Goal: Task Accomplishment & Management: Use online tool/utility

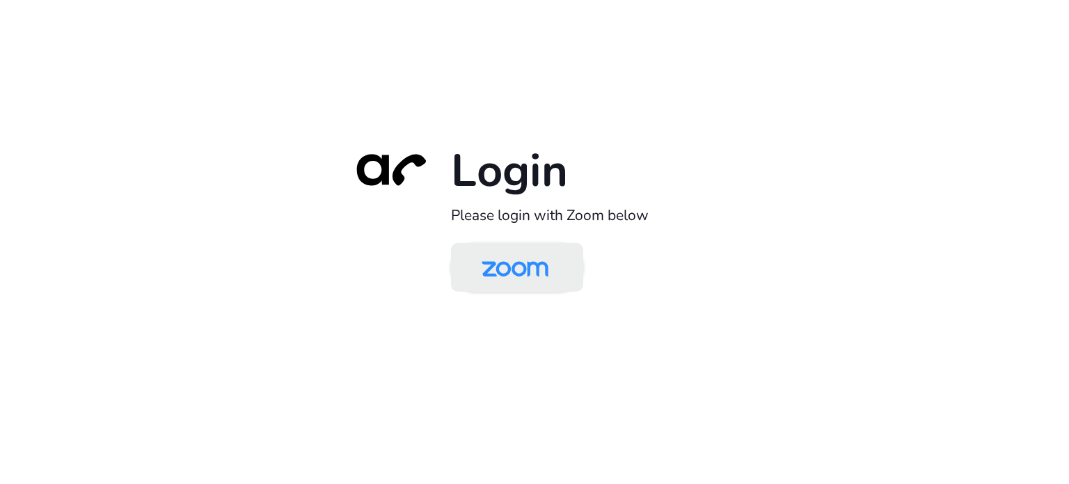
click at [533, 269] on img at bounding box center [515, 268] width 96 height 45
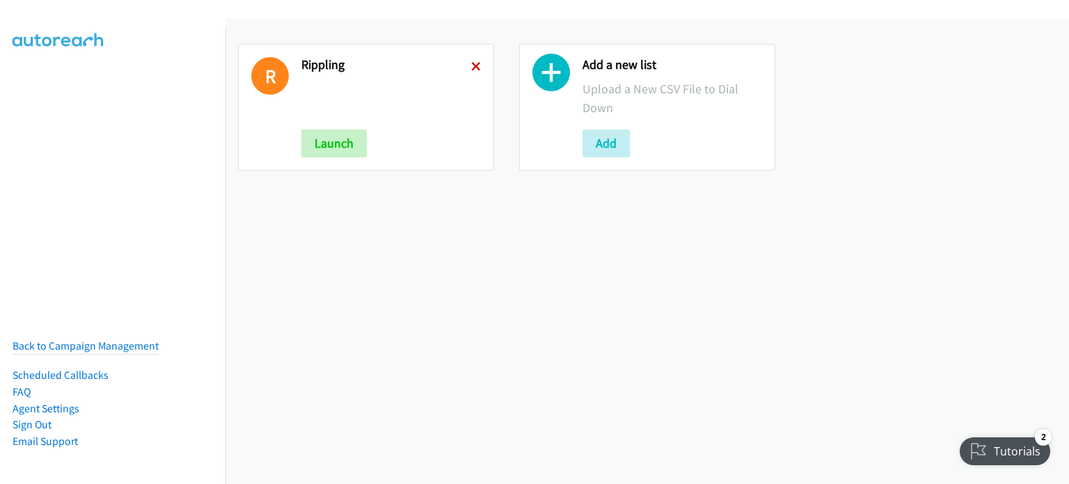
click at [473, 63] on icon at bounding box center [476, 68] width 10 height 10
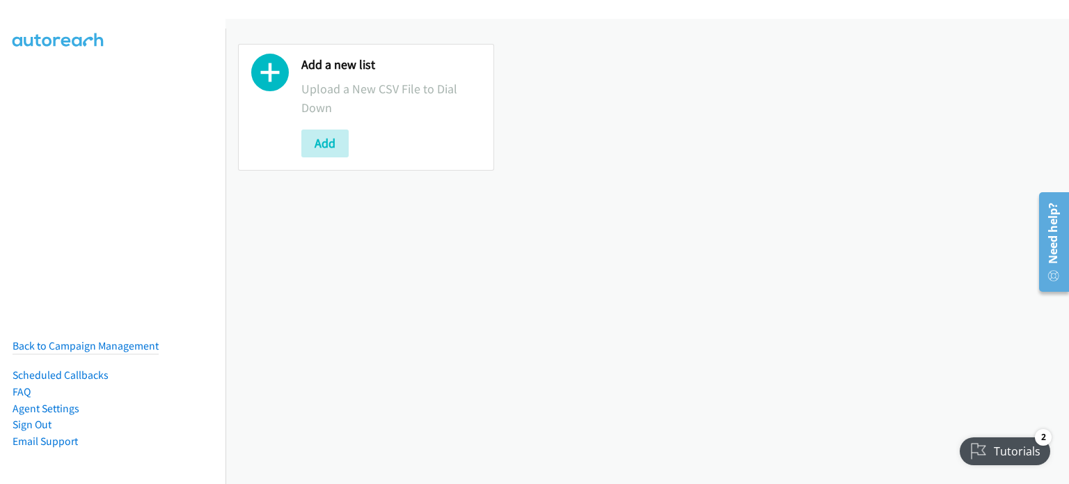
click at [298, 334] on div "Add a new list Upload a New CSV File to Dial Down Add" at bounding box center [646, 251] width 843 height 465
click at [319, 141] on button "Add" at bounding box center [324, 143] width 47 height 28
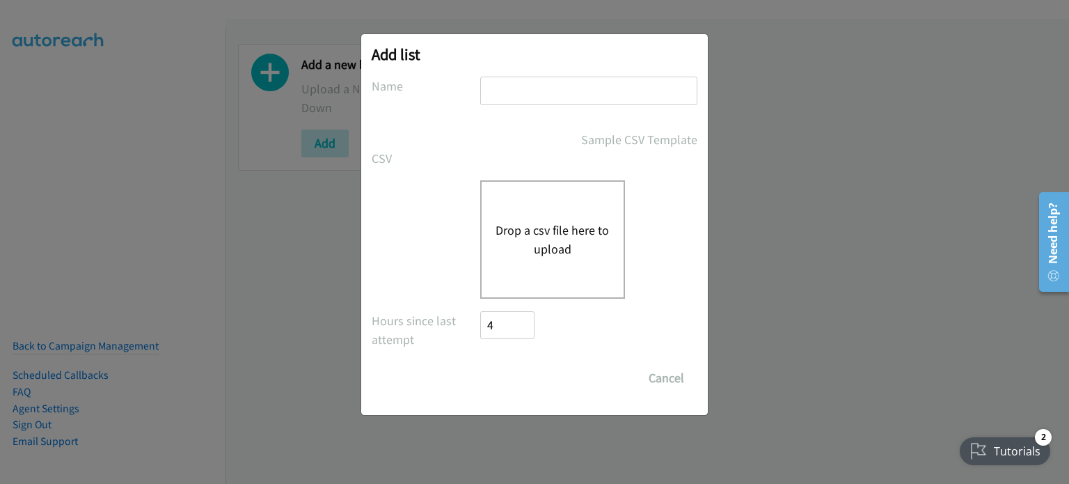
click at [537, 244] on button "Drop a csv file here to upload" at bounding box center [552, 240] width 114 height 38
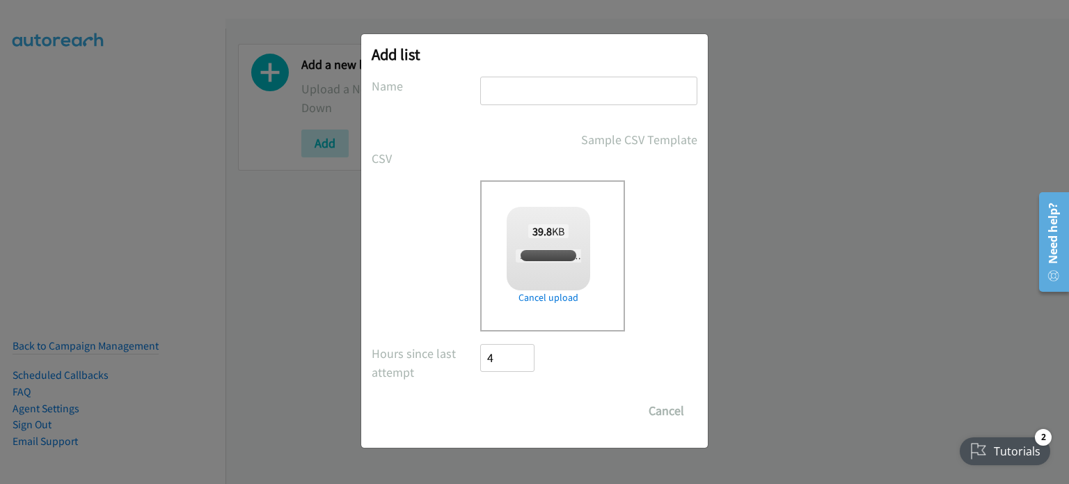
checkbox input "true"
click at [595, 94] on input "text" at bounding box center [588, 91] width 217 height 29
type input "SE"
click at [520, 409] on input "Save List" at bounding box center [516, 411] width 73 height 28
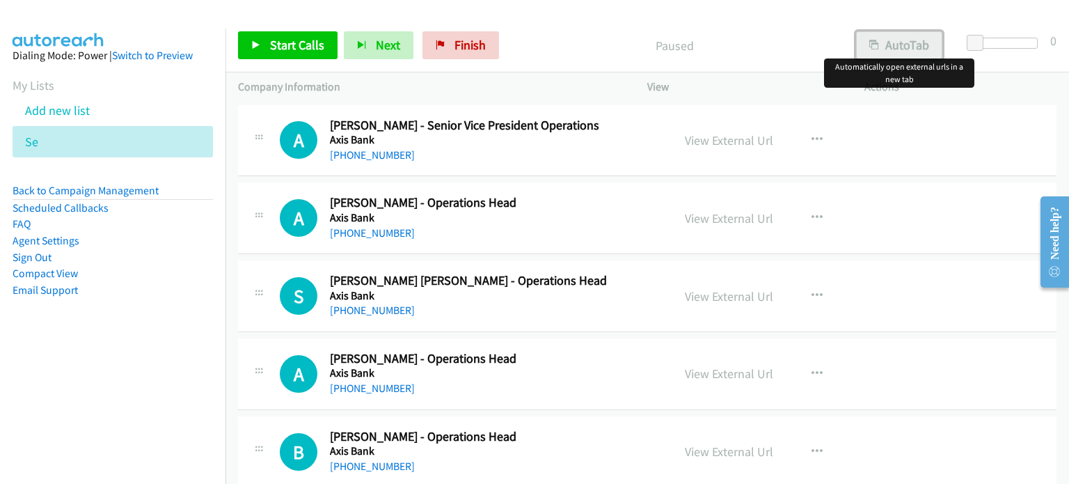
click at [895, 45] on button "AutoTab" at bounding box center [899, 45] width 86 height 28
click at [740, 141] on link "View External Url" at bounding box center [729, 140] width 88 height 16
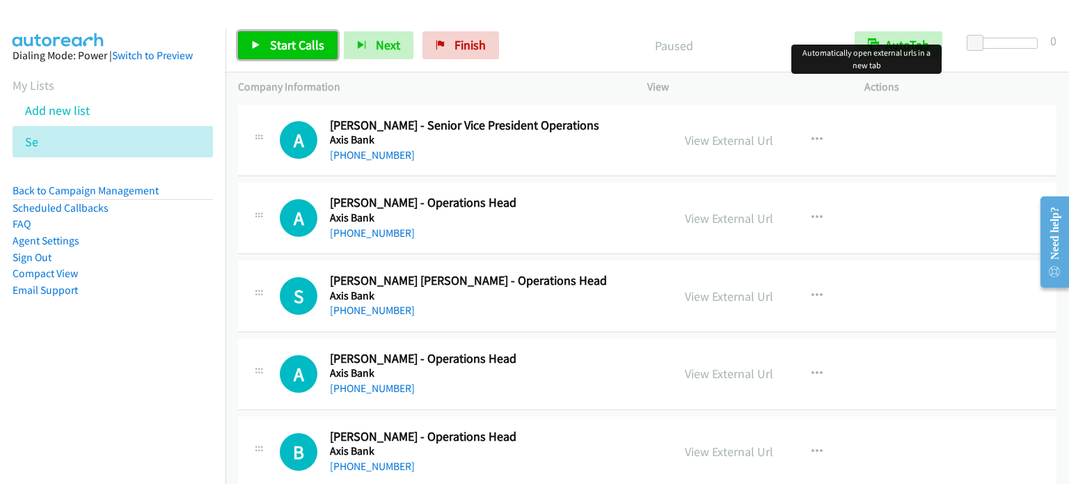
click at [295, 49] on span "Start Calls" at bounding box center [297, 45] width 54 height 16
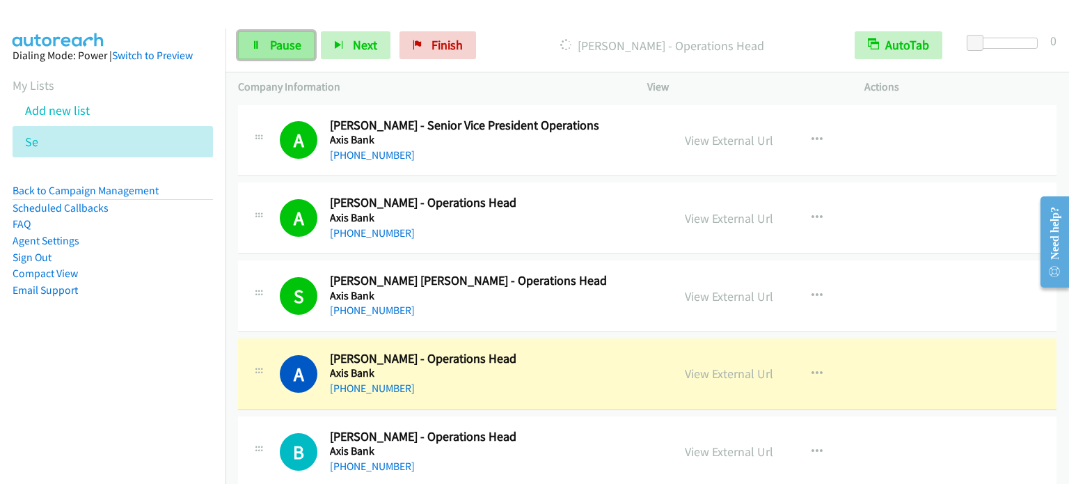
click at [284, 42] on span "Pause" at bounding box center [285, 45] width 31 height 16
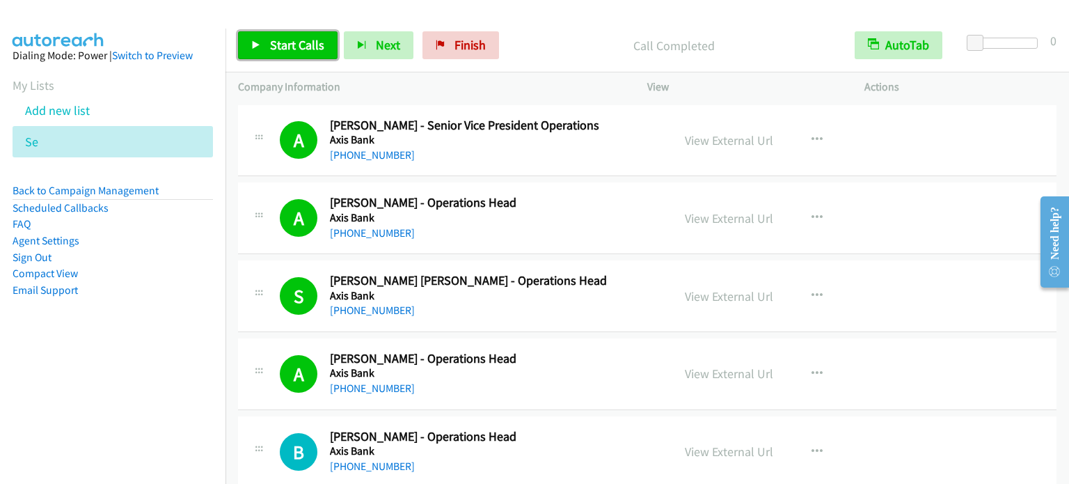
click at [307, 44] on span "Start Calls" at bounding box center [297, 45] width 54 height 16
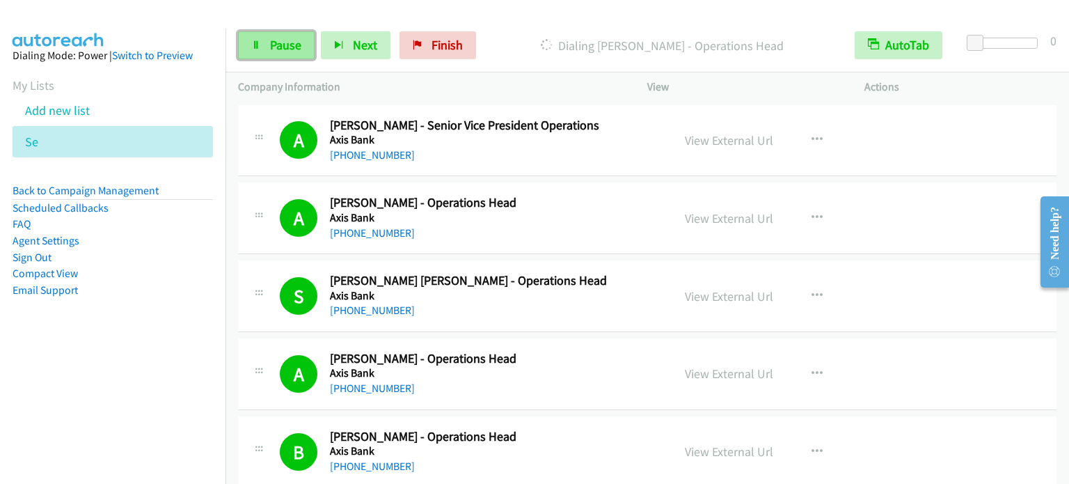
click at [282, 42] on span "Pause" at bounding box center [285, 45] width 31 height 16
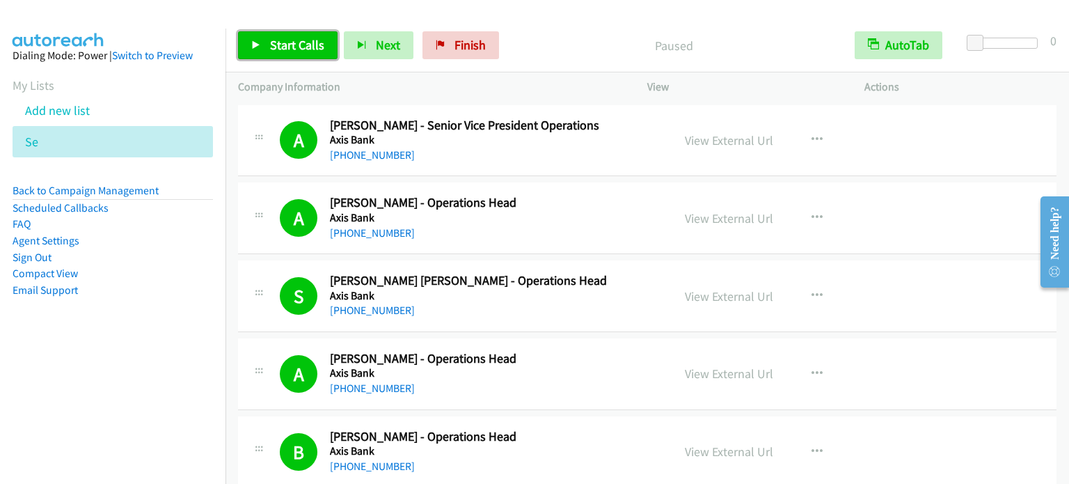
click at [305, 44] on span "Start Calls" at bounding box center [297, 45] width 54 height 16
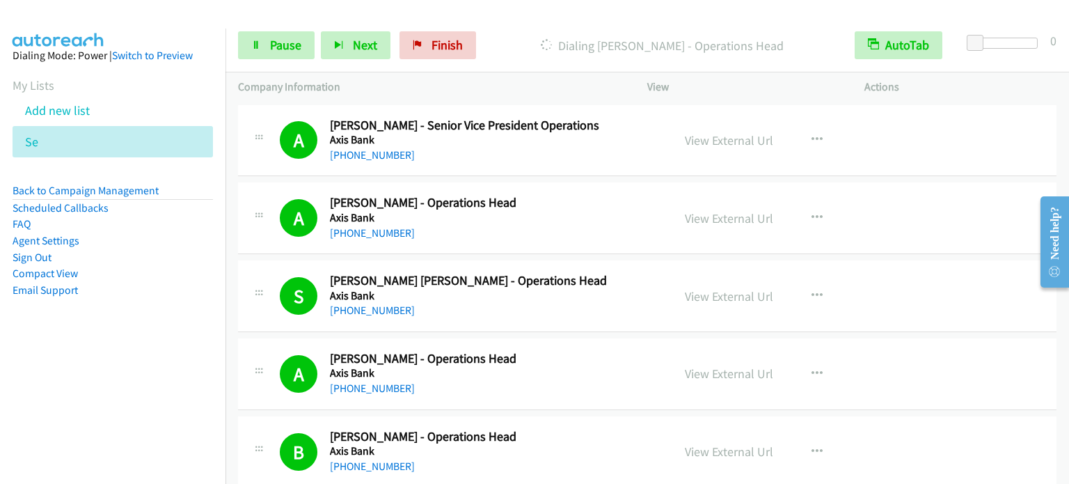
drag, startPoint x: 167, startPoint y: 349, endPoint x: 185, endPoint y: 305, distance: 47.4
click at [167, 349] on aside "Dialing Mode: Power | Switch to Preview My Lists Add new list Se Back to Campai…" at bounding box center [112, 195] width 225 height 333
click at [288, 43] on span "Pause" at bounding box center [285, 45] width 31 height 16
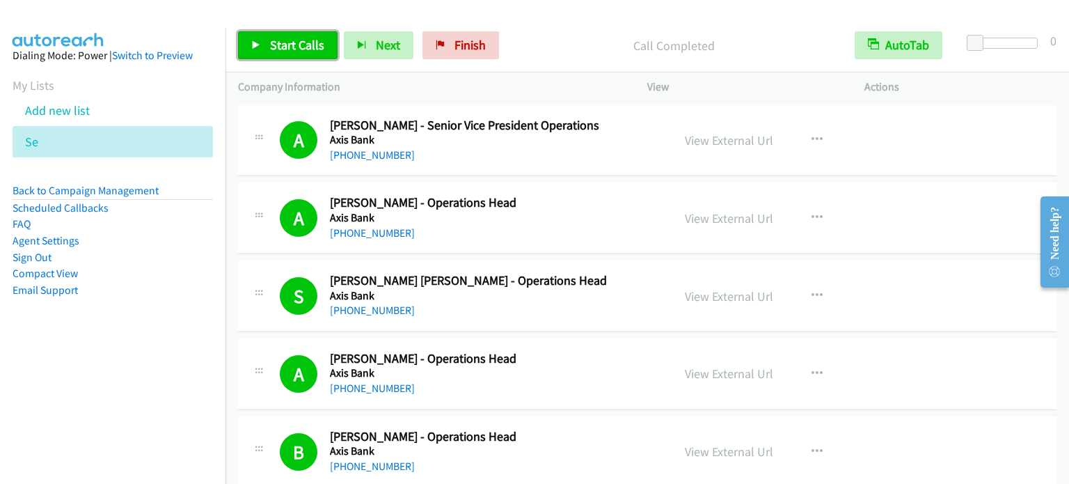
click at [293, 47] on span "Start Calls" at bounding box center [297, 45] width 54 height 16
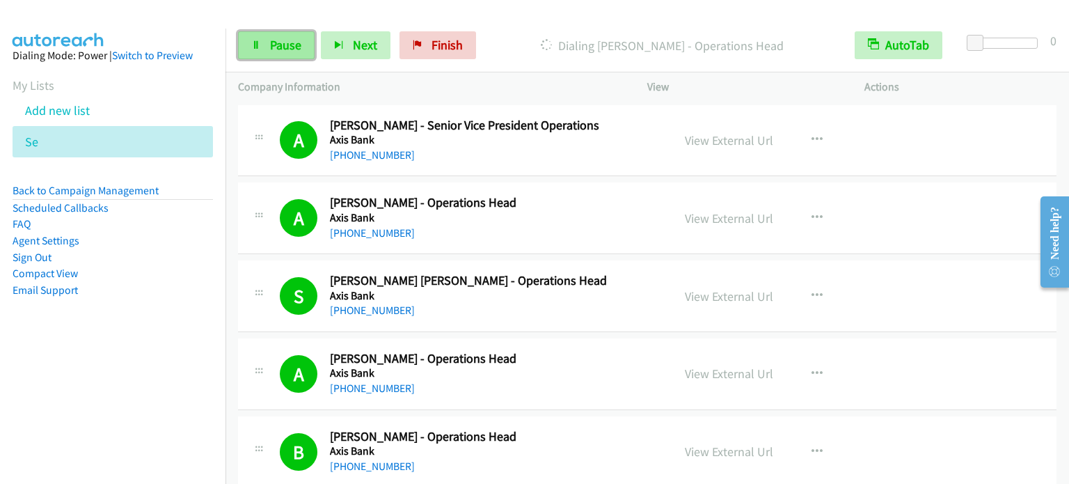
click at [278, 38] on span "Pause" at bounding box center [285, 45] width 31 height 16
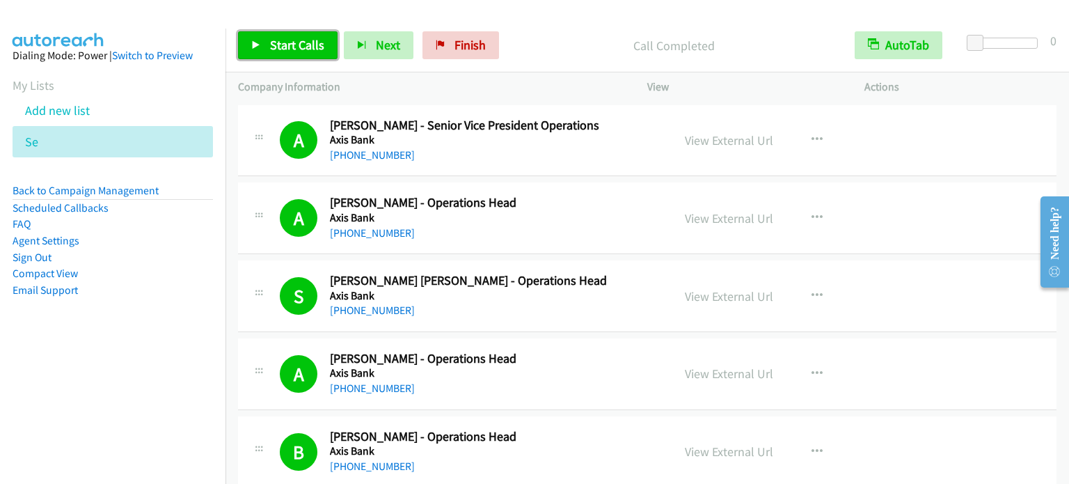
click at [278, 44] on span "Start Calls" at bounding box center [297, 45] width 54 height 16
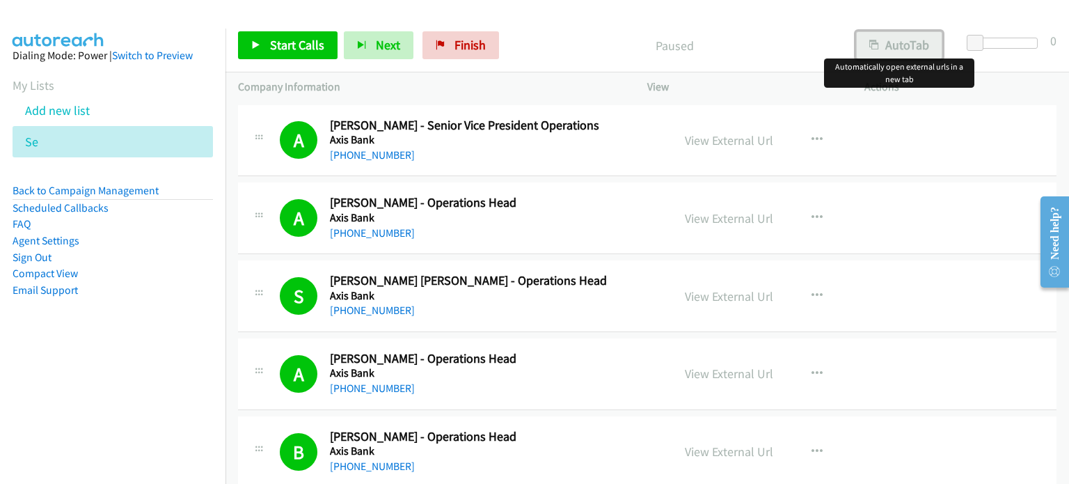
click at [887, 42] on button "AutoTab" at bounding box center [899, 45] width 86 height 28
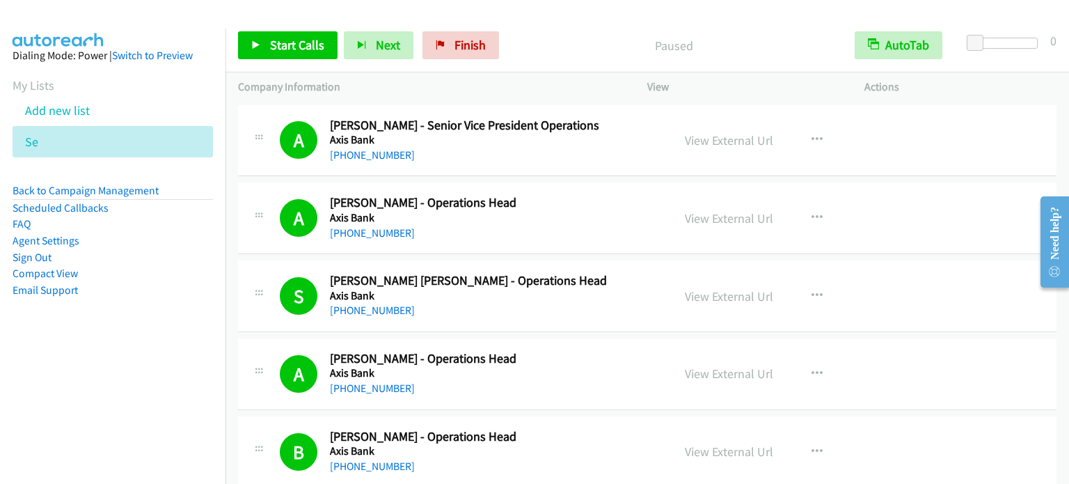
drag, startPoint x: 106, startPoint y: 333, endPoint x: 612, endPoint y: 40, distance: 585.5
click at [113, 317] on aside "Dialing Mode: Power | Switch to Preview My Lists Add new list Se Back to Campai…" at bounding box center [112, 195] width 225 height 333
click at [767, 10] on div at bounding box center [528, 27] width 1056 height 54
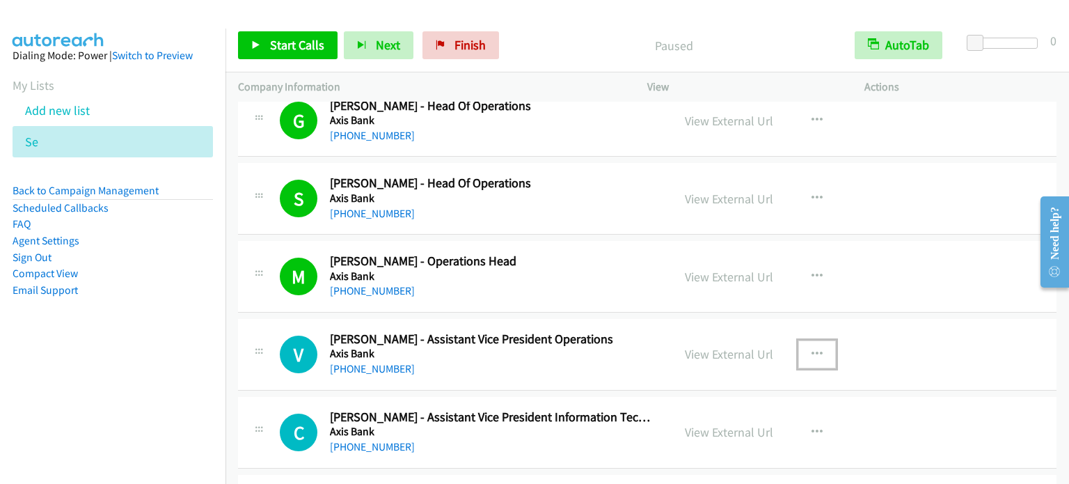
click at [812, 353] on icon "button" at bounding box center [816, 354] width 11 height 11
click at [717, 431] on div at bounding box center [534, 242] width 1069 height 484
click at [719, 431] on link "View External Url" at bounding box center [729, 432] width 88 height 16
click at [813, 349] on icon "button" at bounding box center [816, 354] width 11 height 11
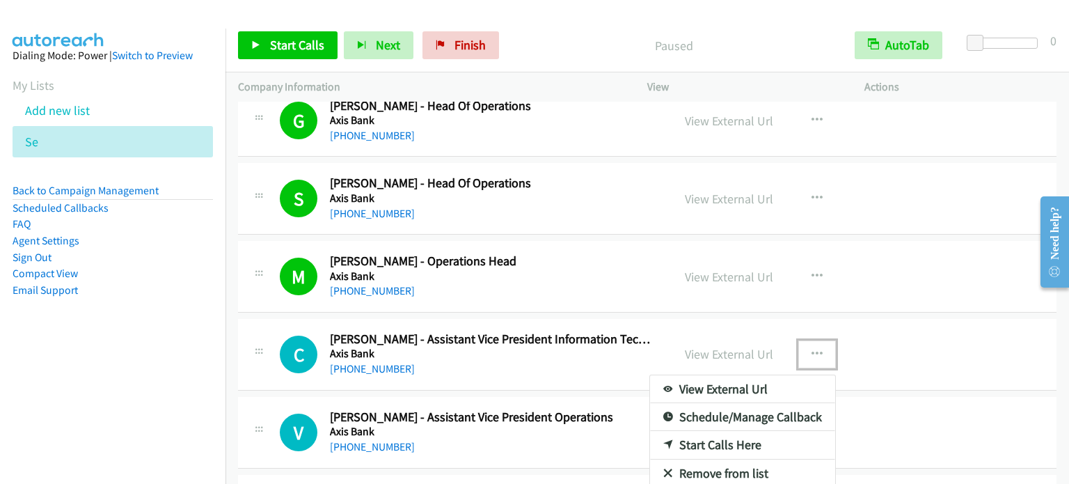
click at [722, 439] on link "Start Calls Here" at bounding box center [742, 445] width 185 height 28
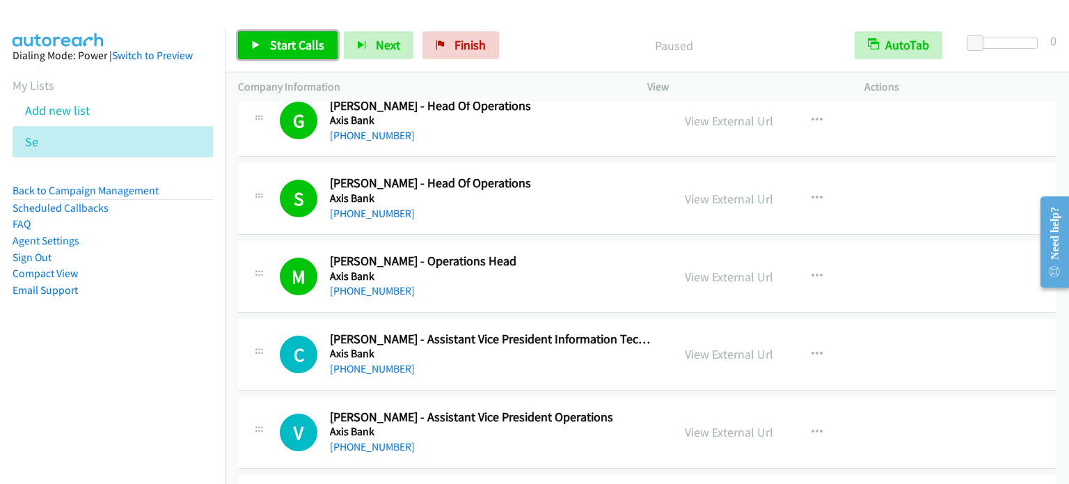
click at [300, 43] on span "Start Calls" at bounding box center [297, 45] width 54 height 16
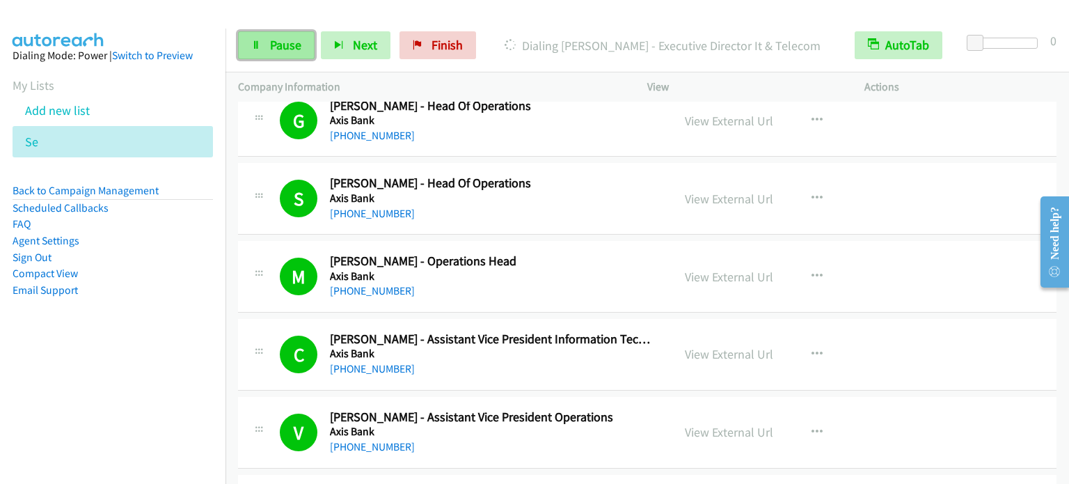
click at [292, 45] on span "Pause" at bounding box center [285, 45] width 31 height 16
click at [289, 41] on span "Pause" at bounding box center [285, 45] width 31 height 16
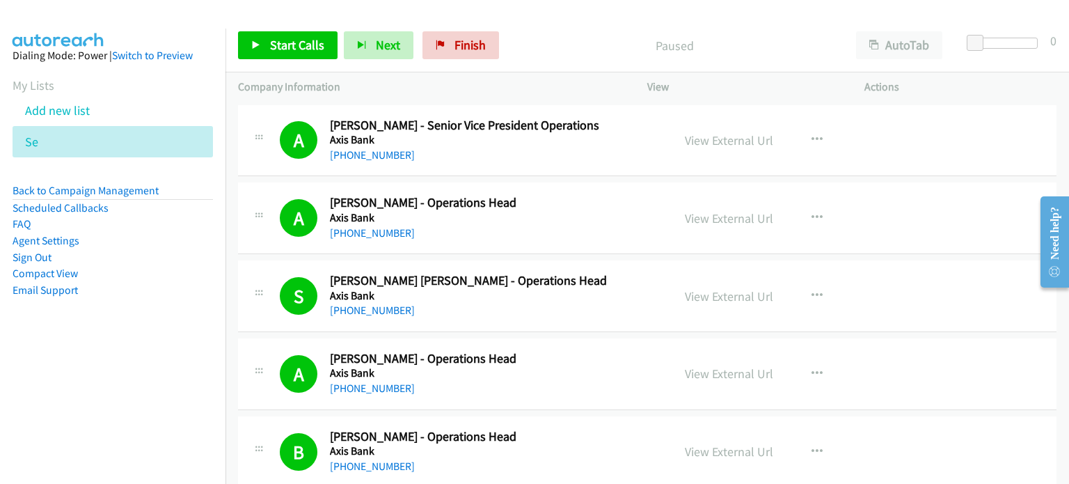
click at [149, 305] on aside "Dialing Mode: Power | Switch to Preview My Lists Add new list Se Back to Campai…" at bounding box center [112, 195] width 225 height 333
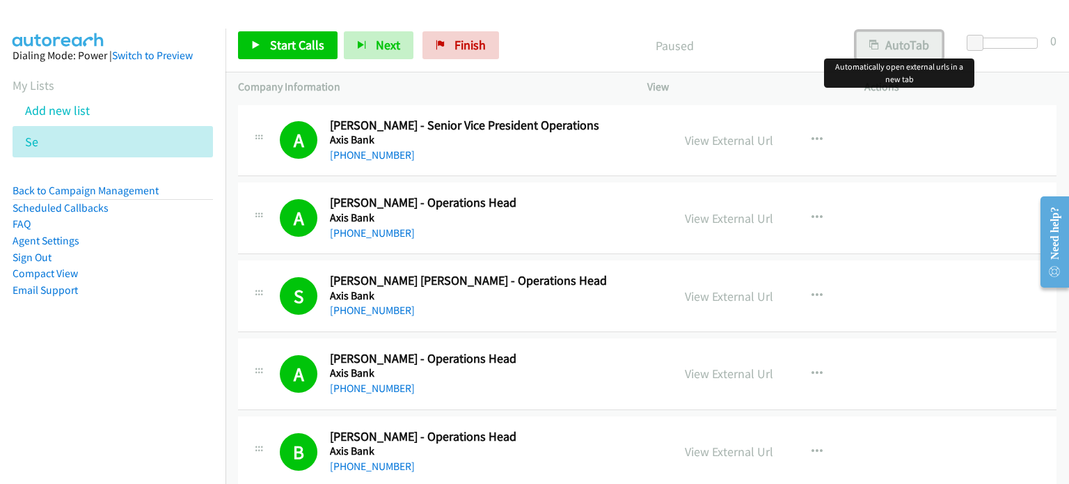
click at [916, 35] on button "AutoTab" at bounding box center [899, 45] width 86 height 28
click at [768, 36] on p "Paused" at bounding box center [674, 45] width 312 height 19
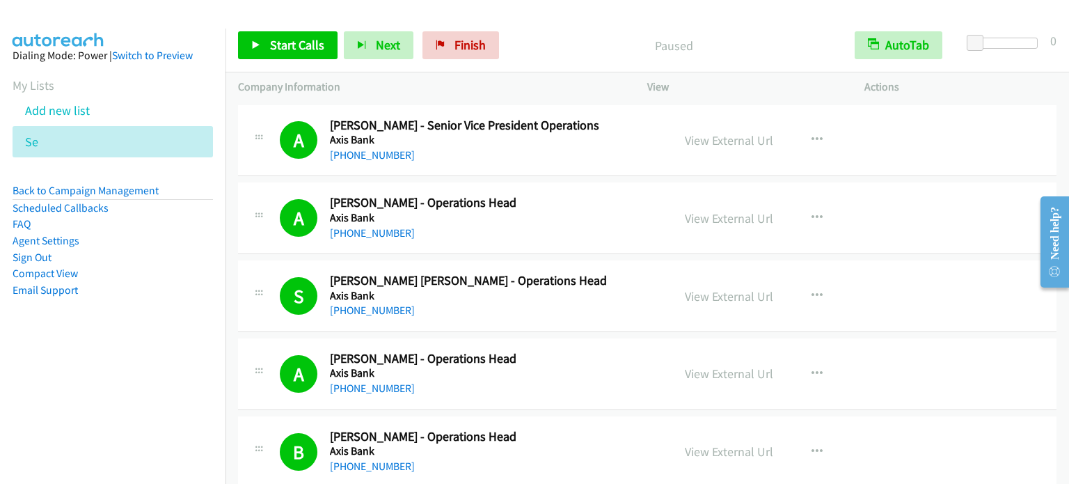
scroll to position [1653, 0]
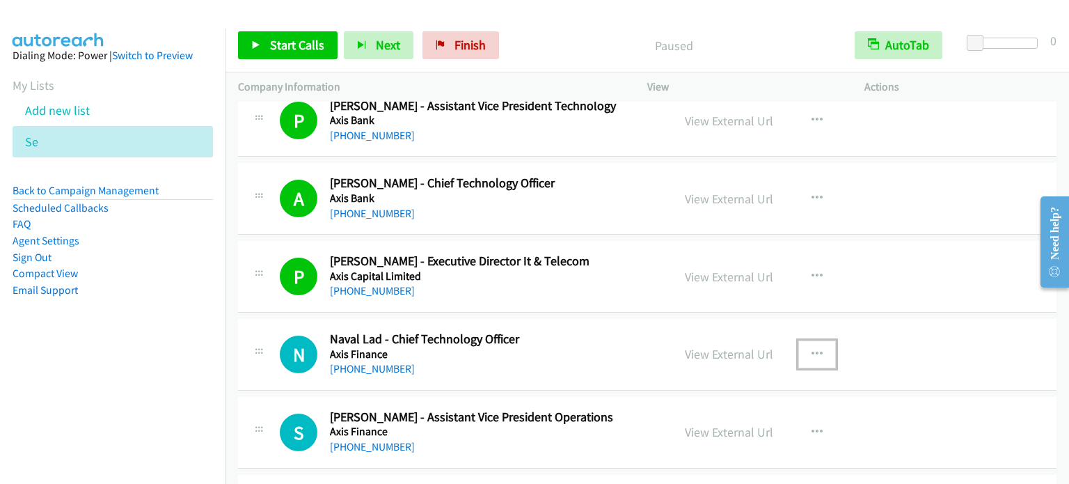
click at [811, 349] on icon "button" at bounding box center [816, 354] width 11 height 11
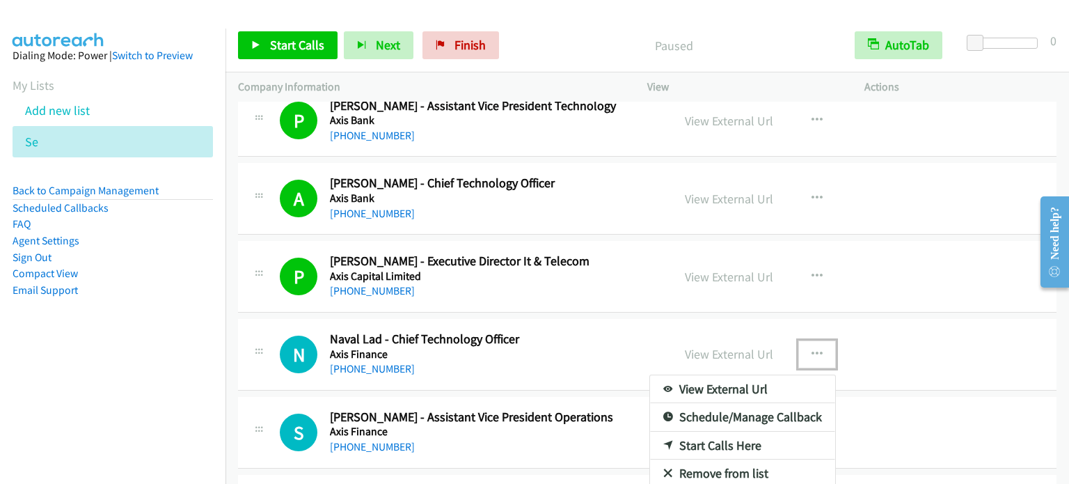
click at [726, 443] on link "Start Calls Here" at bounding box center [742, 445] width 185 height 28
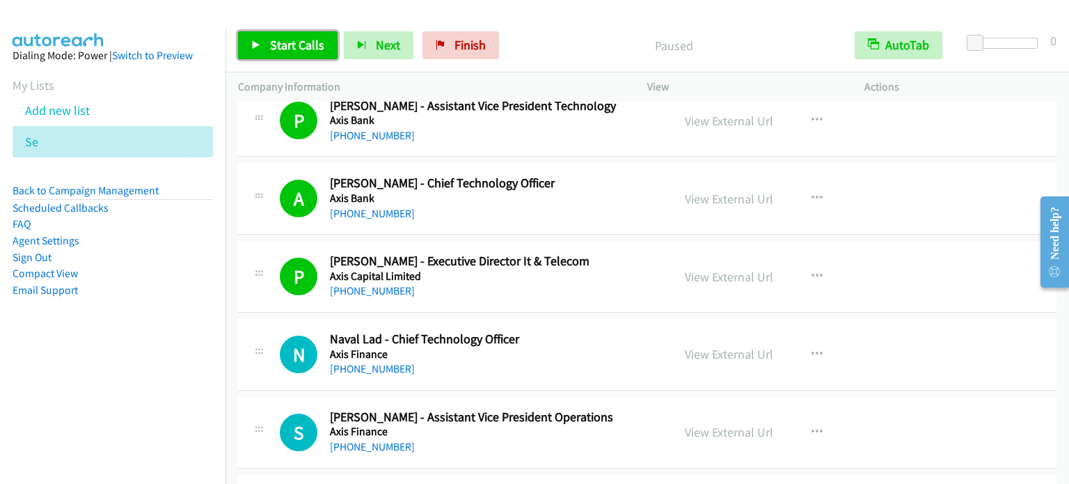
click at [284, 42] on span "Start Calls" at bounding box center [297, 45] width 54 height 16
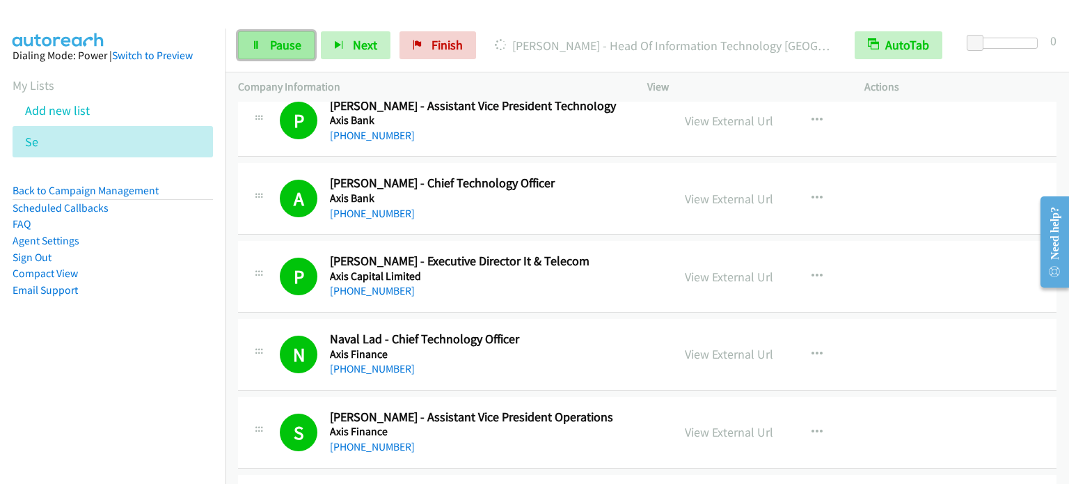
click at [273, 52] on span "Pause" at bounding box center [285, 45] width 31 height 16
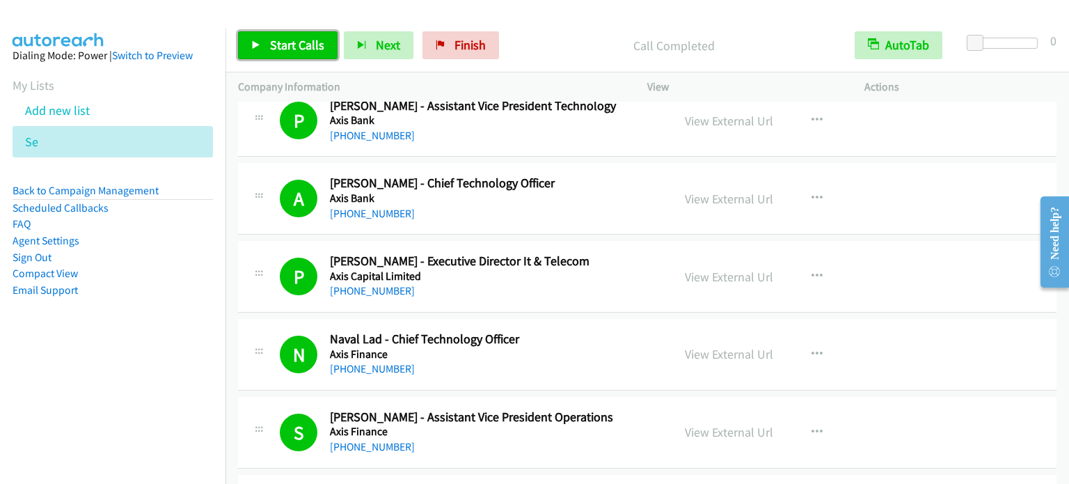
click at [279, 47] on span "Start Calls" at bounding box center [297, 45] width 54 height 16
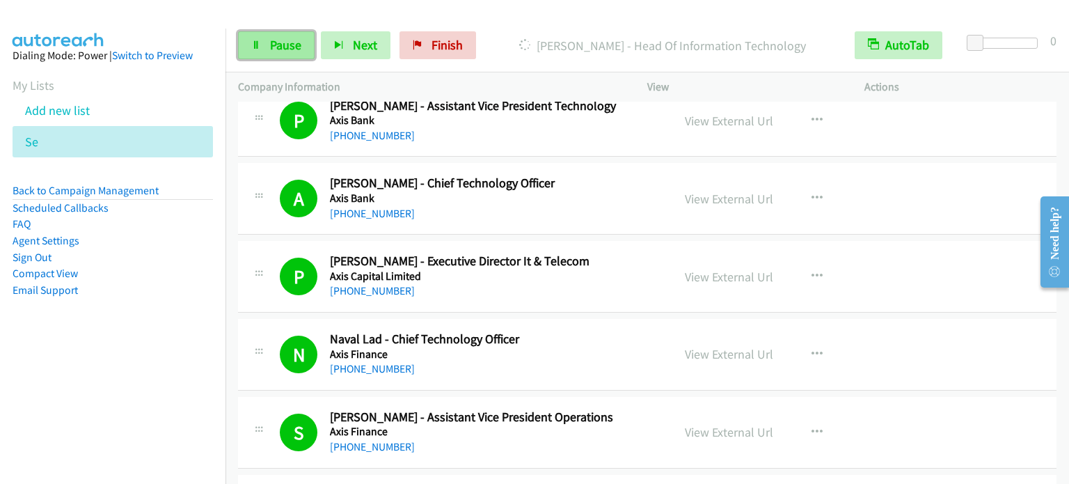
click at [289, 40] on span "Pause" at bounding box center [285, 45] width 31 height 16
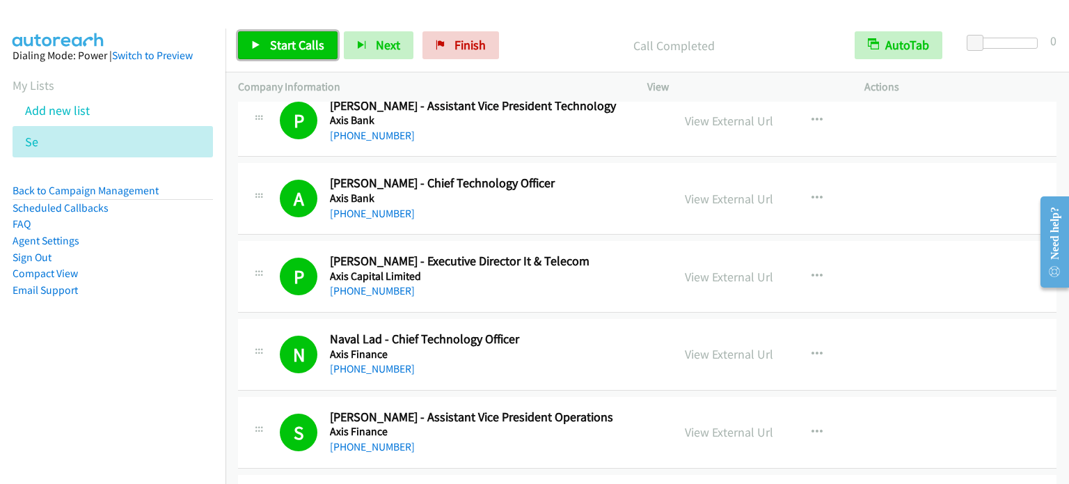
click at [294, 38] on span "Start Calls" at bounding box center [297, 45] width 54 height 16
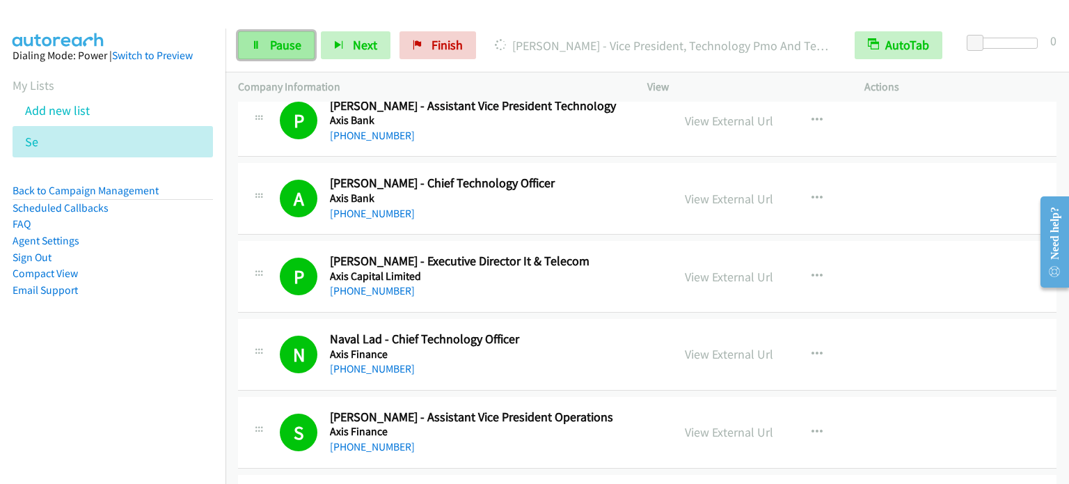
click at [301, 47] on link "Pause" at bounding box center [276, 45] width 77 height 28
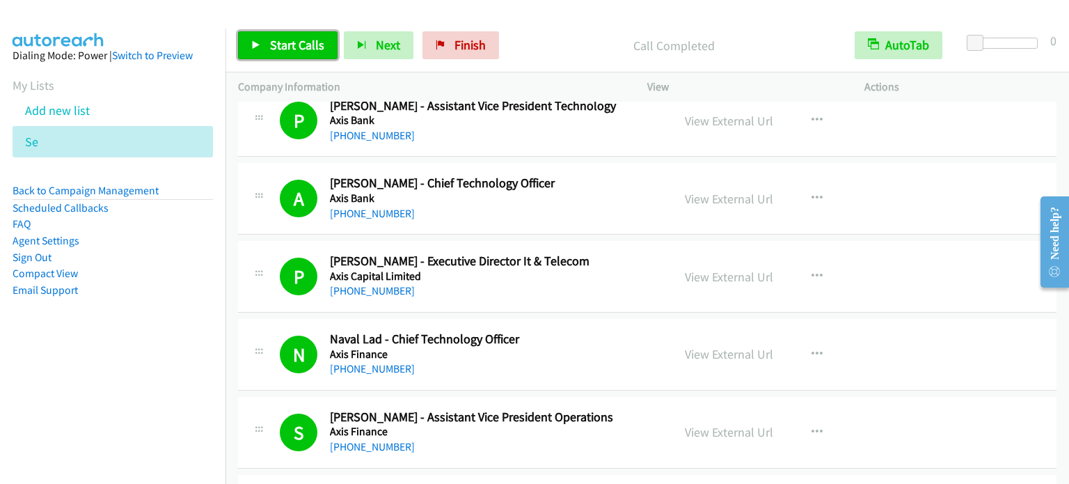
click at [303, 44] on span "Start Calls" at bounding box center [297, 45] width 54 height 16
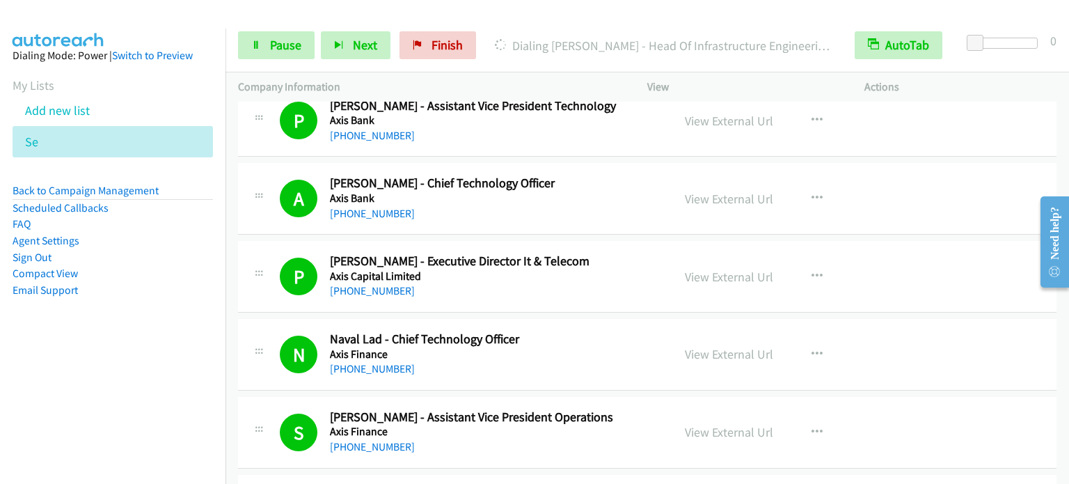
click at [63, 351] on aside "Dialing Mode: Power | Switch to Preview My Lists Add new list Se Back to Campai…" at bounding box center [112, 195] width 225 height 333
click at [285, 46] on span "Pause" at bounding box center [285, 45] width 31 height 16
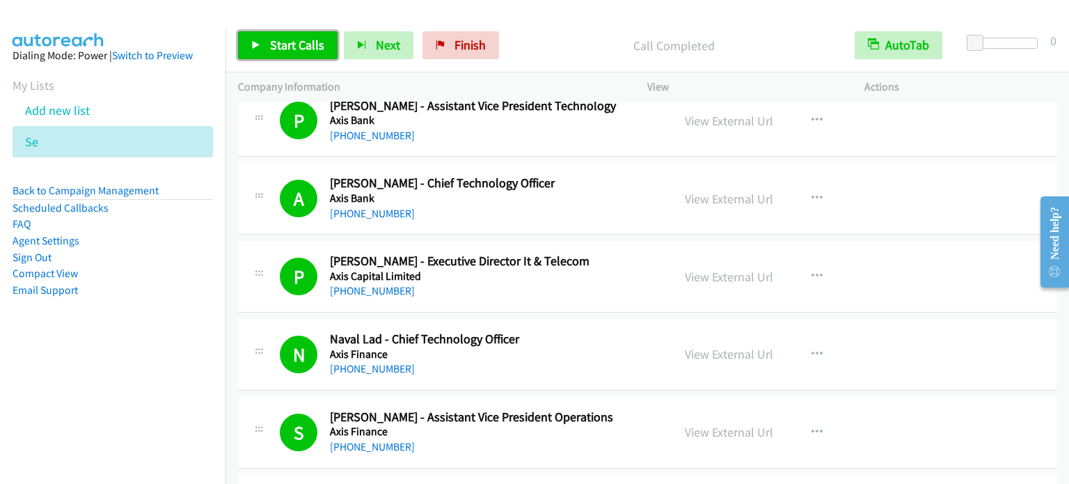
click at [305, 38] on span "Start Calls" at bounding box center [297, 45] width 54 height 16
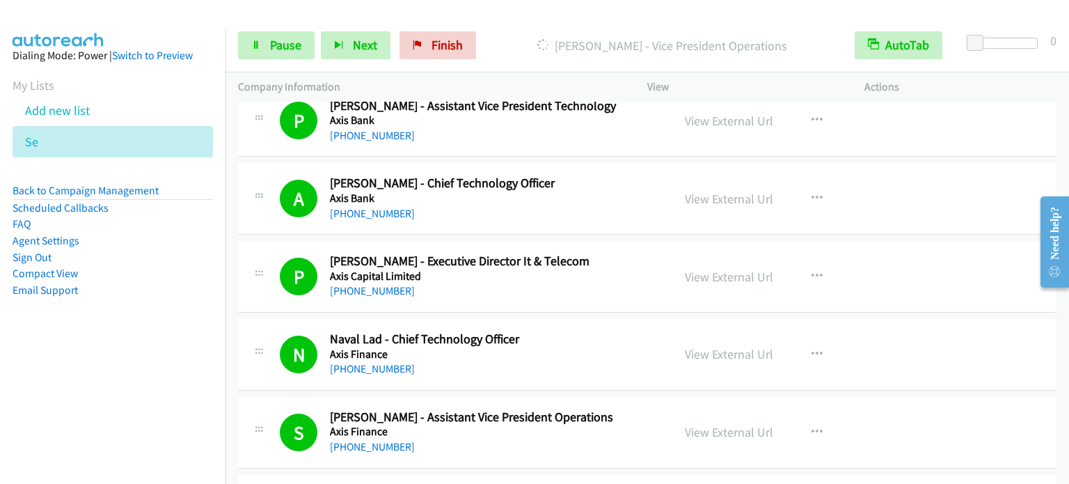
click at [67, 411] on nav "Dialing Mode: Power | Switch to Preview My Lists Add new list Se Back to Campai…" at bounding box center [113, 271] width 226 height 484
click at [301, 47] on link "Pause" at bounding box center [276, 45] width 77 height 28
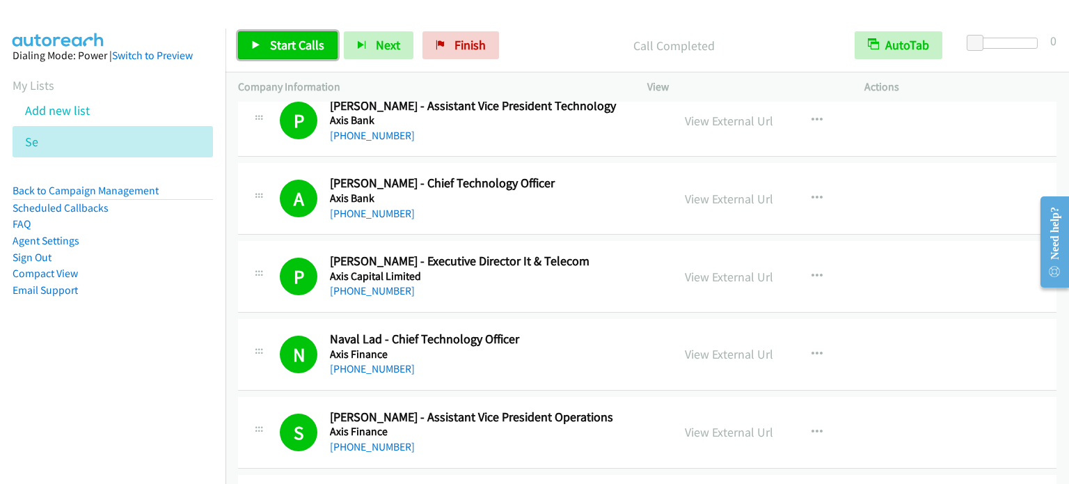
click at [285, 52] on link "Start Calls" at bounding box center [287, 45] width 99 height 28
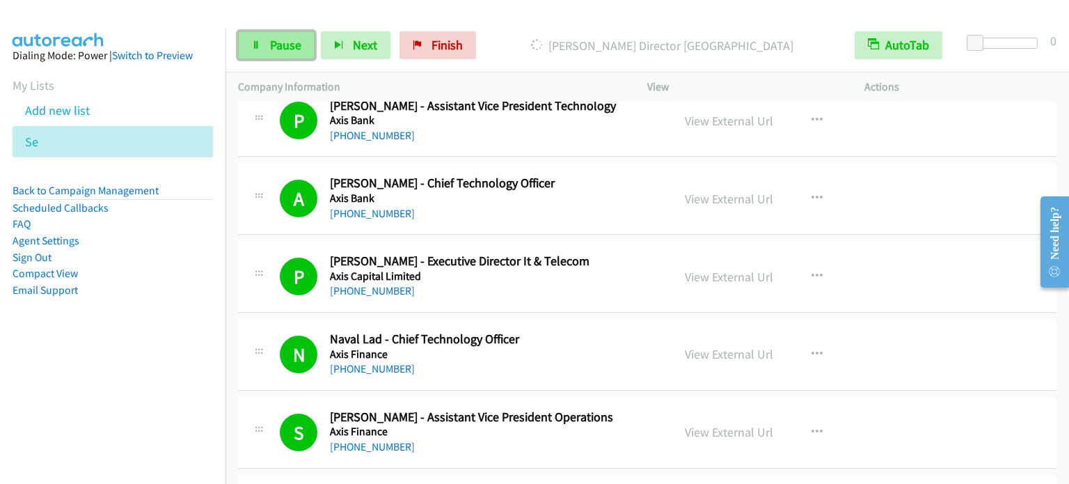
click at [276, 49] on span "Pause" at bounding box center [285, 45] width 31 height 16
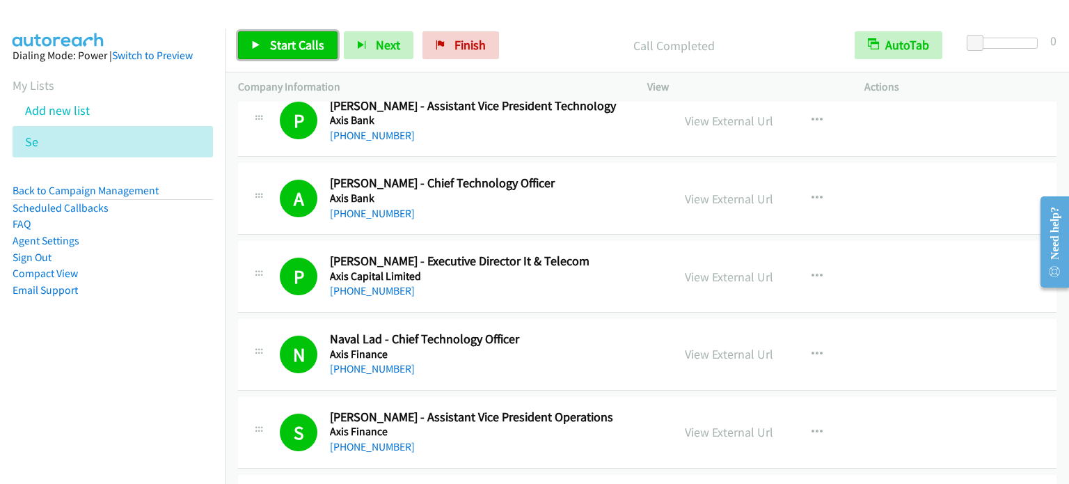
click at [310, 41] on span "Start Calls" at bounding box center [297, 45] width 54 height 16
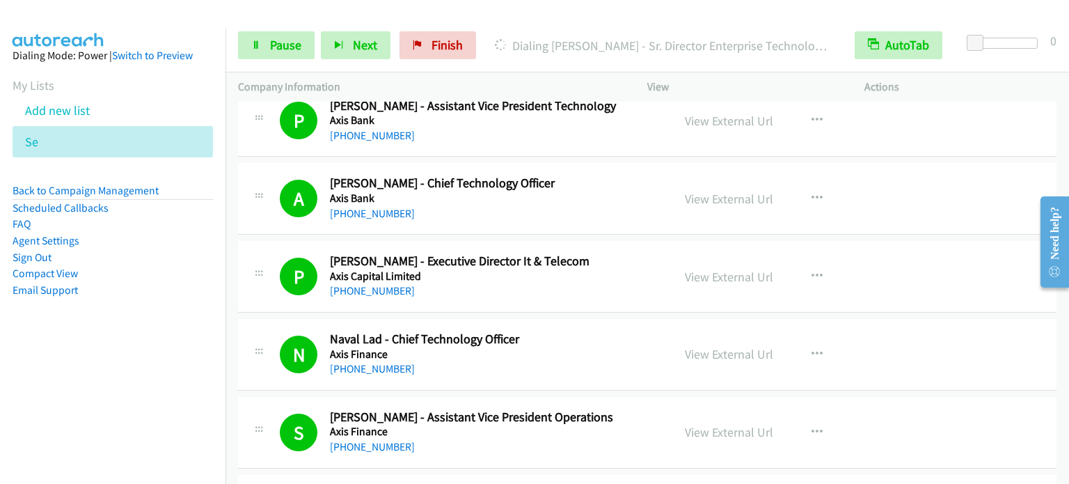
click at [152, 292] on li "Email Support" at bounding box center [113, 290] width 200 height 17
click at [287, 42] on span "Pause" at bounding box center [285, 45] width 31 height 16
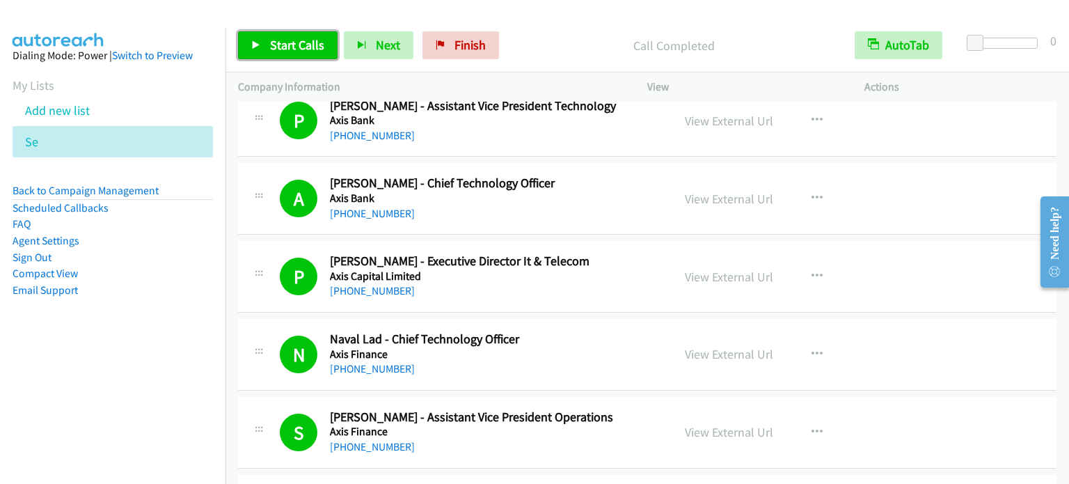
click at [311, 39] on span "Start Calls" at bounding box center [297, 45] width 54 height 16
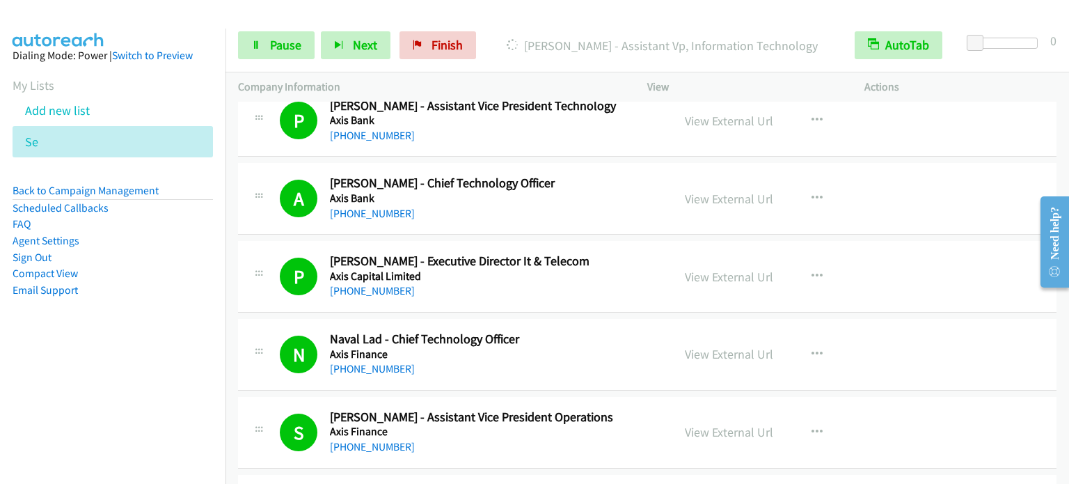
drag, startPoint x: 145, startPoint y: 349, endPoint x: 220, endPoint y: 251, distance: 123.2
click at [145, 349] on aside "Dialing Mode: Power | Switch to Preview My Lists Add new list Se Back to Campai…" at bounding box center [112, 195] width 225 height 333
click at [295, 41] on span "Pause" at bounding box center [285, 45] width 31 height 16
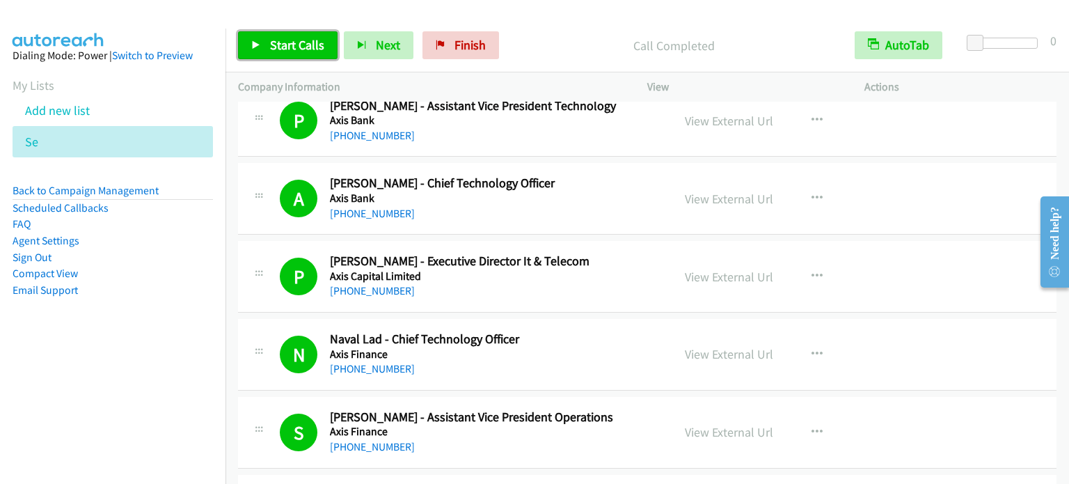
click at [304, 41] on span "Start Calls" at bounding box center [297, 45] width 54 height 16
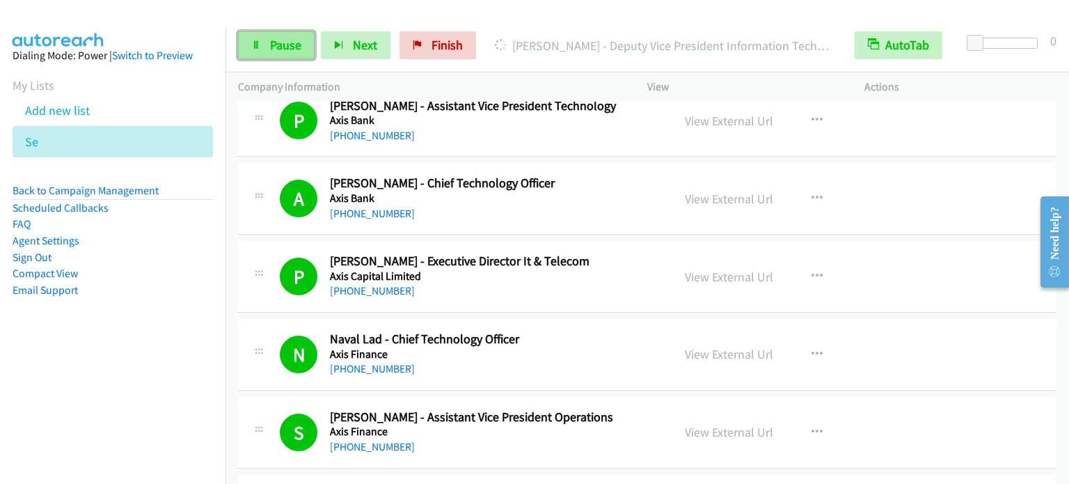
drag, startPoint x: 267, startPoint y: 47, endPoint x: 278, endPoint y: 45, distance: 11.2
click at [267, 47] on link "Pause" at bounding box center [276, 45] width 77 height 28
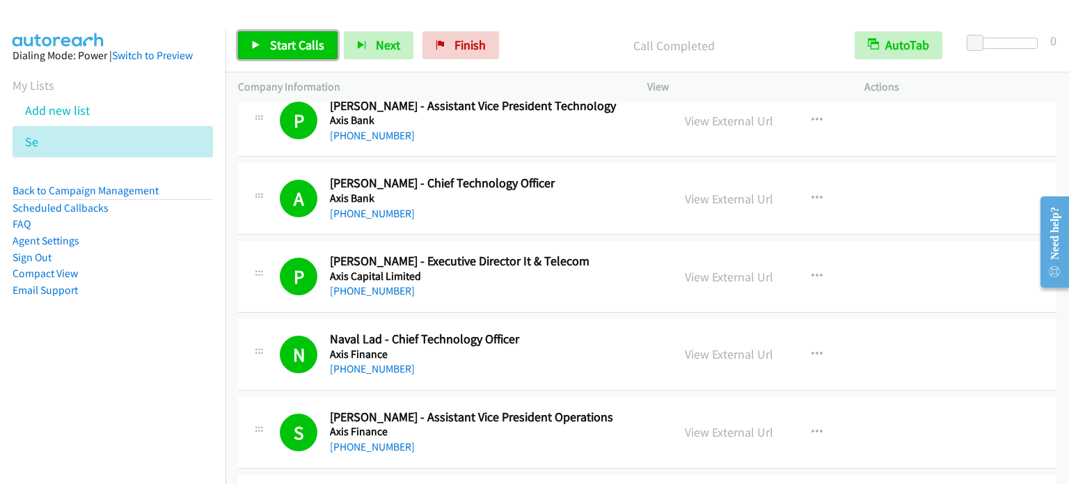
click at [312, 49] on span "Start Calls" at bounding box center [297, 45] width 54 height 16
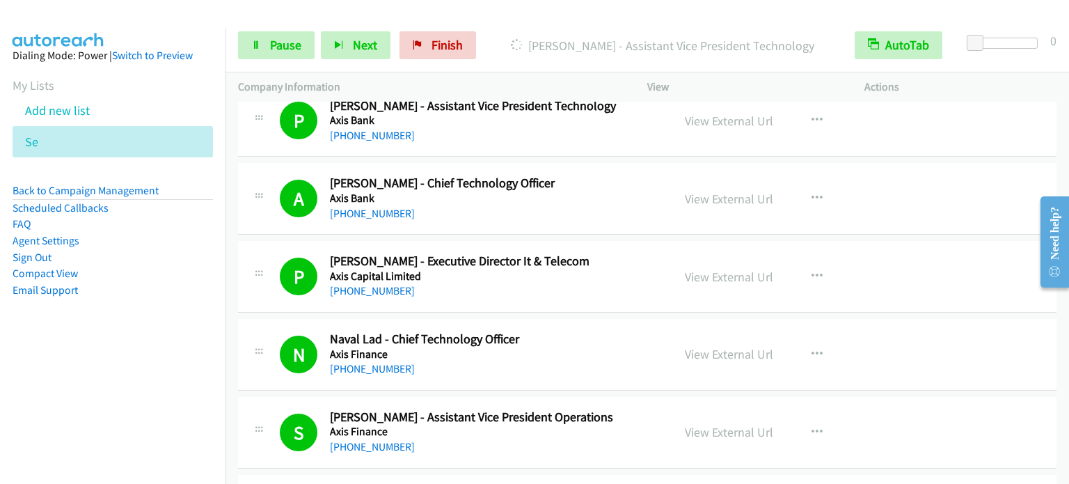
drag, startPoint x: 174, startPoint y: 328, endPoint x: 194, endPoint y: 297, distance: 36.7
click at [175, 328] on aside "Dialing Mode: Power | Switch to Preview My Lists Add new list Se Back to Campai…" at bounding box center [112, 195] width 225 height 333
click at [283, 41] on span "Pause" at bounding box center [285, 45] width 31 height 16
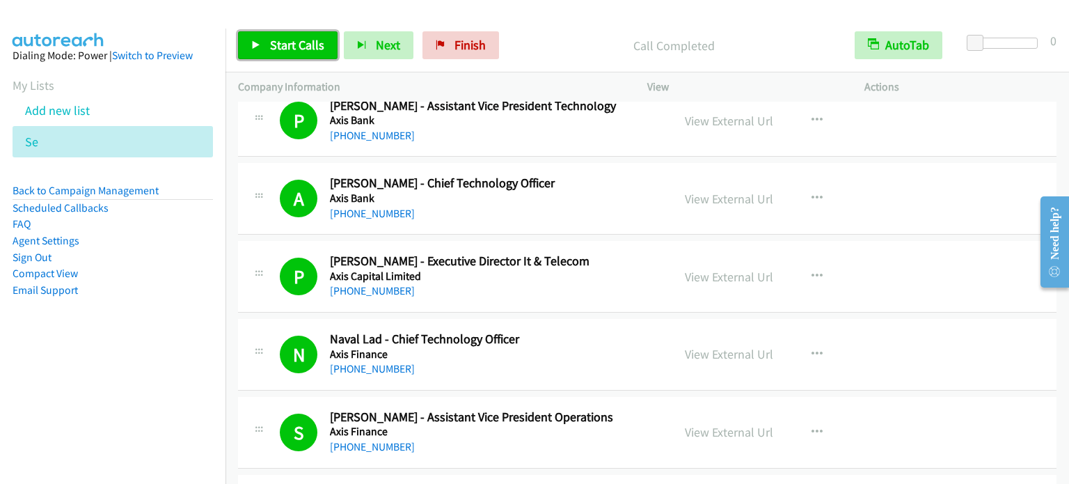
click at [305, 53] on link "Start Calls" at bounding box center [287, 45] width 99 height 28
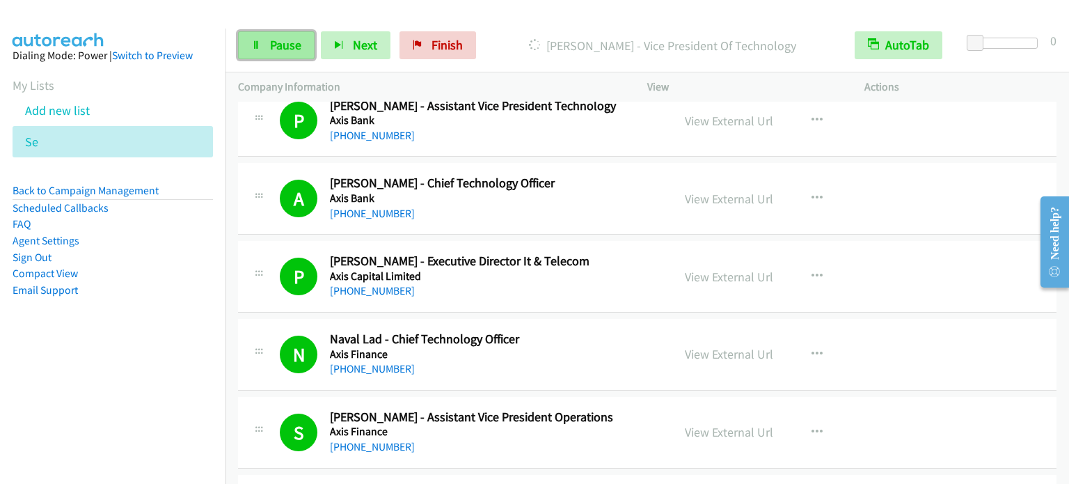
click at [285, 52] on span "Pause" at bounding box center [285, 45] width 31 height 16
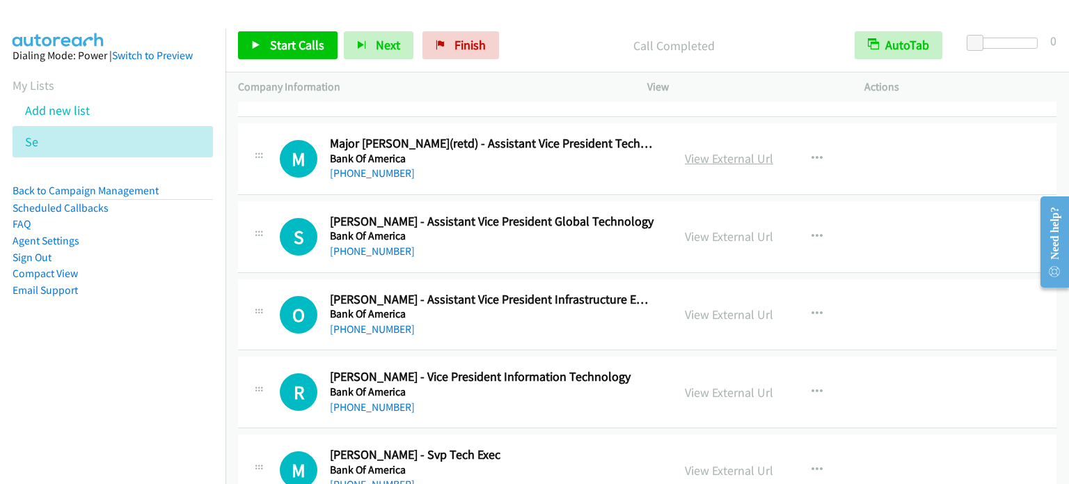
scroll to position [4347, 0]
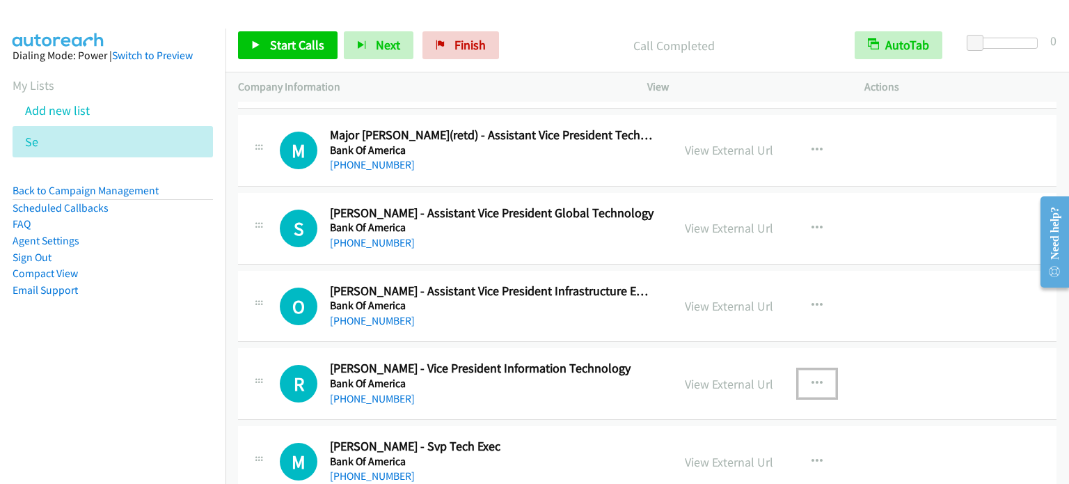
click at [811, 378] on icon "button" at bounding box center [816, 383] width 11 height 11
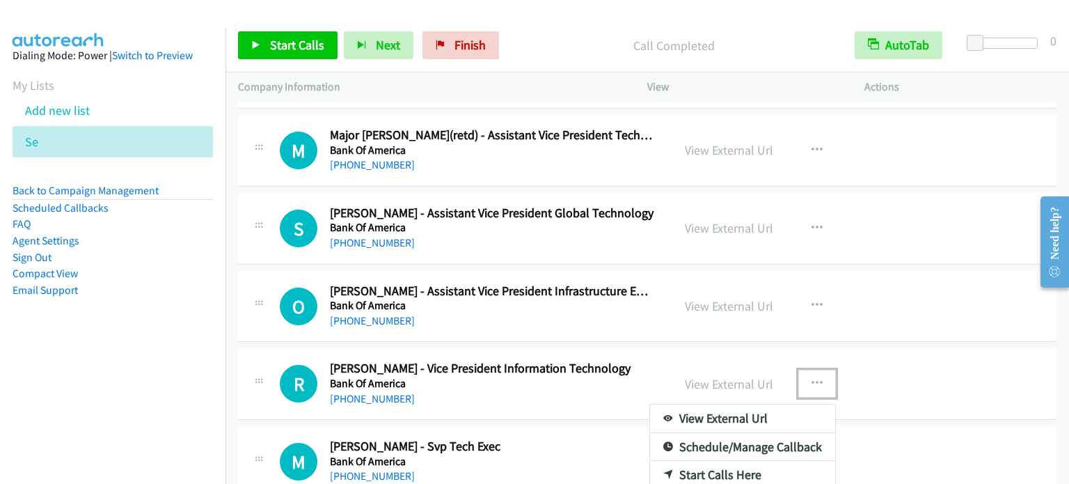
click at [719, 467] on link "Start Calls Here" at bounding box center [742, 475] width 185 height 28
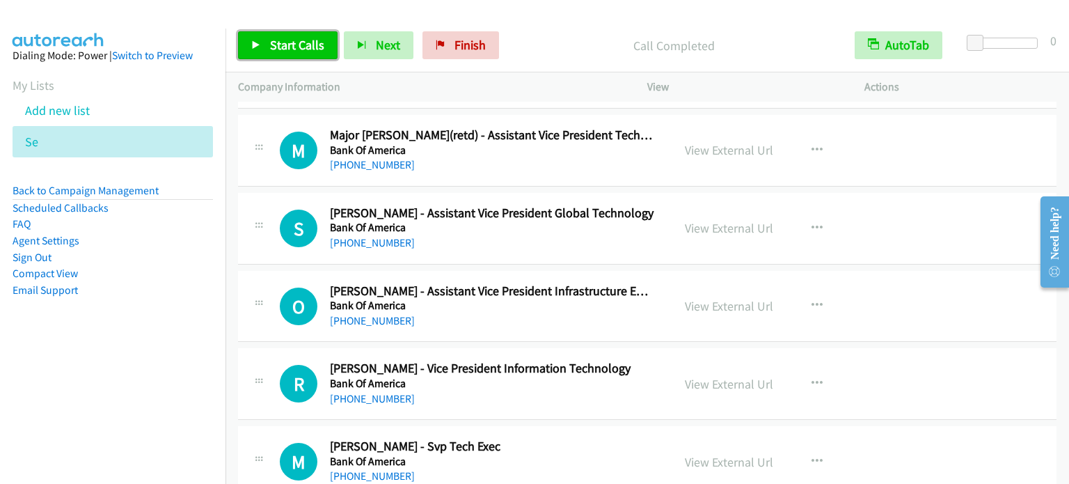
click at [278, 42] on span "Start Calls" at bounding box center [297, 45] width 54 height 16
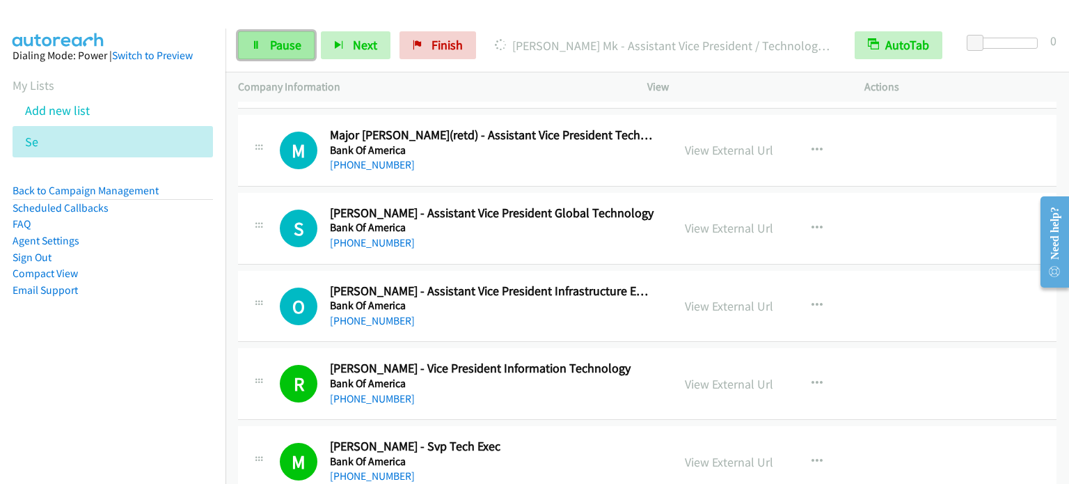
click at [268, 57] on link "Pause" at bounding box center [276, 45] width 77 height 28
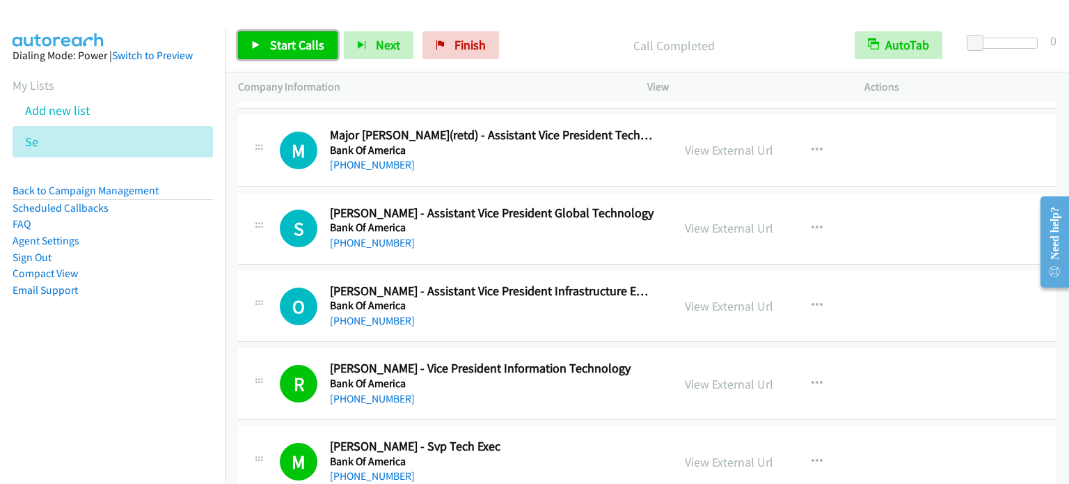
drag, startPoint x: 301, startPoint y: 44, endPoint x: 312, endPoint y: 29, distance: 18.0
click at [301, 44] on span "Start Calls" at bounding box center [297, 45] width 54 height 16
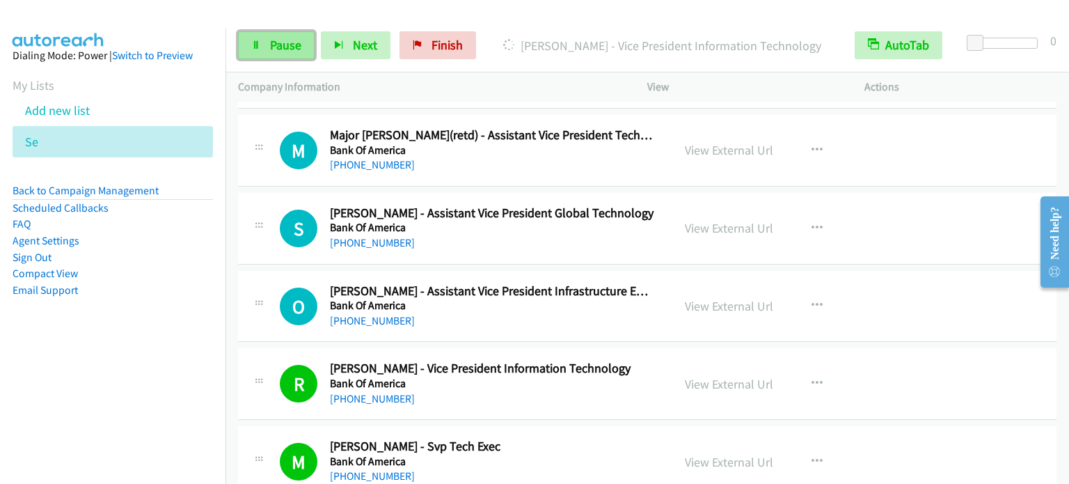
click at [281, 54] on link "Pause" at bounding box center [276, 45] width 77 height 28
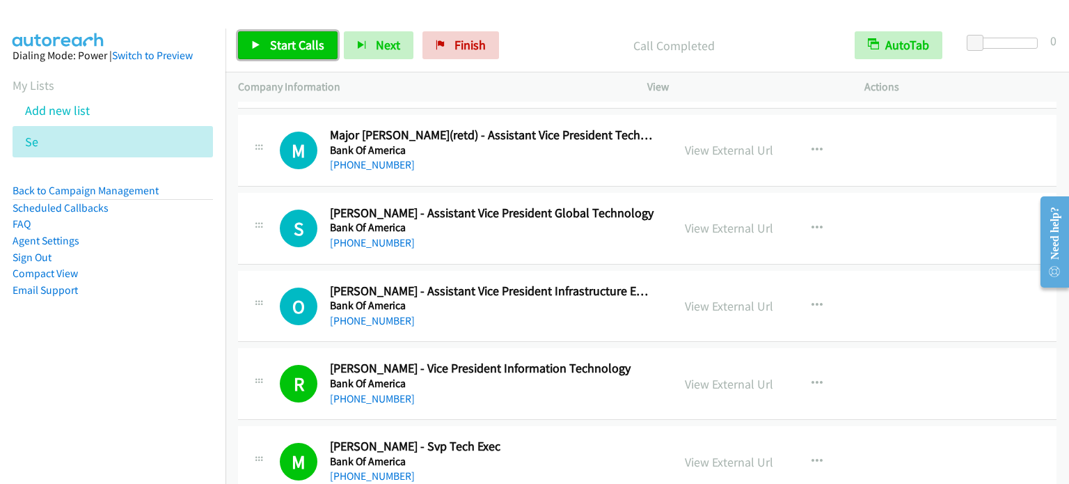
click at [303, 44] on span "Start Calls" at bounding box center [297, 45] width 54 height 16
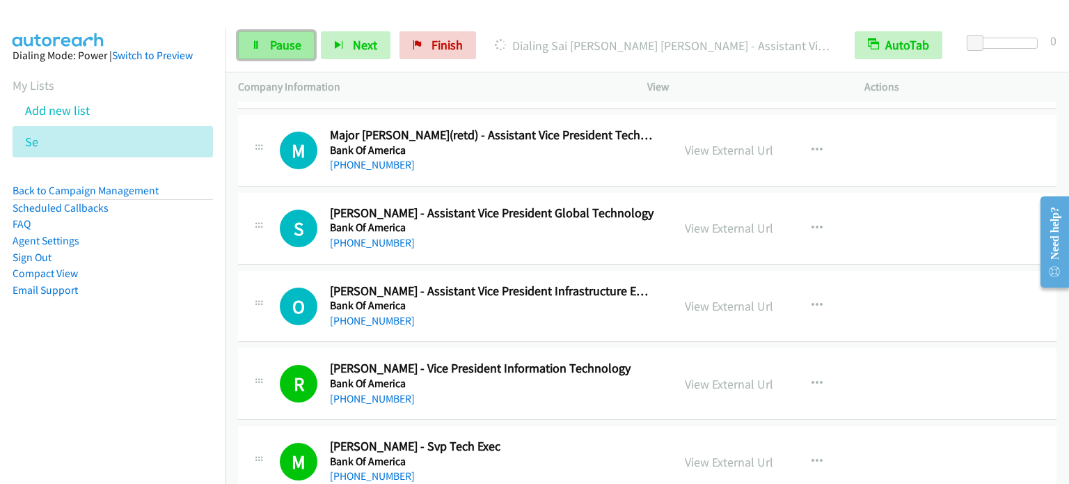
click at [296, 44] on span "Pause" at bounding box center [285, 45] width 31 height 16
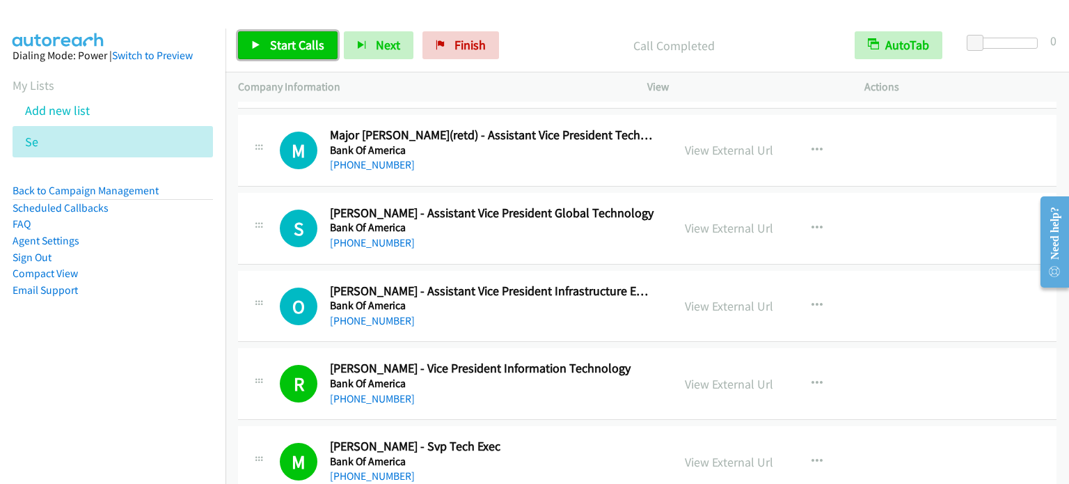
click at [287, 45] on span "Start Calls" at bounding box center [297, 45] width 54 height 16
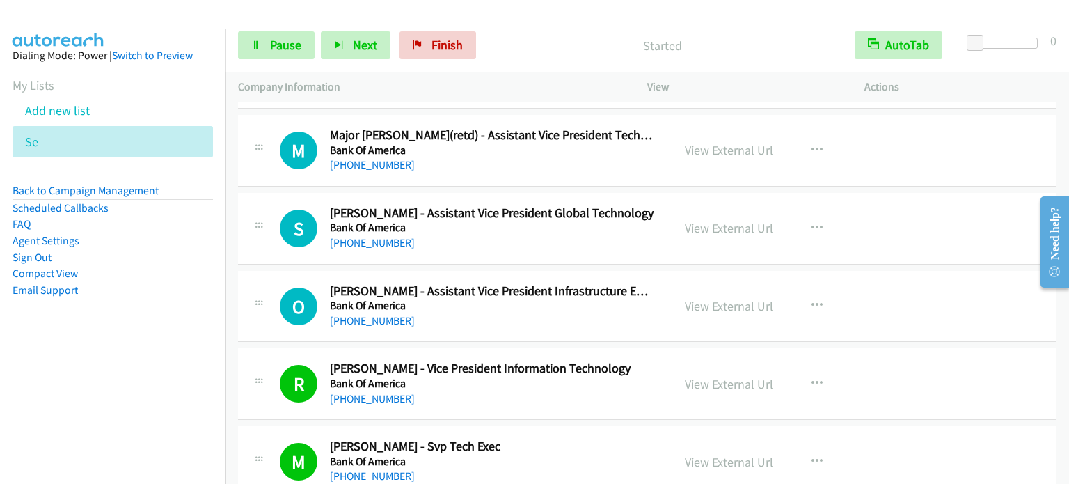
click at [67, 337] on aside "Dialing Mode: Power | Switch to Preview My Lists Add new list Se Back to Campai…" at bounding box center [112, 195] width 225 height 333
click at [288, 47] on span "Pause" at bounding box center [285, 45] width 31 height 16
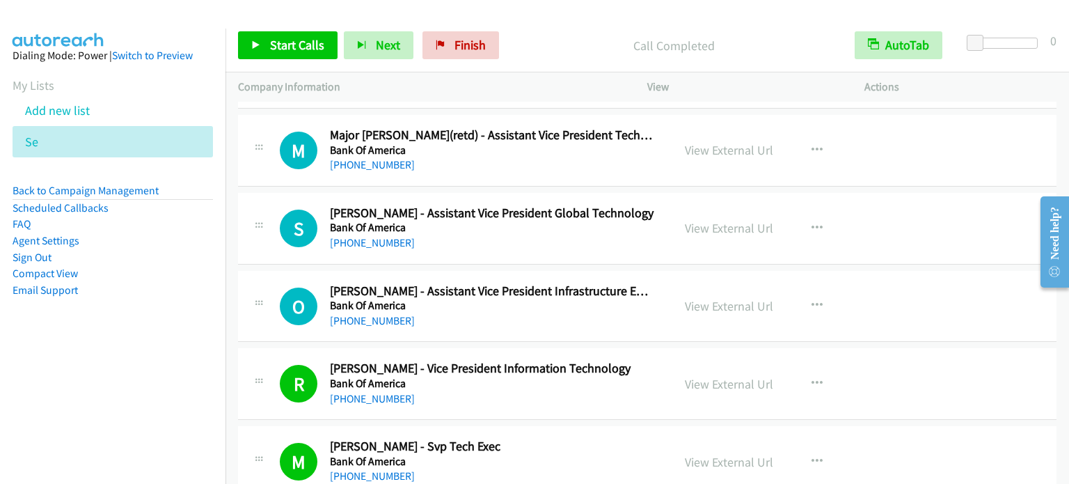
drag, startPoint x: 83, startPoint y: 368, endPoint x: 863, endPoint y: 75, distance: 833.2
click at [86, 366] on nav "Dialing Mode: Power | Switch to Preview My Lists Add new list Se Back to Campai…" at bounding box center [113, 271] width 226 height 484
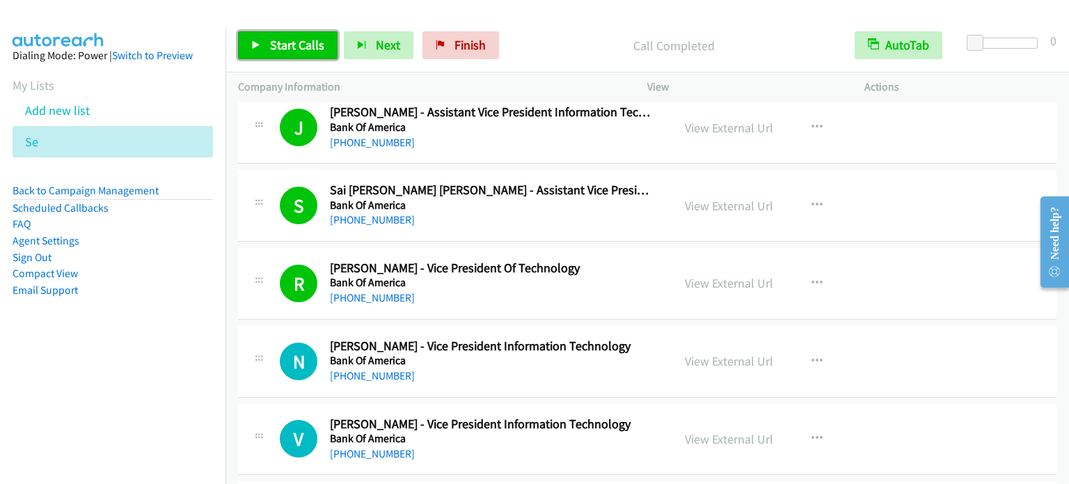
click at [288, 49] on span "Start Calls" at bounding box center [297, 45] width 54 height 16
click at [292, 45] on span "Start Calls" at bounding box center [297, 45] width 54 height 16
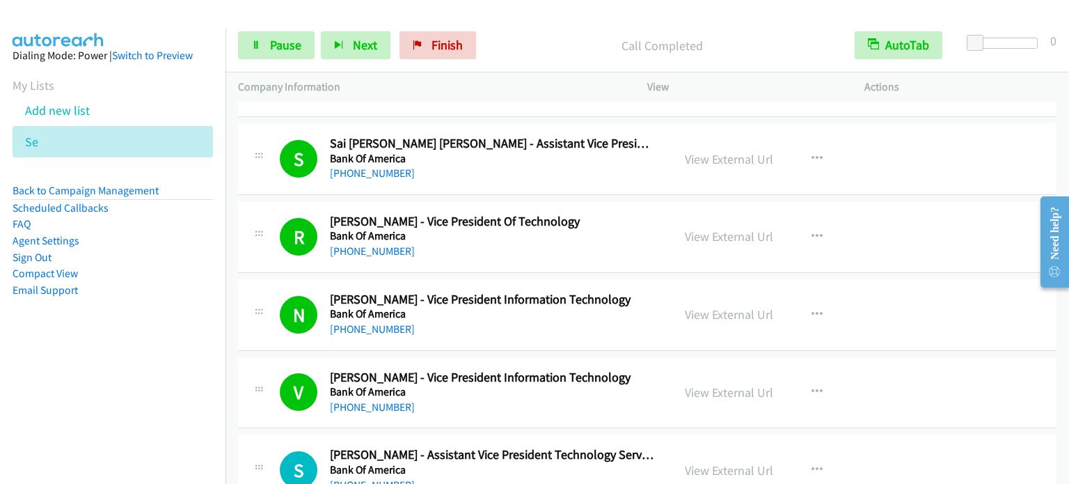
scroll to position [5139, 0]
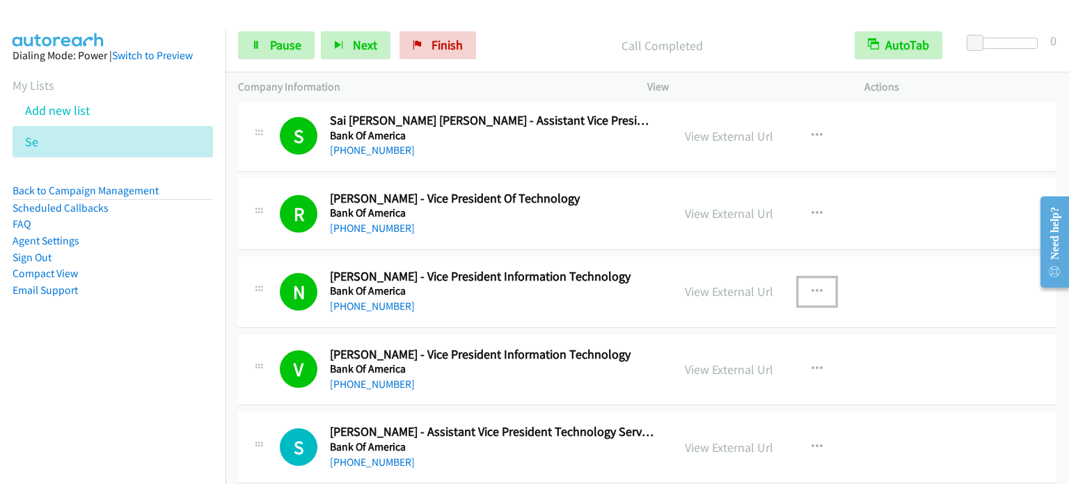
click at [812, 286] on icon "button" at bounding box center [816, 291] width 11 height 11
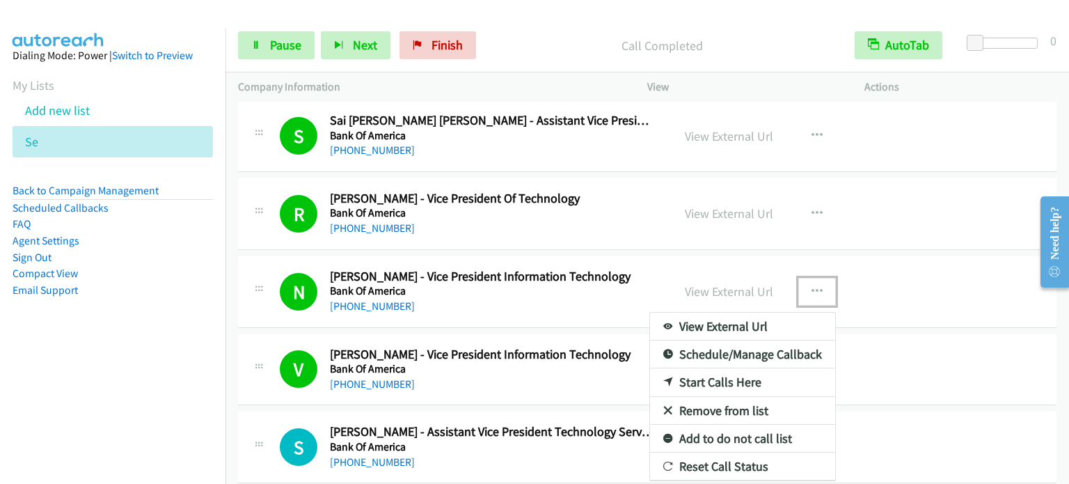
click at [726, 372] on link "Start Calls Here" at bounding box center [742, 382] width 185 height 28
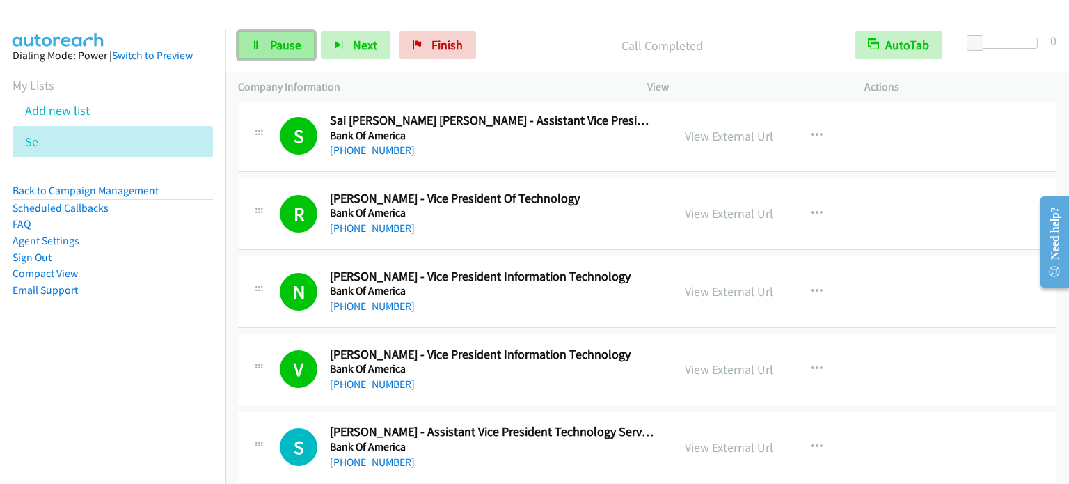
click at [272, 47] on span "Pause" at bounding box center [285, 45] width 31 height 16
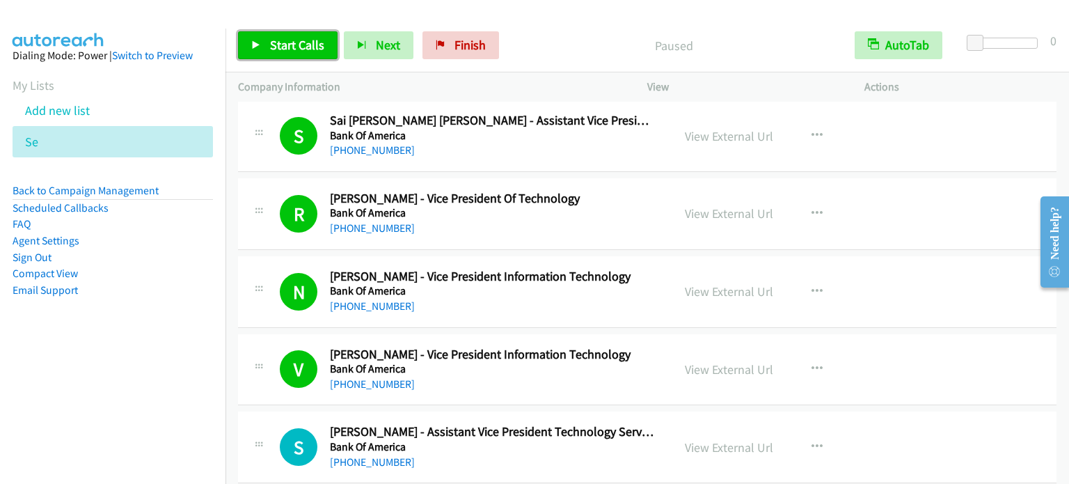
click at [281, 42] on span "Start Calls" at bounding box center [297, 45] width 54 height 16
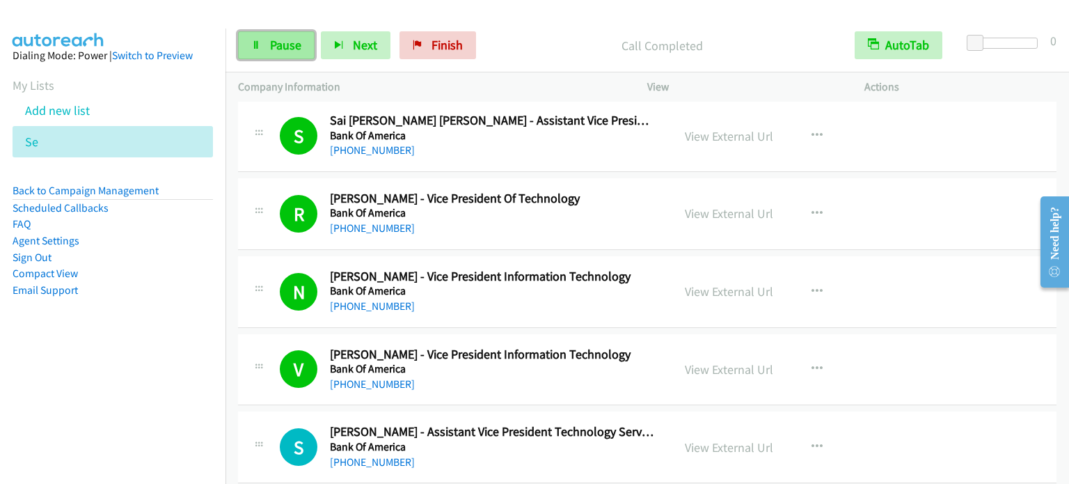
click at [292, 43] on span "Pause" at bounding box center [285, 45] width 31 height 16
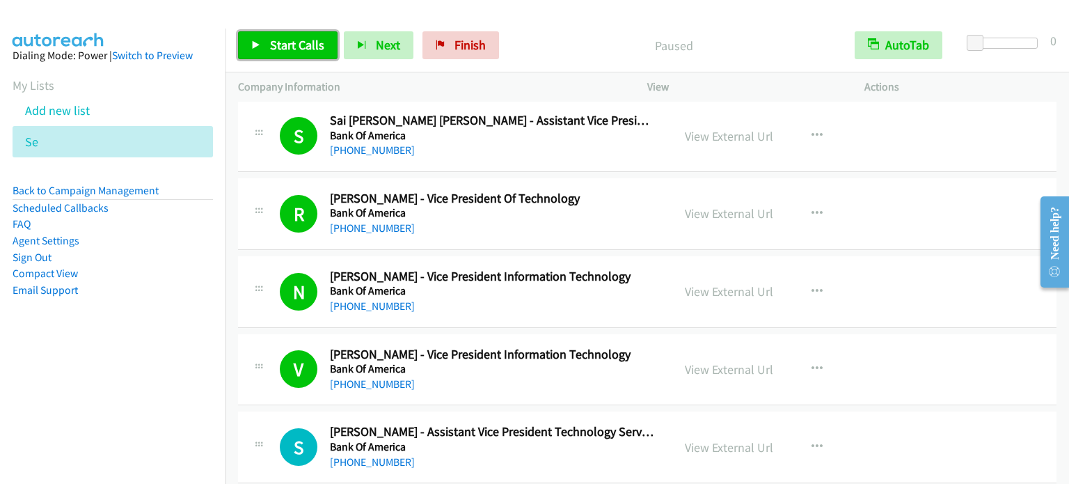
click at [292, 44] on span "Start Calls" at bounding box center [297, 45] width 54 height 16
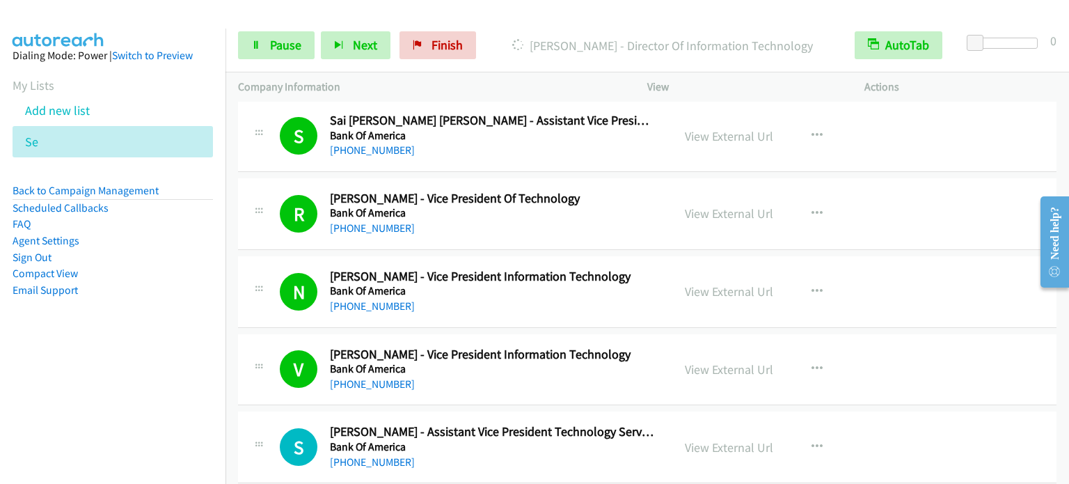
click at [81, 382] on nav "Dialing Mode: Power | Switch to Preview My Lists Add new list Se Back to Campai…" at bounding box center [113, 271] width 226 height 484
click at [295, 37] on span "Pause" at bounding box center [285, 45] width 31 height 16
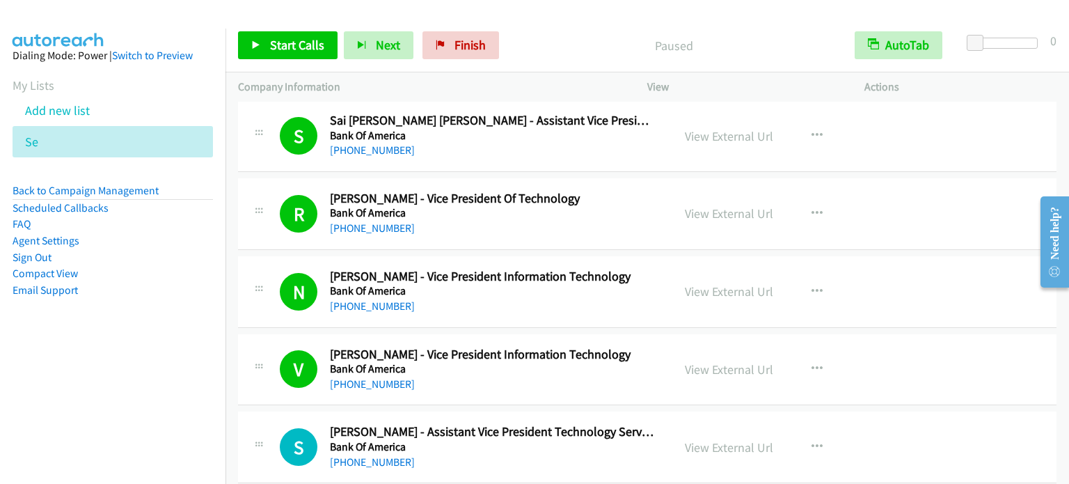
click at [135, 255] on li "Sign Out" at bounding box center [113, 257] width 200 height 17
click at [143, 321] on aside "Dialing Mode: Power | Switch to Preview My Lists Add new list Se Back to Campai…" at bounding box center [112, 195] width 225 height 333
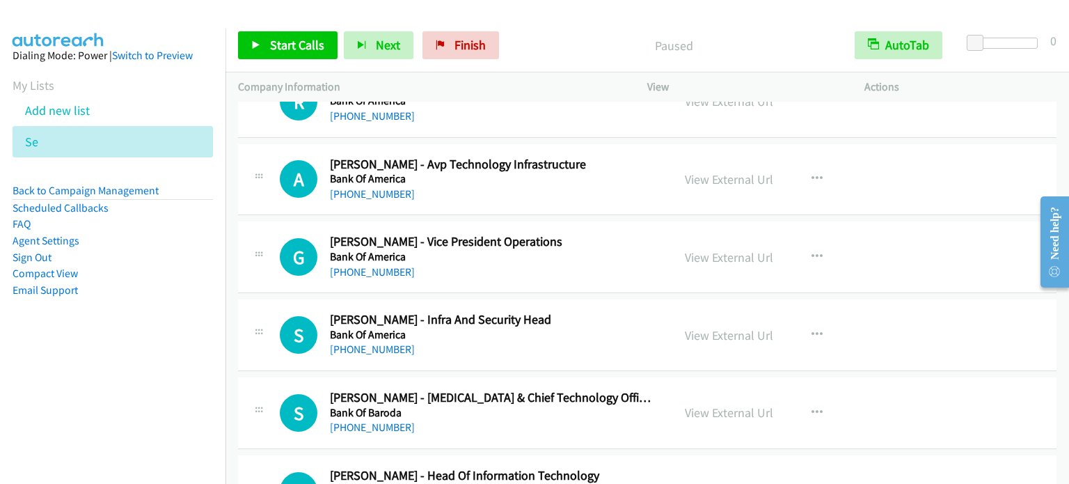
scroll to position [6582, 0]
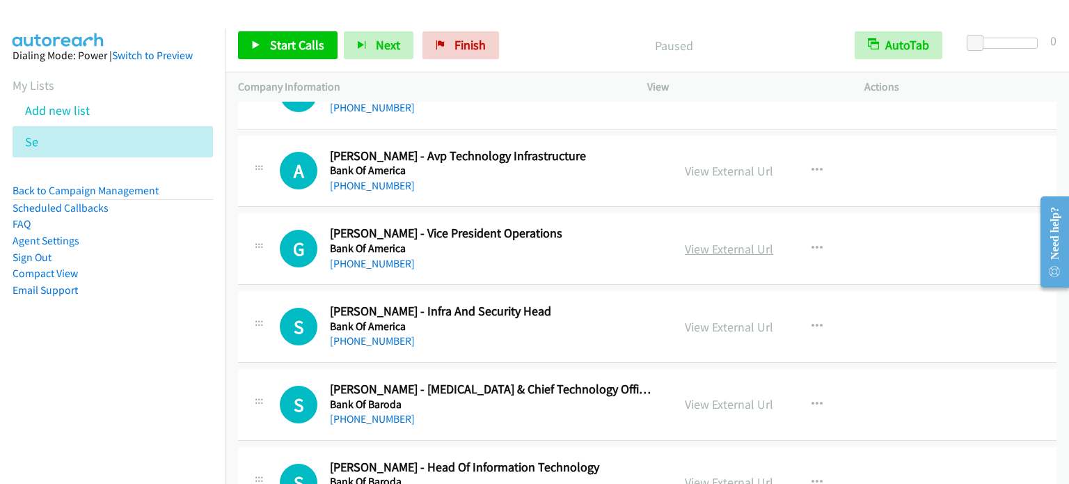
click at [732, 241] on link "View External Url" at bounding box center [729, 249] width 88 height 16
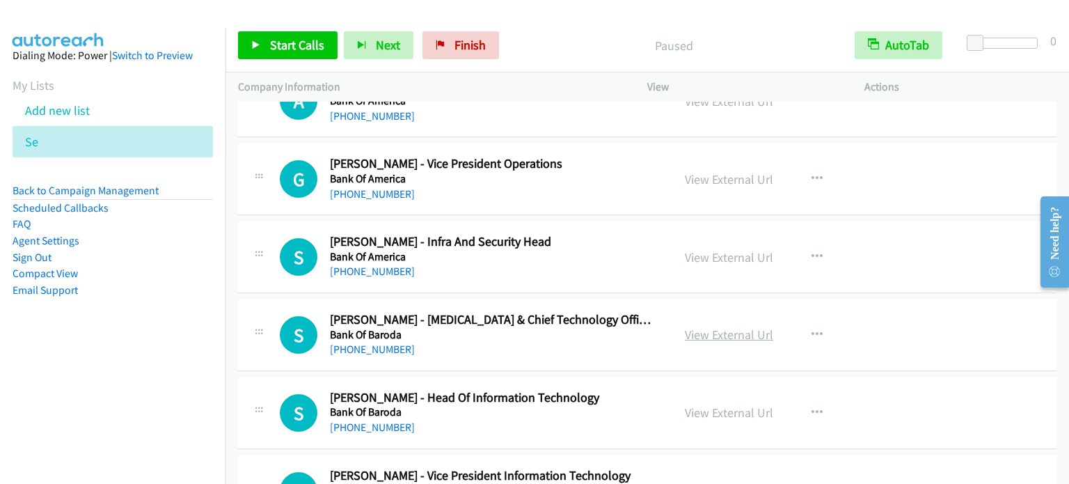
click at [719, 326] on link "View External Url" at bounding box center [729, 334] width 88 height 16
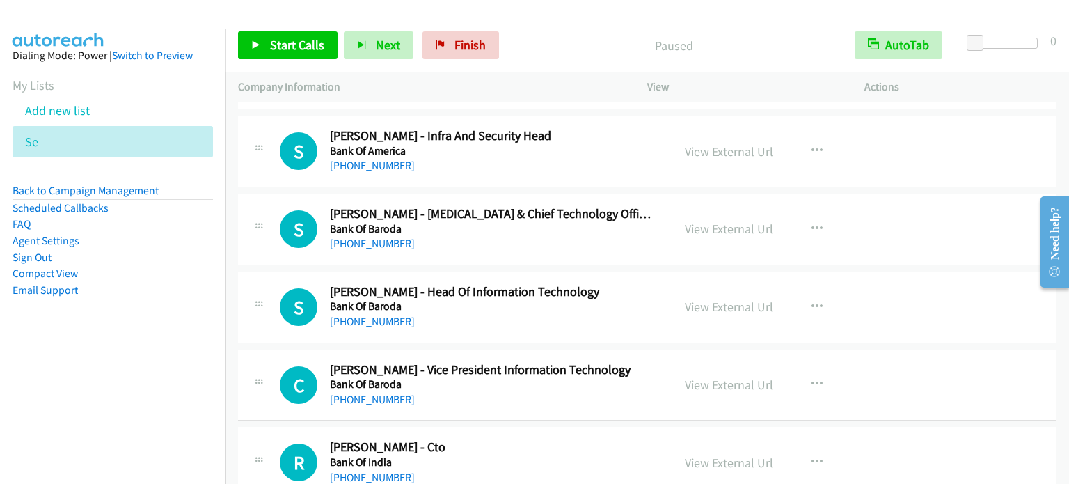
scroll to position [6791, 0]
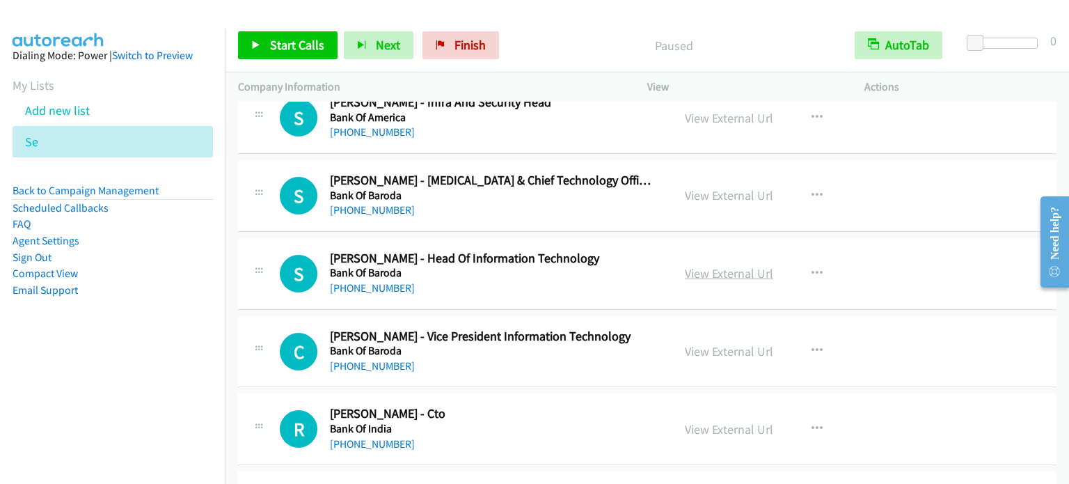
click at [740, 265] on link "View External Url" at bounding box center [729, 273] width 88 height 16
click at [726, 343] on link "View External Url" at bounding box center [729, 351] width 88 height 16
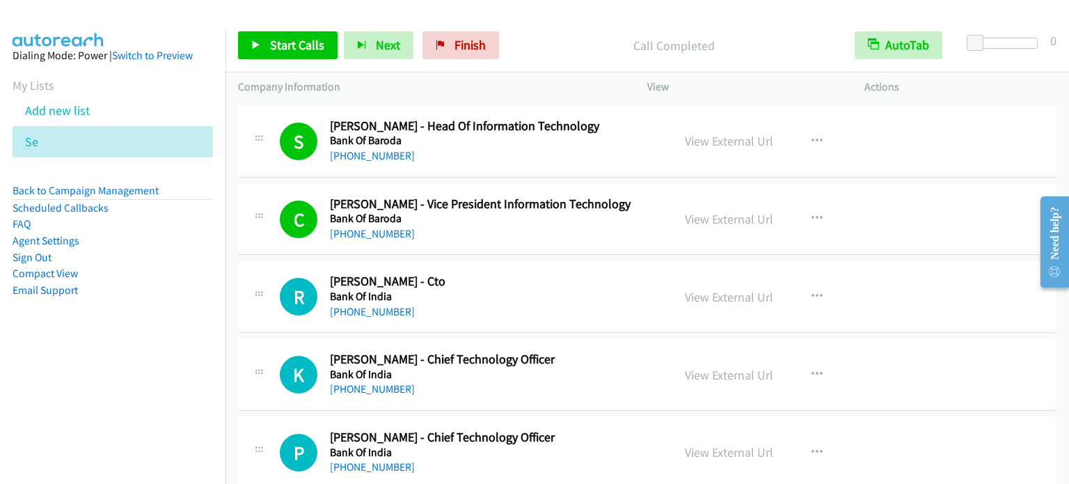
scroll to position [6930, 0]
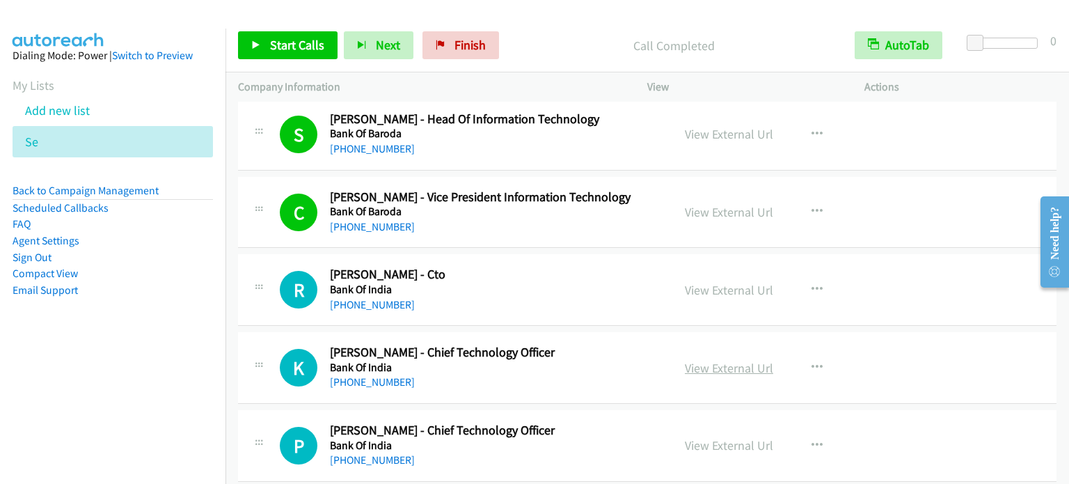
click at [740, 360] on link "View External Url" at bounding box center [729, 368] width 88 height 16
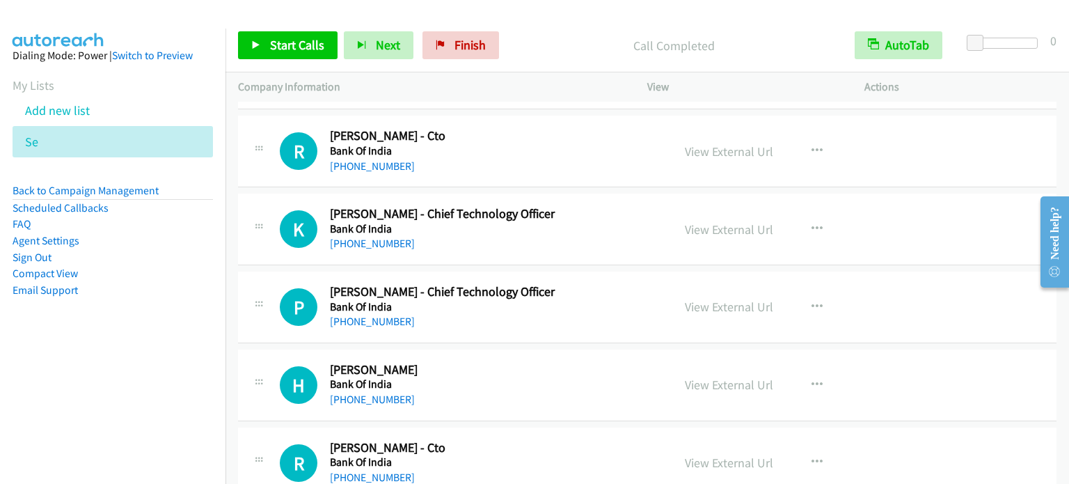
scroll to position [7069, 0]
click at [735, 221] on link "View External Url" at bounding box center [729, 229] width 88 height 16
click at [751, 298] on link "View External Url" at bounding box center [729, 306] width 88 height 16
click at [708, 298] on link "View External Url" at bounding box center [729, 306] width 88 height 16
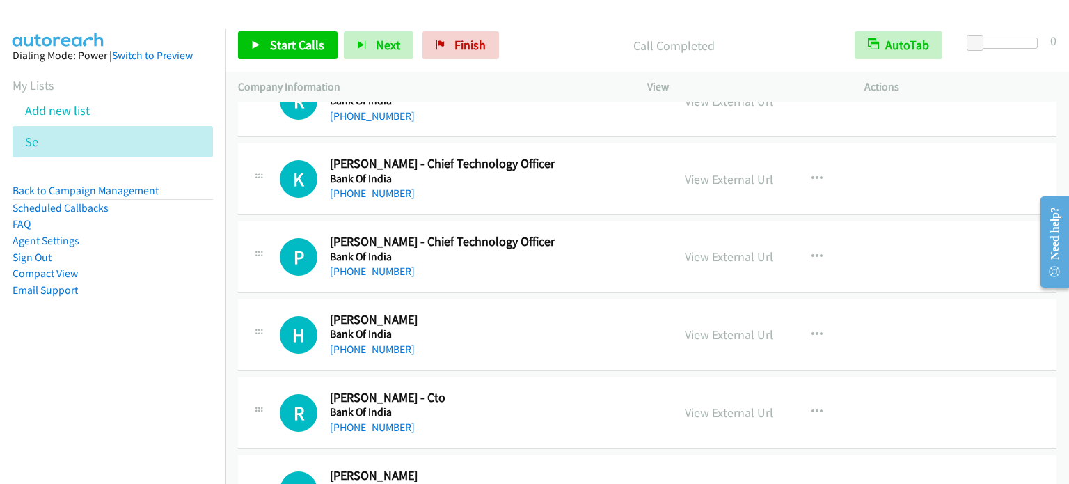
scroll to position [7139, 0]
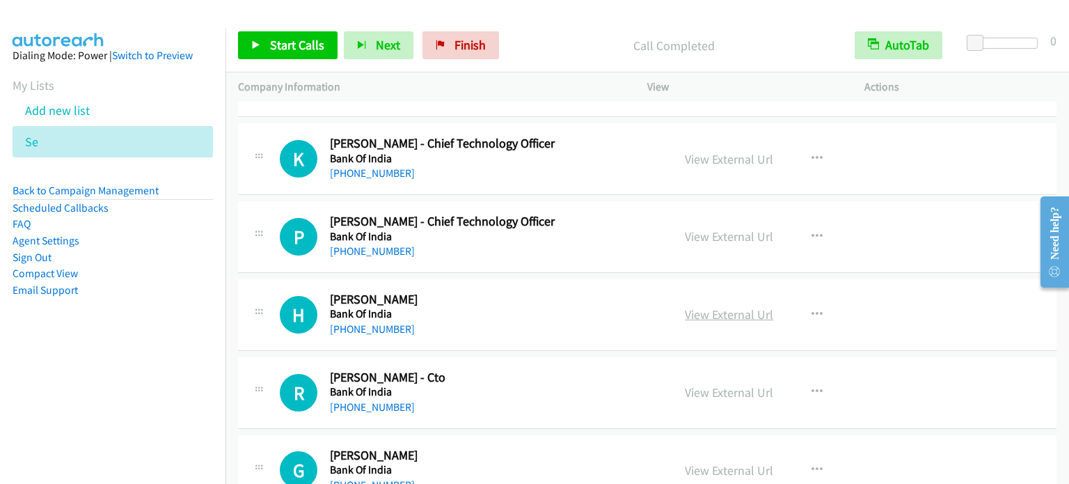
click at [711, 306] on link "View External Url" at bounding box center [729, 314] width 88 height 16
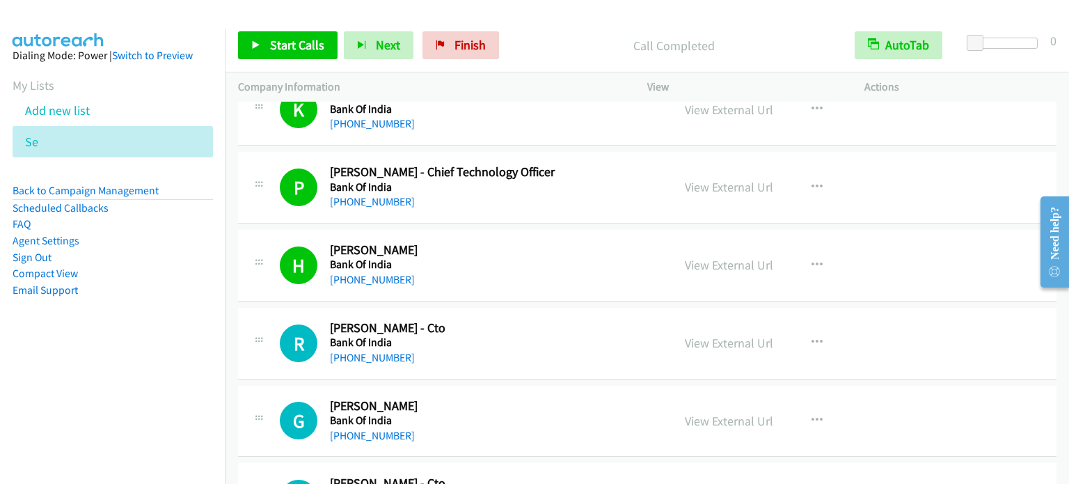
scroll to position [7208, 0]
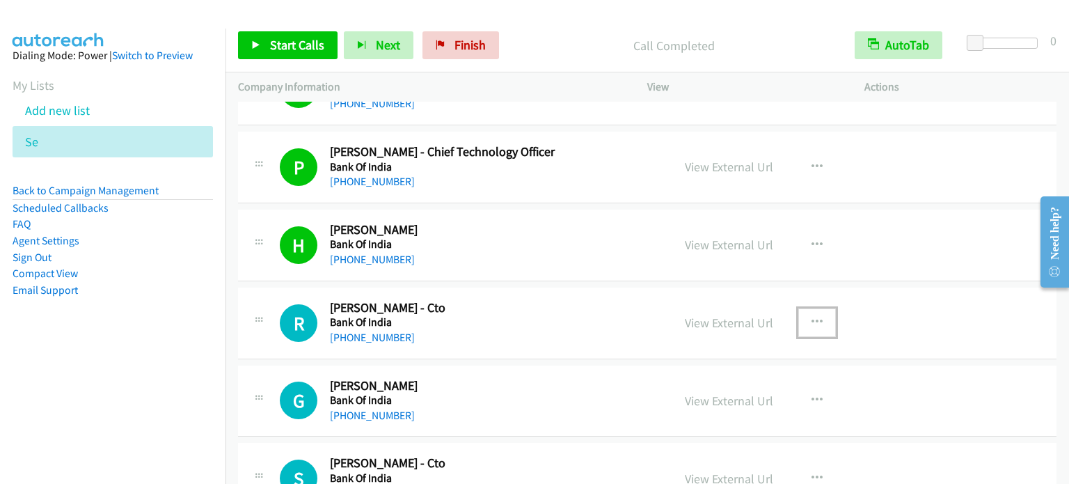
click at [813, 317] on icon "button" at bounding box center [816, 322] width 11 height 11
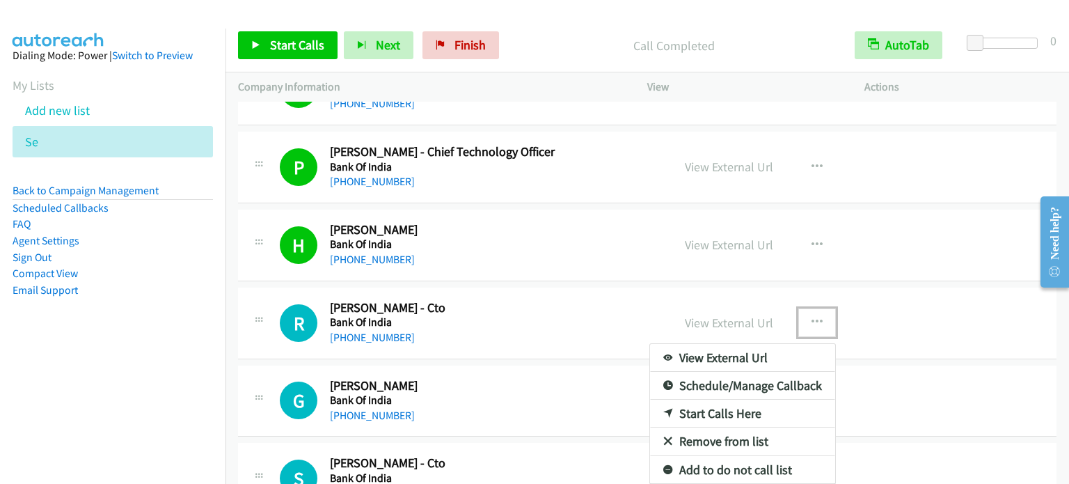
click at [722, 399] on link "Start Calls Here" at bounding box center [742, 413] width 185 height 28
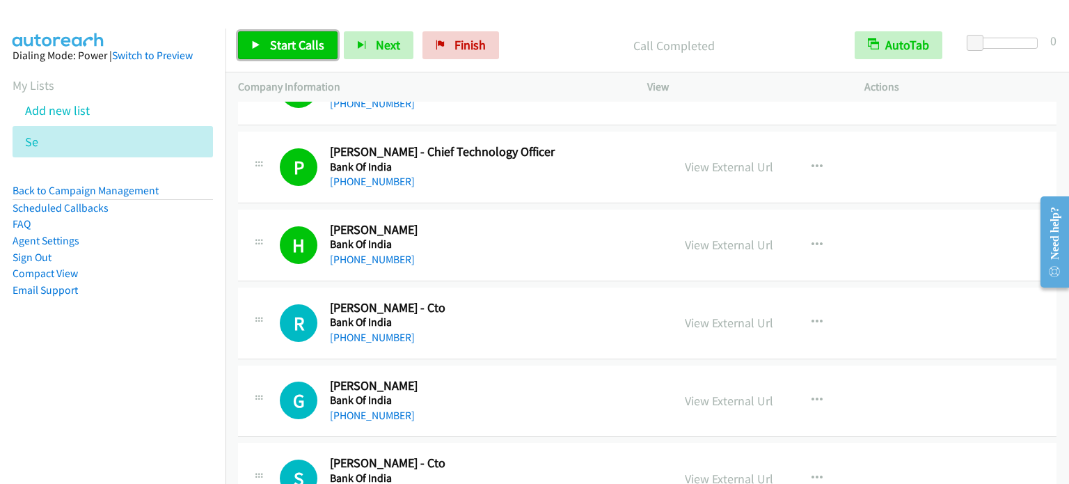
click at [284, 45] on span "Start Calls" at bounding box center [297, 45] width 54 height 16
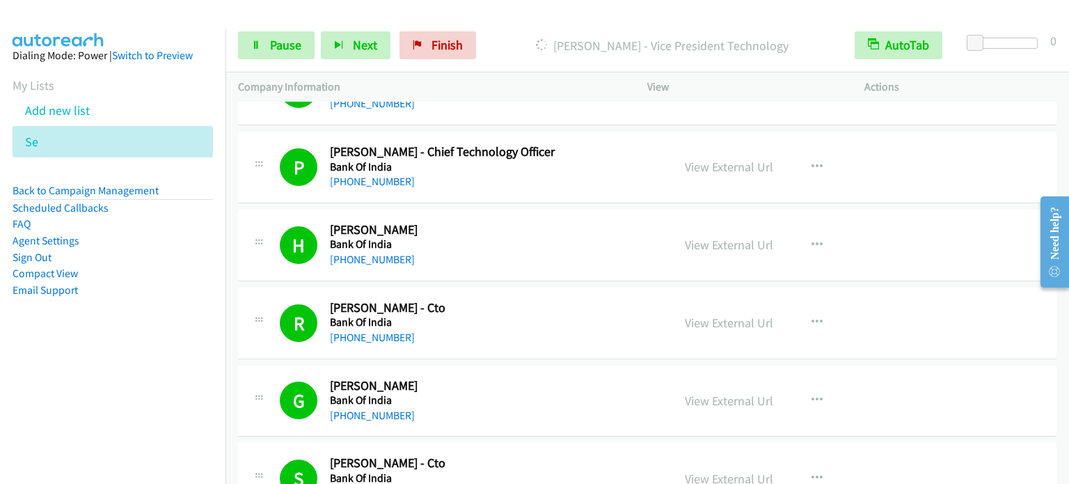
click at [121, 345] on aside "Dialing Mode: Power | Switch to Preview My Lists Add new list Se Back to Campai…" at bounding box center [112, 195] width 225 height 333
click at [70, 389] on nav "Dialing Mode: Power | Switch to Preview My Lists Add new list Se Back to Campai…" at bounding box center [113, 271] width 226 height 484
click at [283, 47] on span "Pause" at bounding box center [285, 45] width 31 height 16
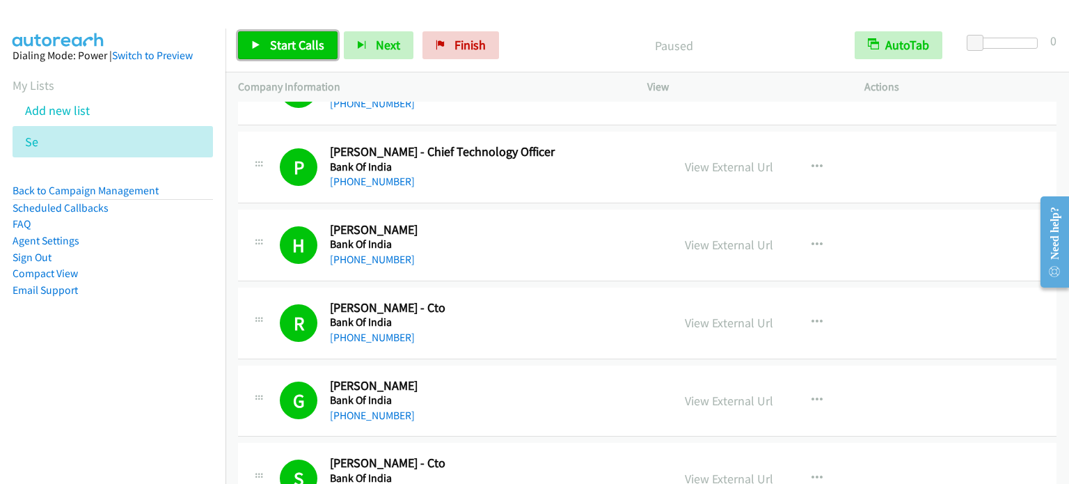
click at [285, 46] on span "Start Calls" at bounding box center [297, 45] width 54 height 16
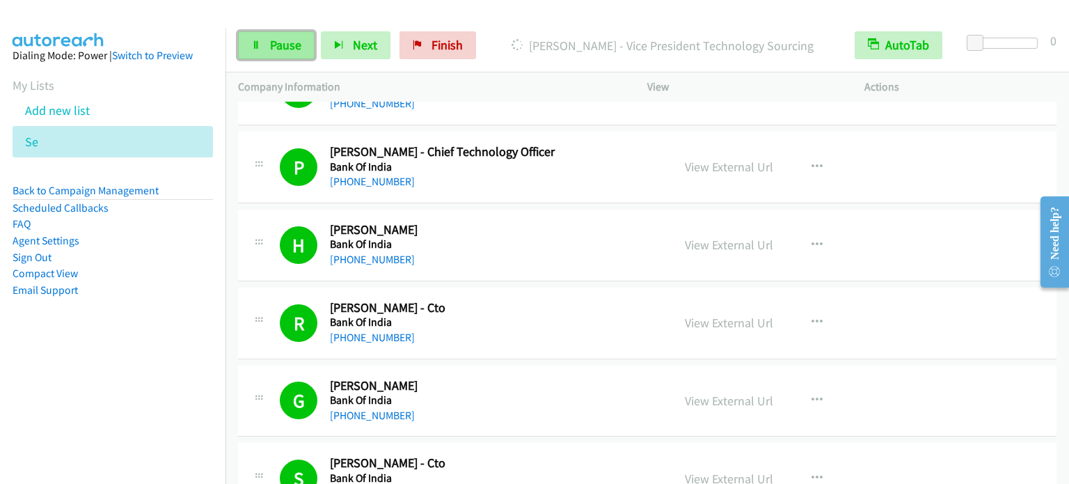
click at [289, 44] on span "Pause" at bounding box center [285, 45] width 31 height 16
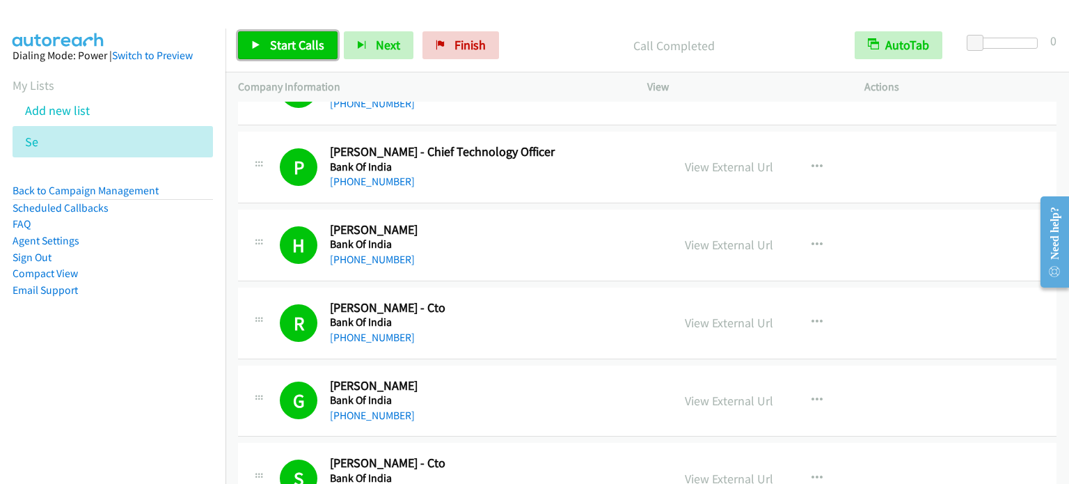
click at [271, 49] on span "Start Calls" at bounding box center [297, 45] width 54 height 16
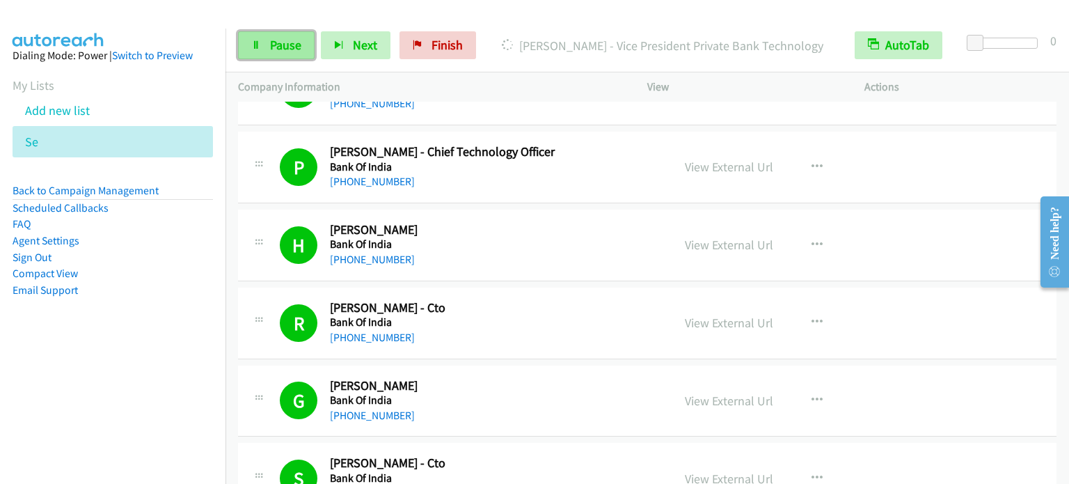
click at [283, 47] on span "Pause" at bounding box center [285, 45] width 31 height 16
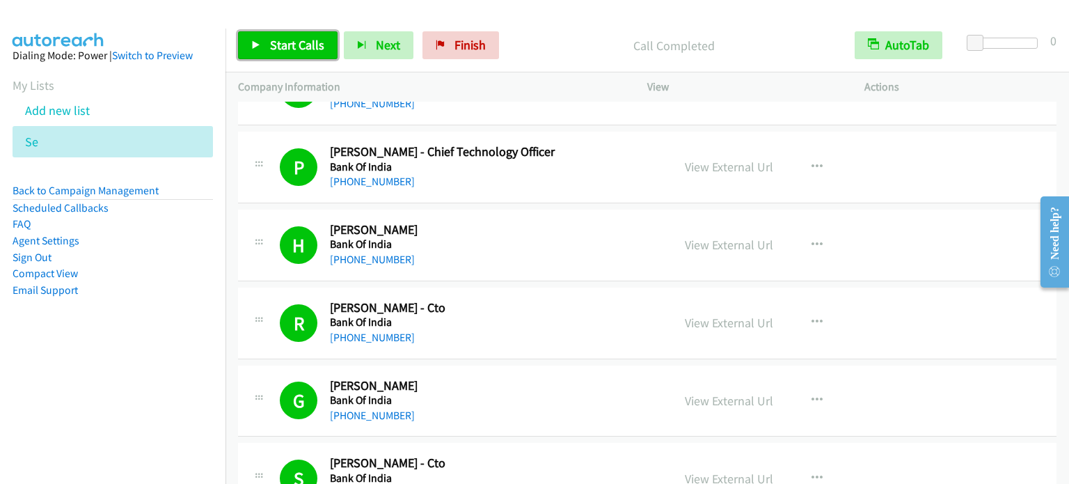
click at [301, 45] on span "Start Calls" at bounding box center [297, 45] width 54 height 16
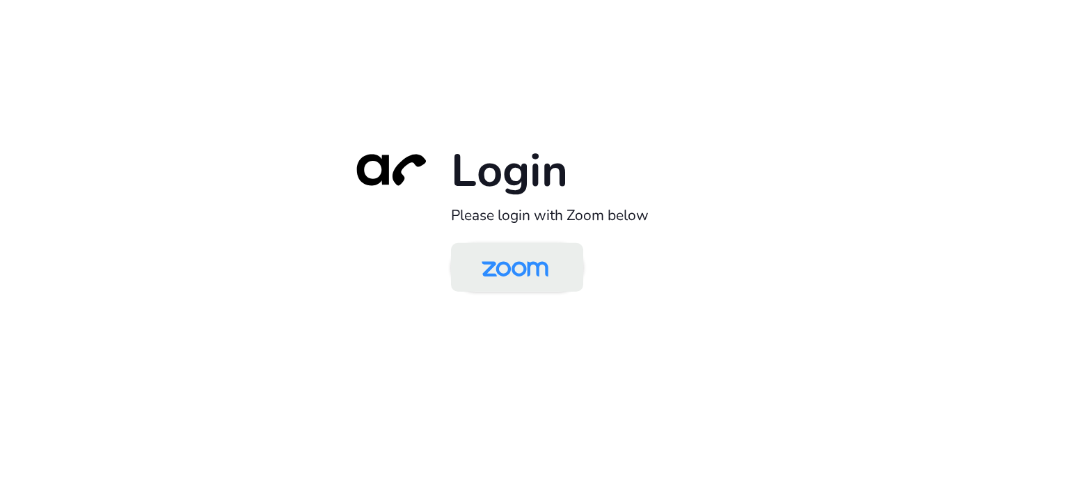
click at [541, 261] on img at bounding box center [515, 268] width 96 height 45
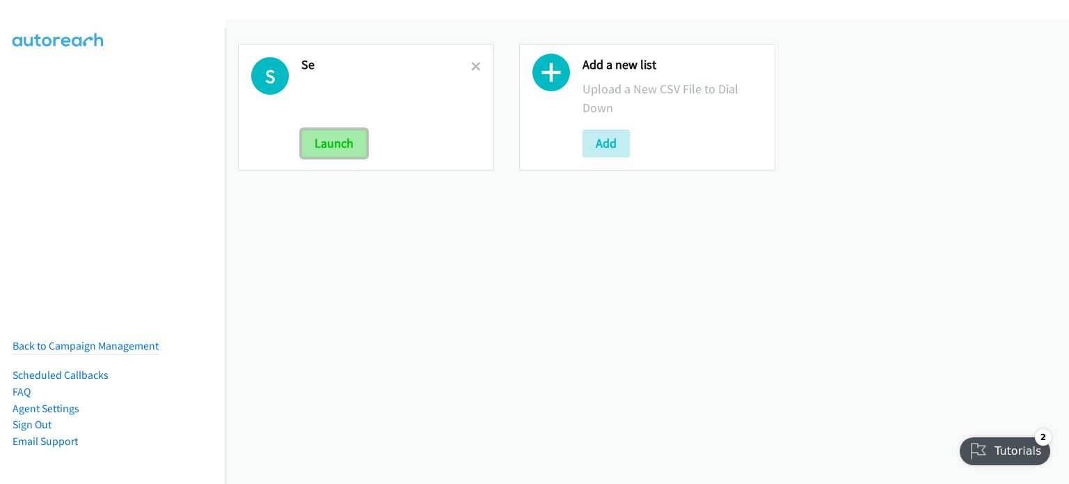
click at [325, 141] on button "Launch" at bounding box center [333, 143] width 65 height 28
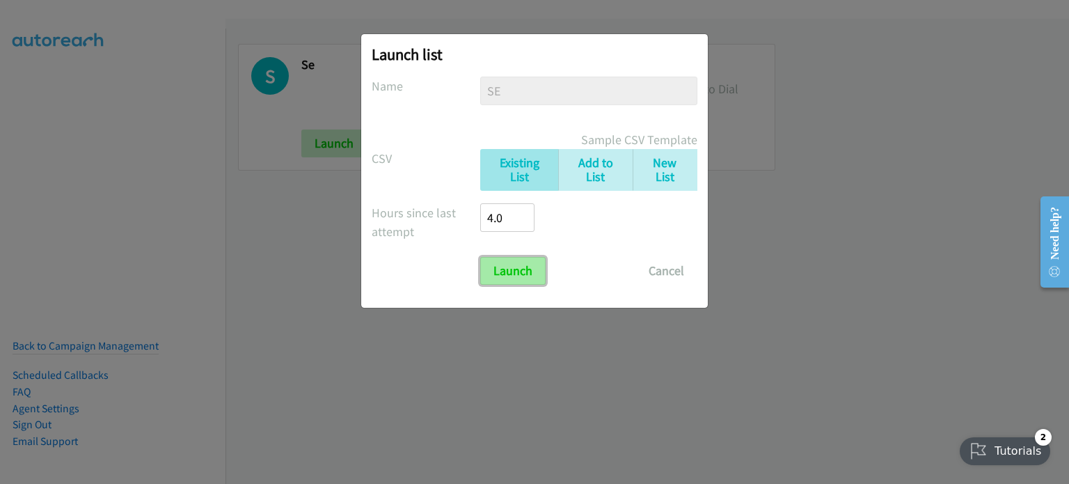
click at [523, 269] on input "Launch" at bounding box center [512, 271] width 65 height 28
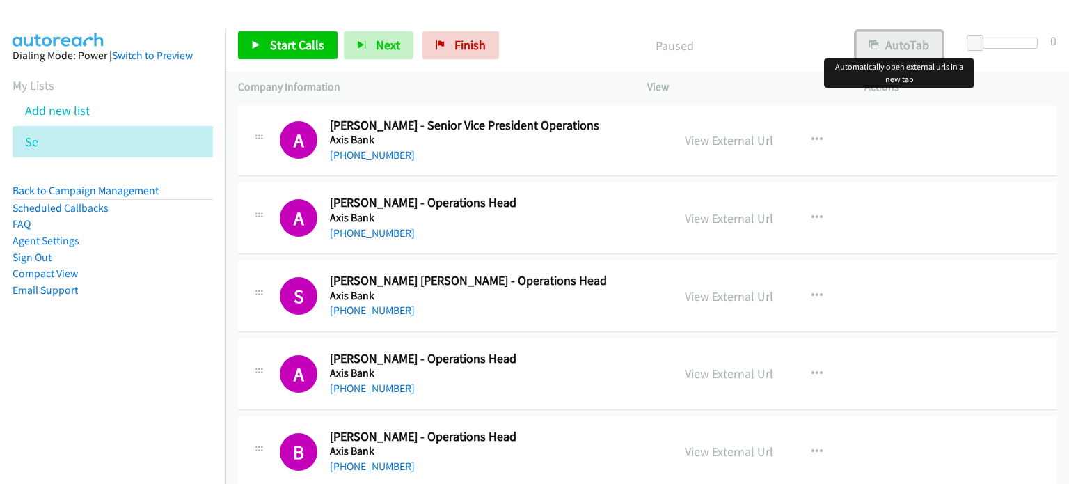
click at [891, 39] on button "AutoTab" at bounding box center [899, 45] width 86 height 28
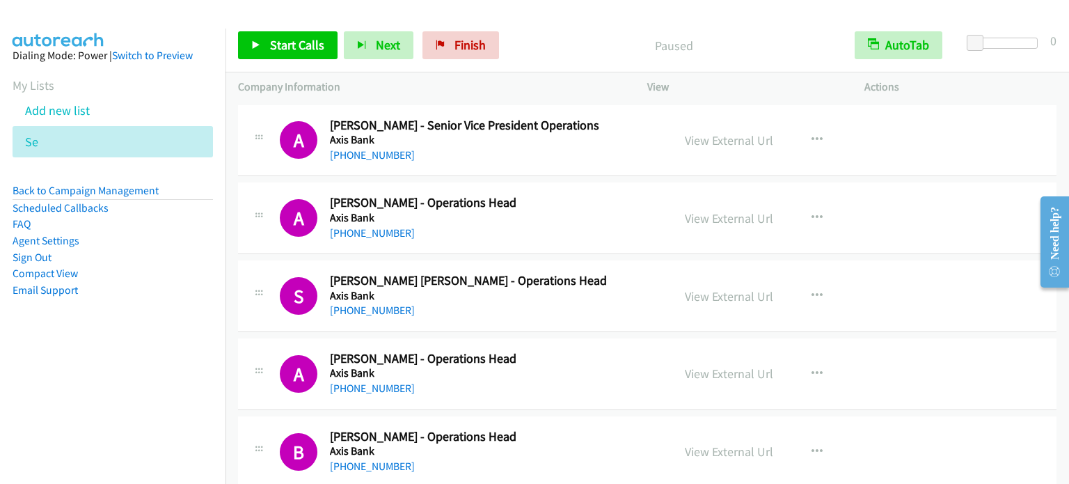
click at [195, 347] on aside "Dialing Mode: Power | Switch to Preview My Lists Add new list Se Back to Campai…" at bounding box center [112, 195] width 225 height 333
click at [791, 41] on p "Paused" at bounding box center [674, 45] width 312 height 19
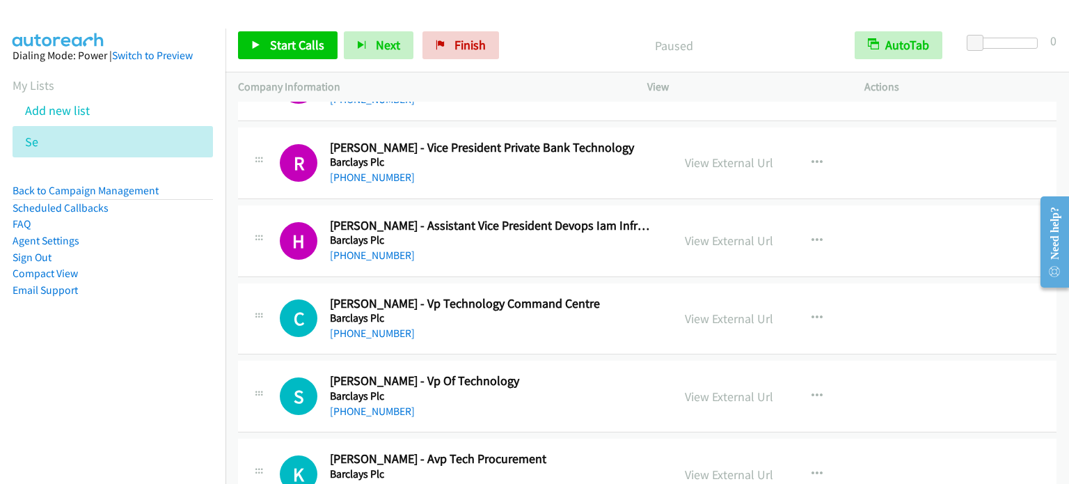
scroll to position [8945, 0]
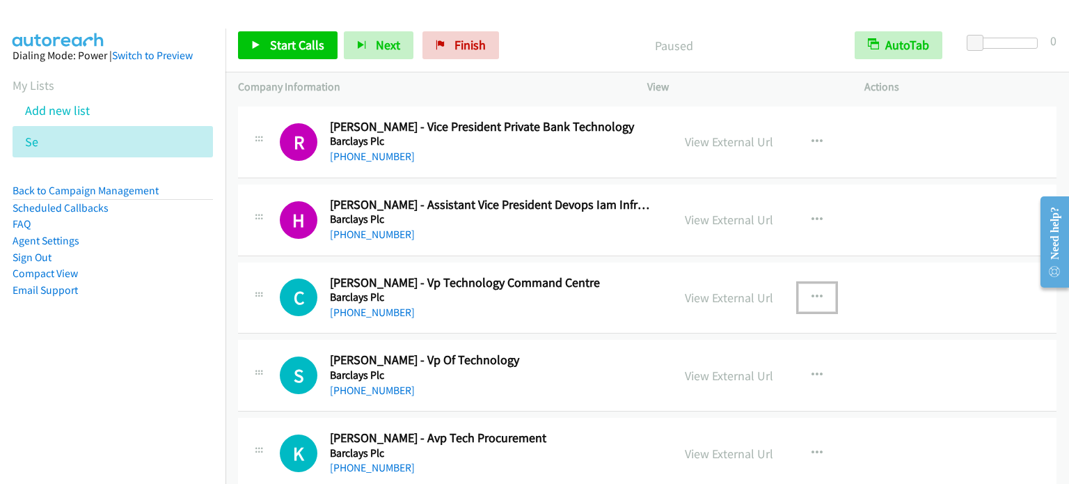
click at [815, 292] on icon "button" at bounding box center [816, 297] width 11 height 11
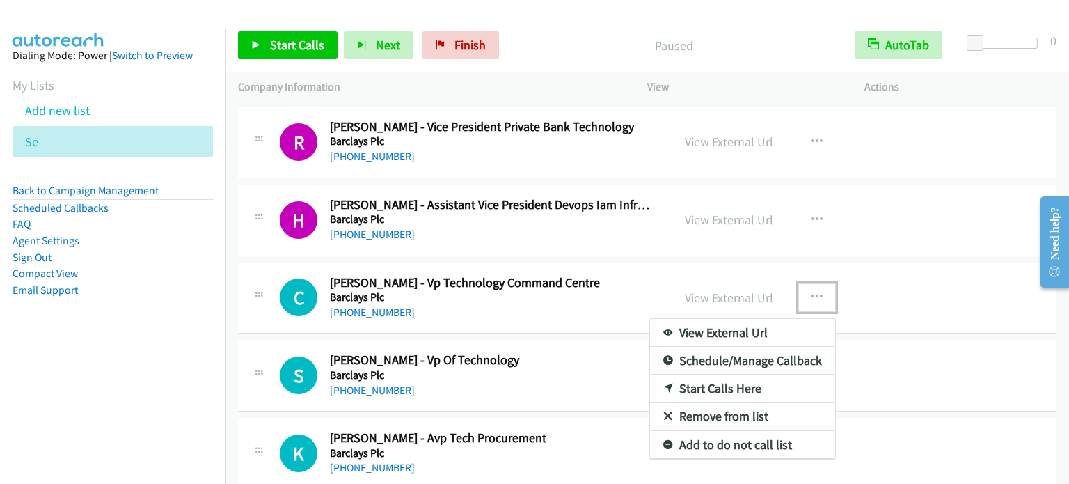
click at [729, 374] on link "Start Calls Here" at bounding box center [742, 388] width 185 height 28
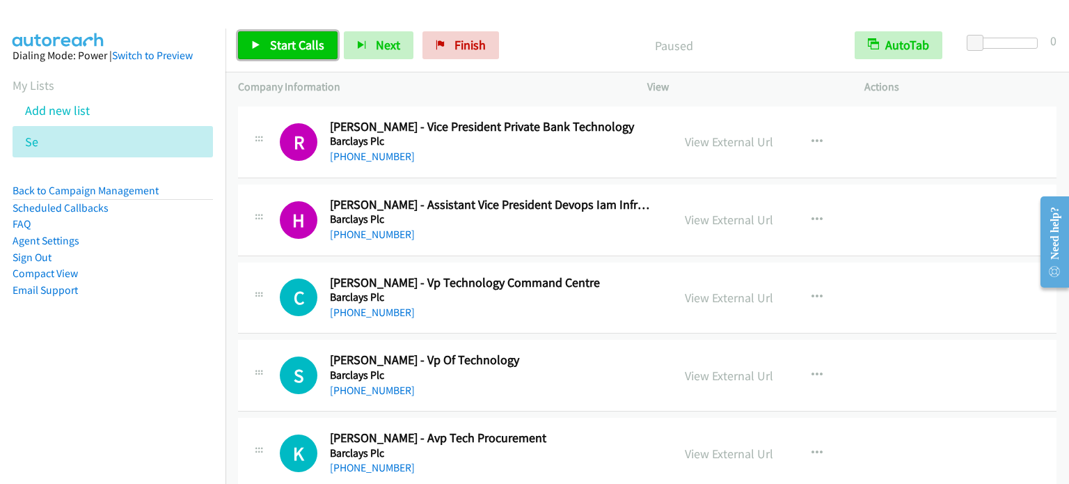
click at [306, 42] on span "Start Calls" at bounding box center [297, 45] width 54 height 16
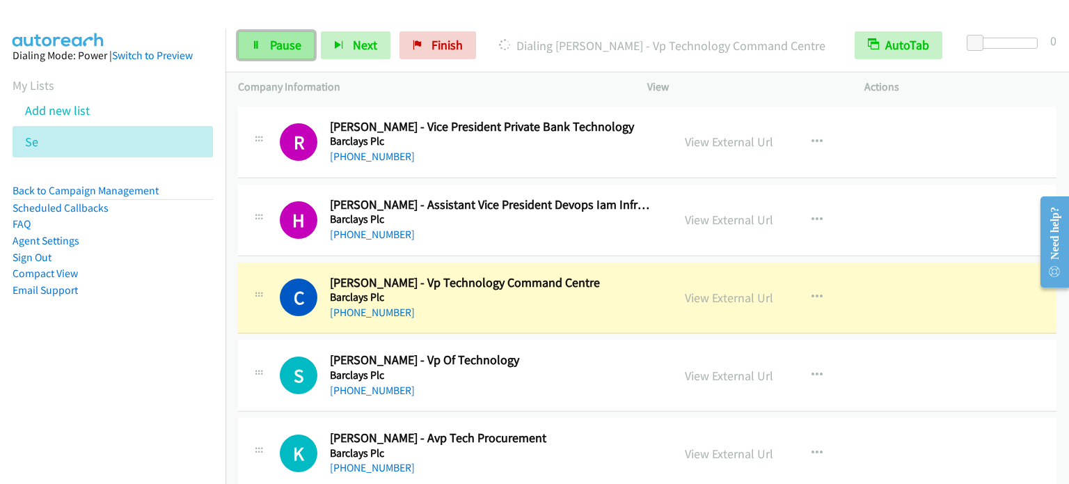
click at [286, 49] on span "Pause" at bounding box center [285, 45] width 31 height 16
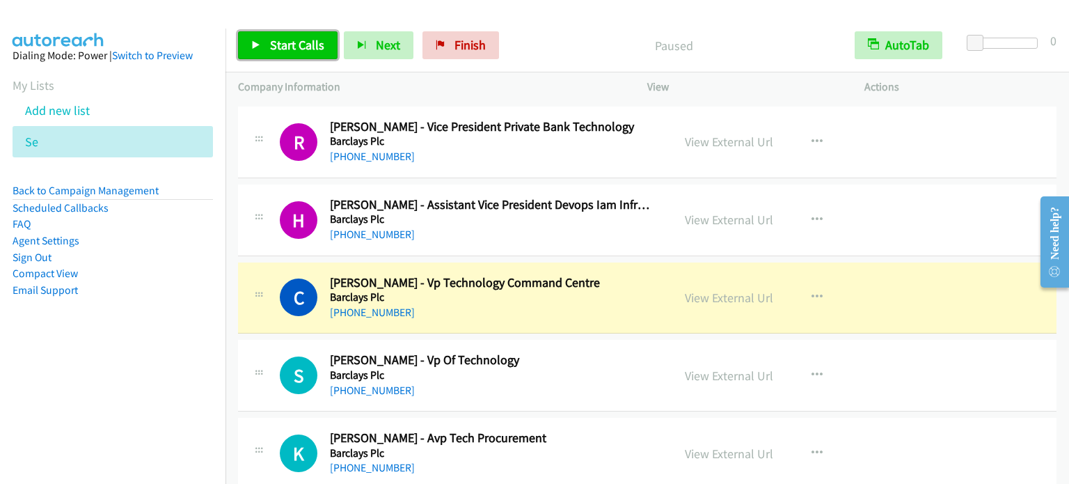
click at [282, 40] on span "Start Calls" at bounding box center [297, 45] width 54 height 16
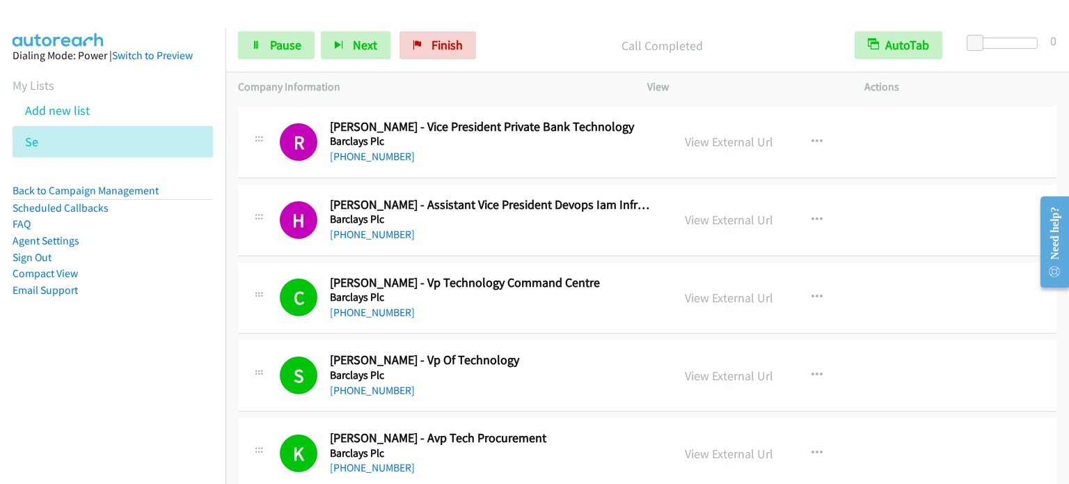
drag, startPoint x: 200, startPoint y: 308, endPoint x: 348, endPoint y: 106, distance: 250.5
click at [213, 294] on aside "Dialing Mode: Power | Switch to Preview My Lists Add new list Se Back to Campai…" at bounding box center [112, 195] width 225 height 333
click at [281, 47] on span "Pause" at bounding box center [285, 45] width 31 height 16
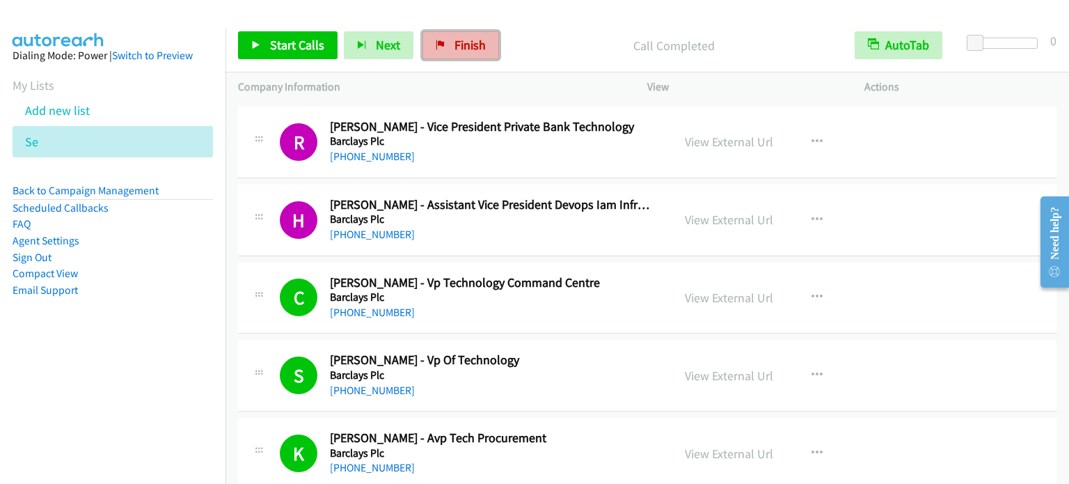
click at [458, 44] on span "Finish" at bounding box center [469, 45] width 31 height 16
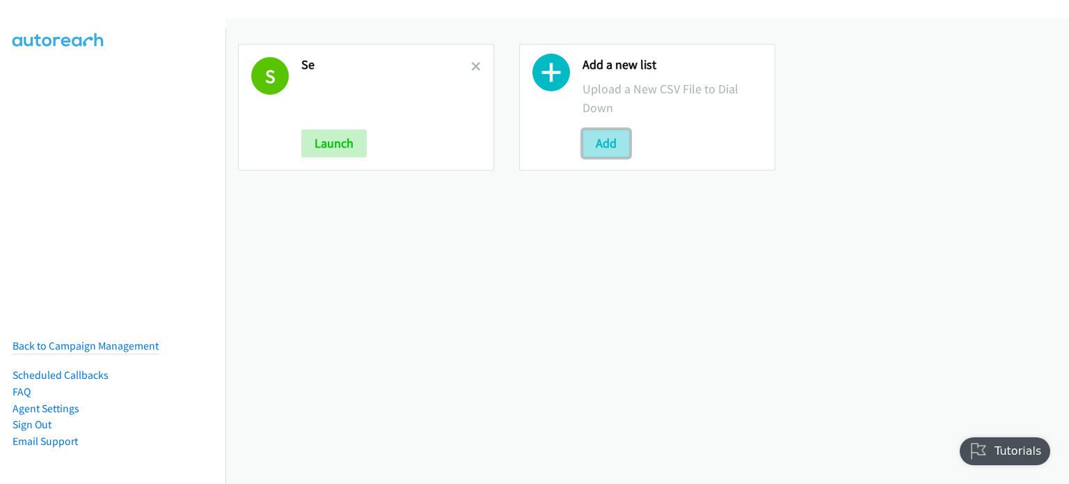
click at [607, 142] on button "Add" at bounding box center [605, 143] width 47 height 28
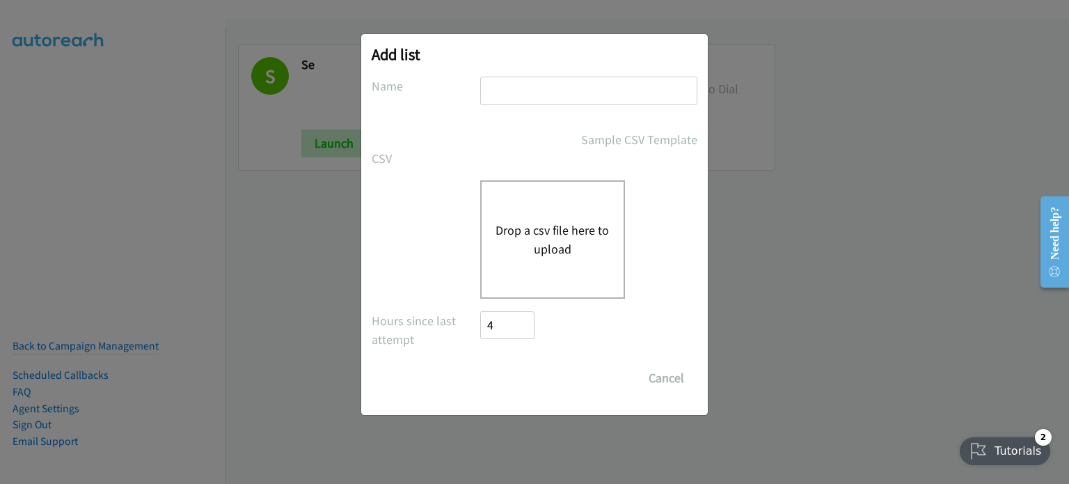
click at [557, 247] on button "Drop a csv file here to upload" at bounding box center [552, 240] width 114 height 38
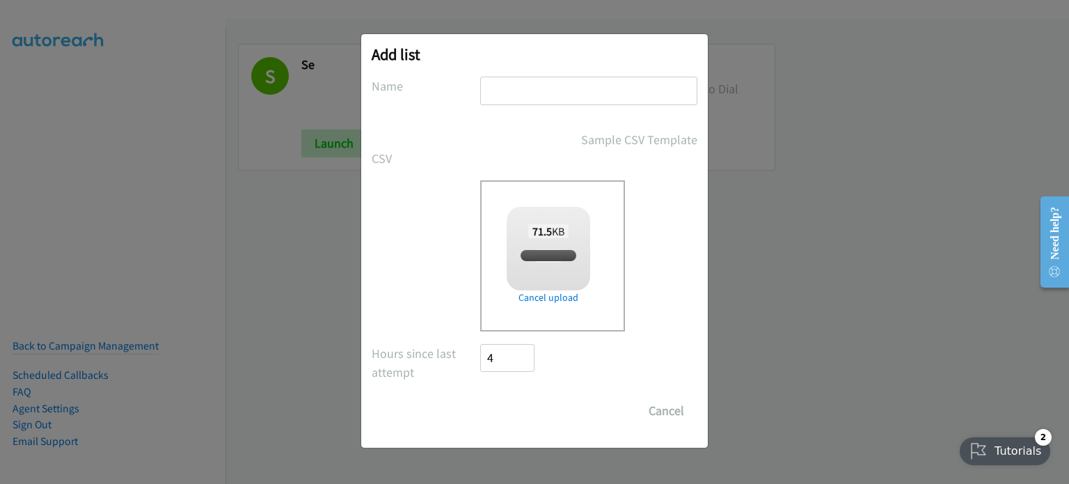
click at [534, 87] on input "text" at bounding box center [588, 91] width 217 height 29
checkbox input "true"
type input "2"
click at [520, 409] on input "Save List" at bounding box center [516, 411] width 73 height 28
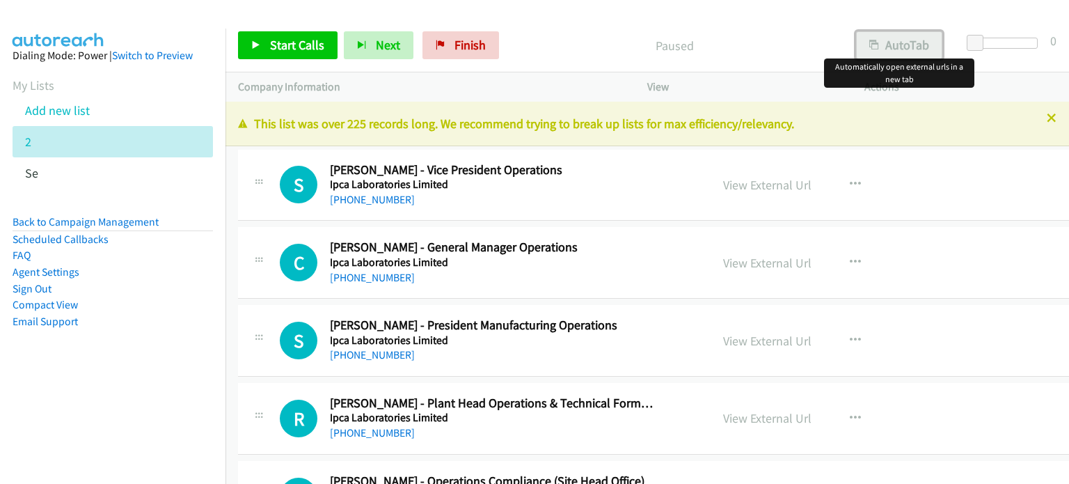
click at [910, 47] on button "AutoTab" at bounding box center [899, 45] width 86 height 28
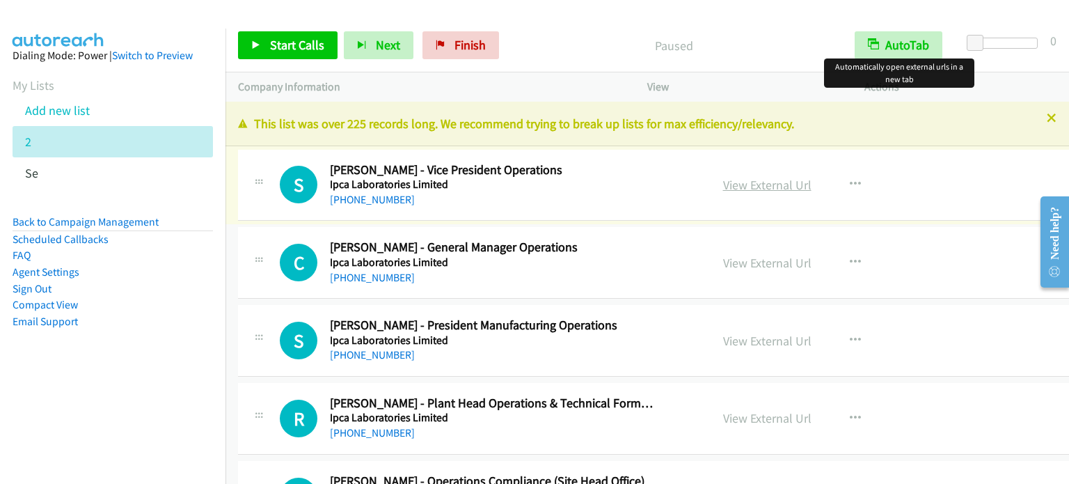
click at [734, 183] on link "View External Url" at bounding box center [767, 185] width 88 height 16
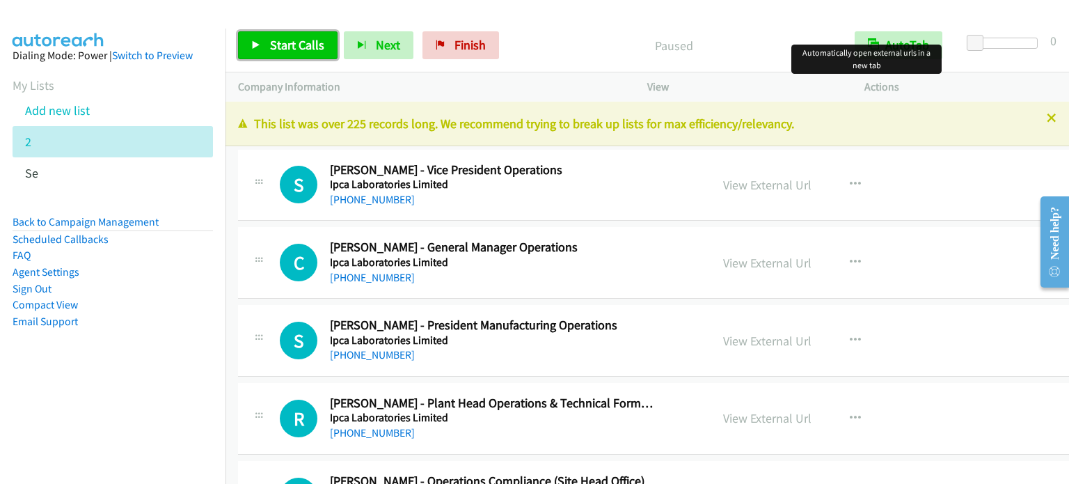
click at [308, 46] on span "Start Calls" at bounding box center [297, 45] width 54 height 16
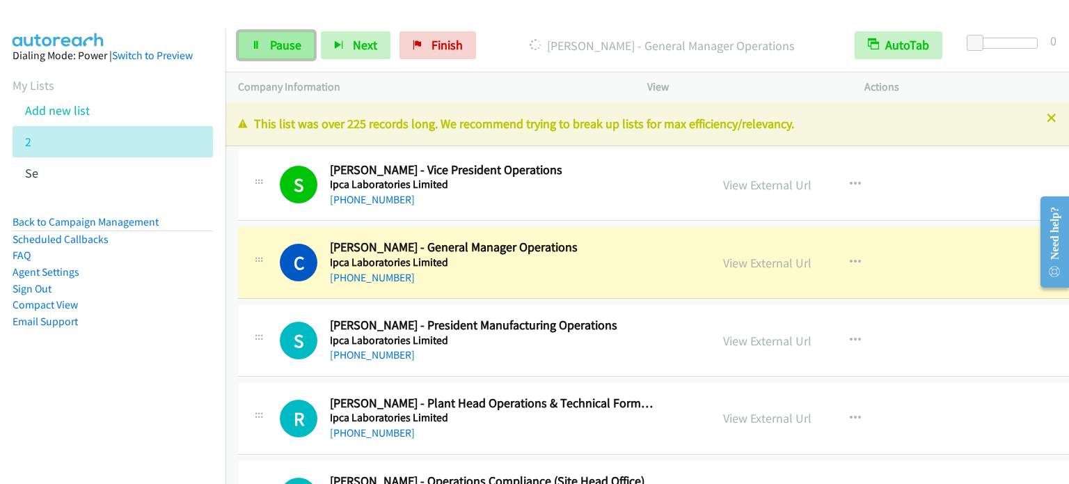
click at [281, 43] on span "Pause" at bounding box center [285, 45] width 31 height 16
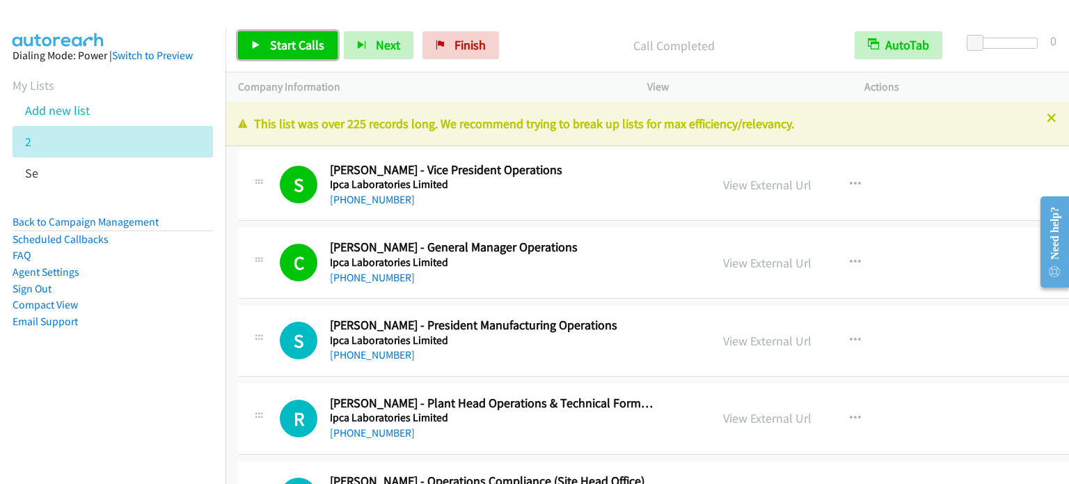
click at [301, 47] on span "Start Calls" at bounding box center [297, 45] width 54 height 16
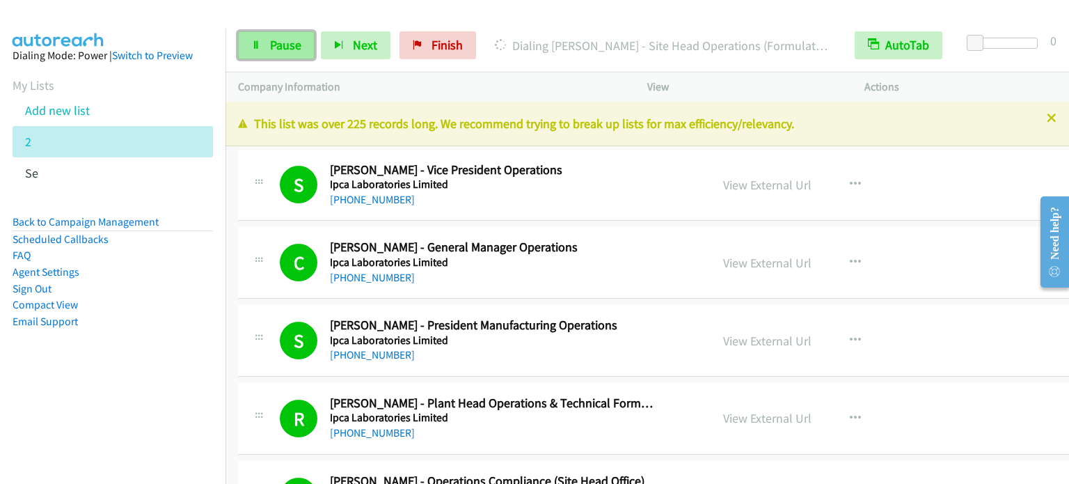
click at [265, 53] on link "Pause" at bounding box center [276, 45] width 77 height 28
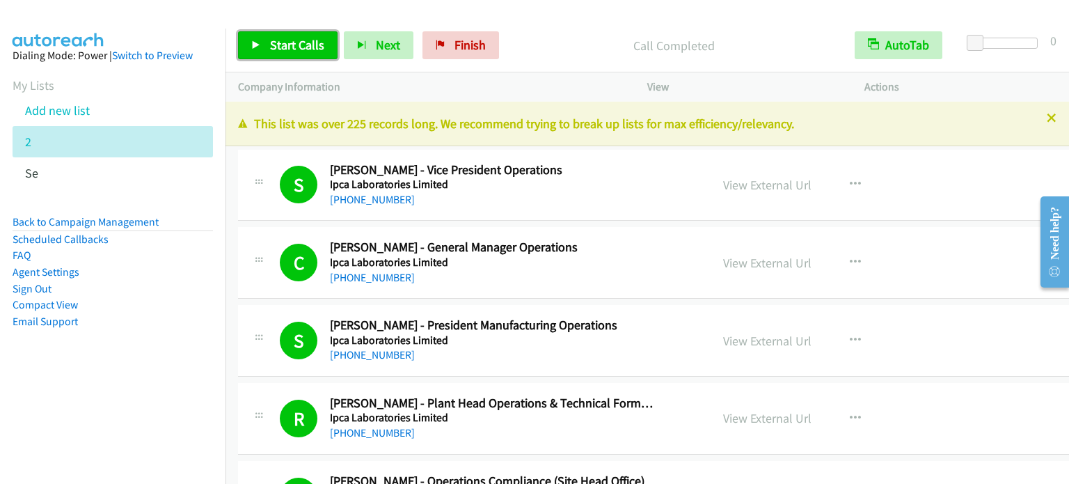
click at [300, 38] on span "Start Calls" at bounding box center [297, 45] width 54 height 16
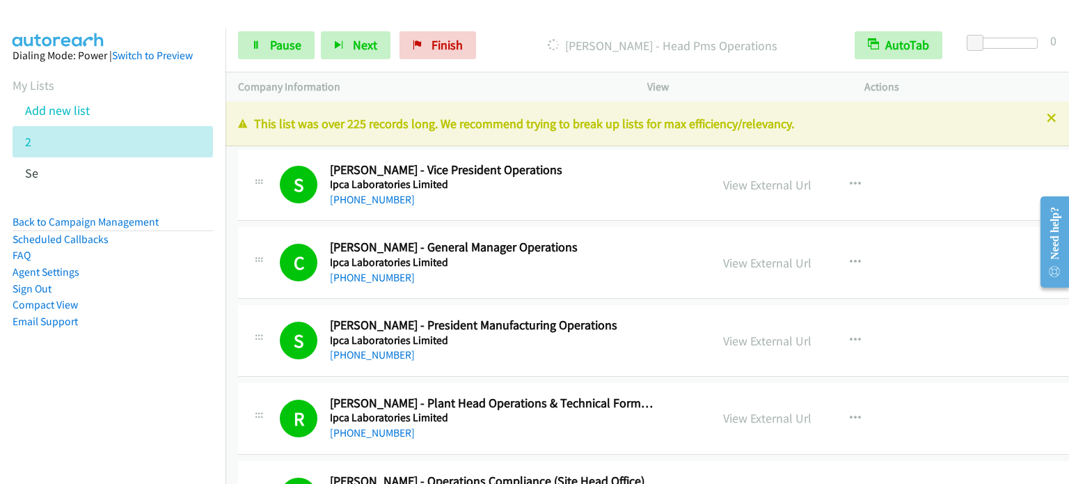
click at [92, 383] on aside "Dialing Mode: Power | Switch to Preview My Lists Add new list 2 Se Back to Camp…" at bounding box center [112, 211] width 225 height 364
click at [176, 404] on nav "Dialing Mode: Power | Switch to Preview My Lists Add new list 2 Se Back to Camp…" at bounding box center [113, 271] width 226 height 484
click at [282, 54] on link "Pause" at bounding box center [276, 45] width 77 height 28
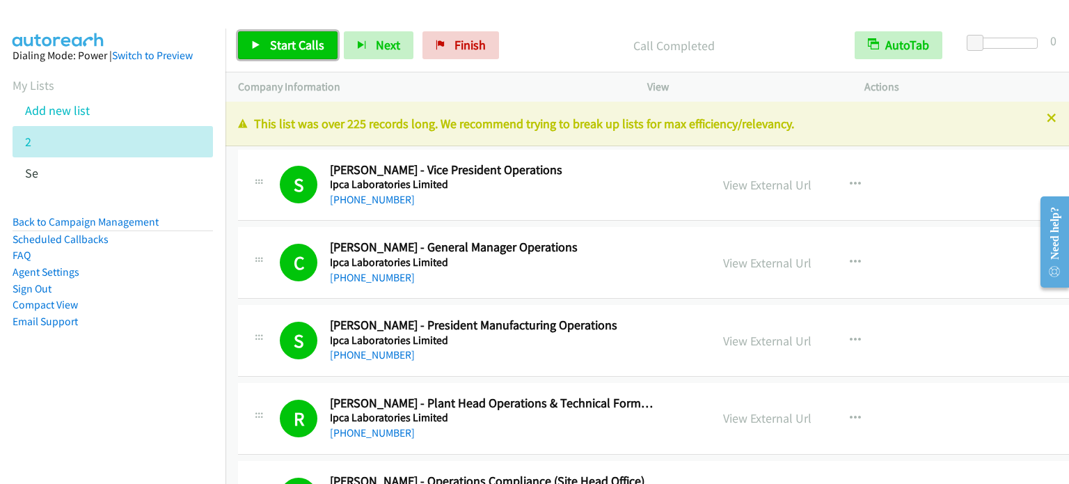
click at [299, 51] on span "Start Calls" at bounding box center [297, 45] width 54 height 16
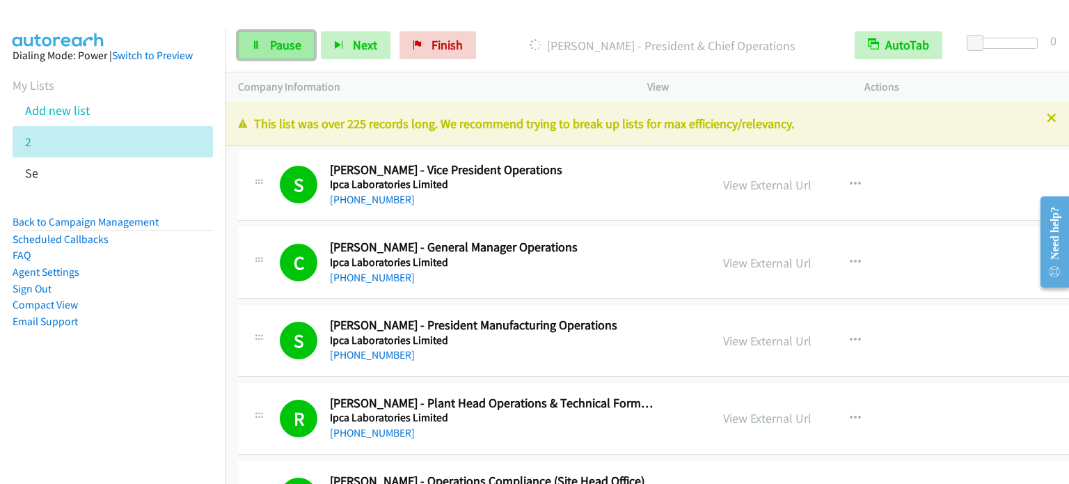
click at [292, 42] on span "Pause" at bounding box center [285, 45] width 31 height 16
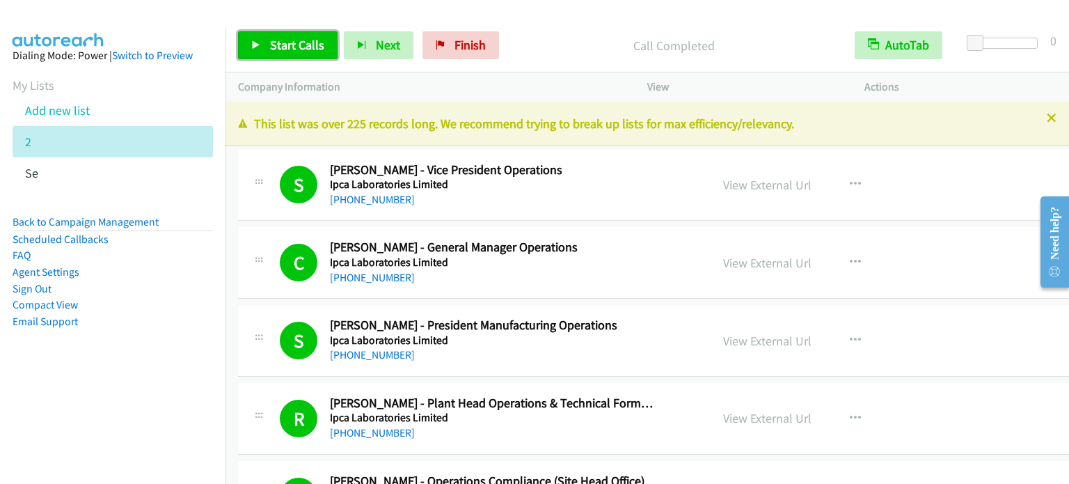
click at [281, 52] on span "Start Calls" at bounding box center [297, 45] width 54 height 16
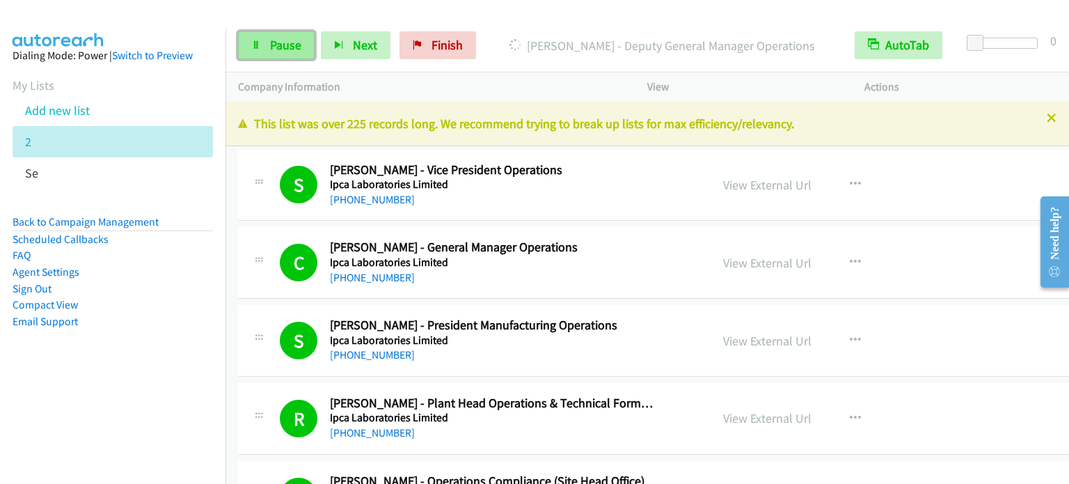
click at [295, 44] on span "Pause" at bounding box center [285, 45] width 31 height 16
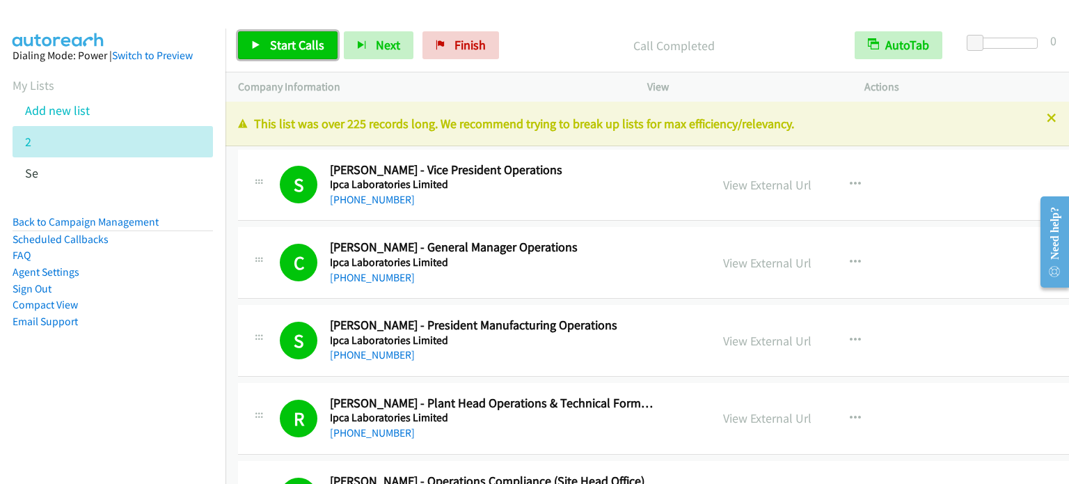
click at [321, 40] on span "Start Calls" at bounding box center [297, 45] width 54 height 16
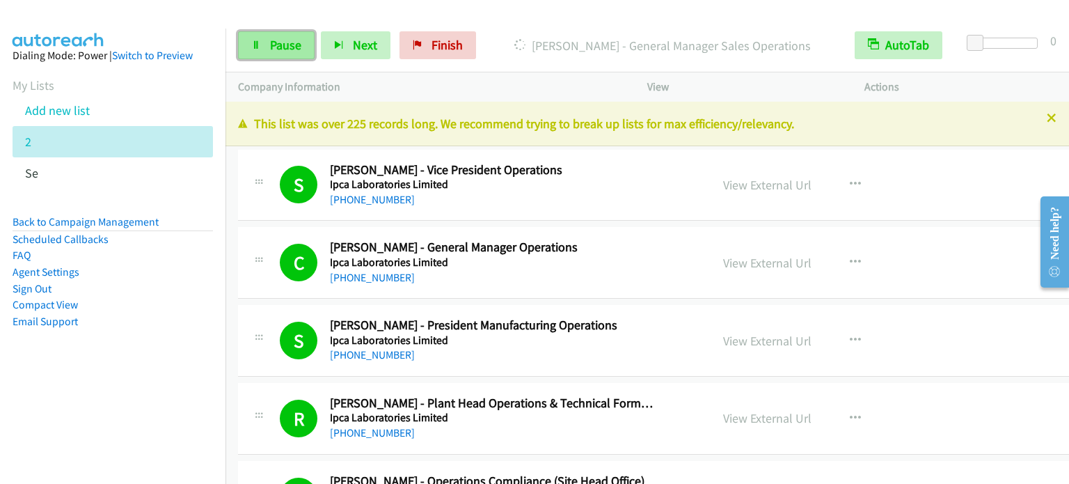
click at [296, 43] on span "Pause" at bounding box center [285, 45] width 31 height 16
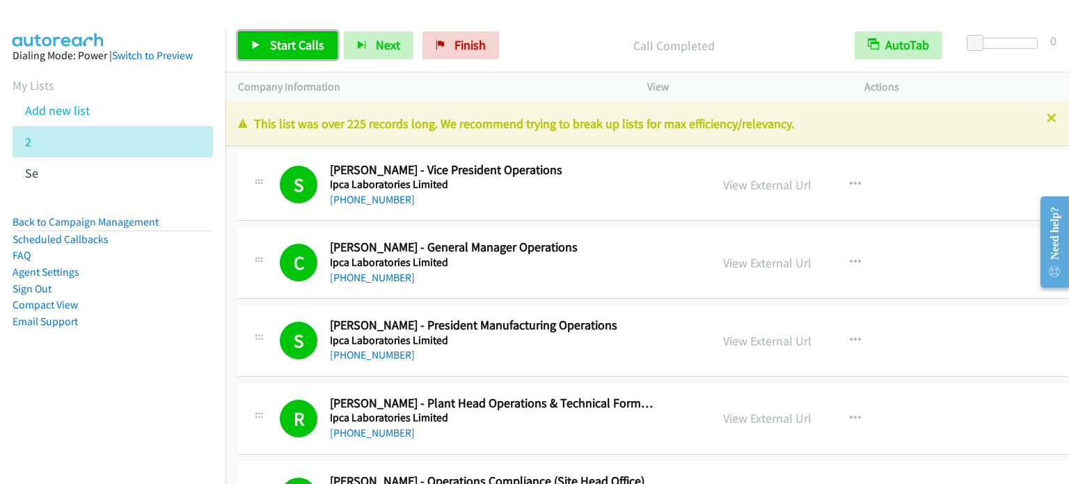
click at [306, 49] on span "Start Calls" at bounding box center [297, 45] width 54 height 16
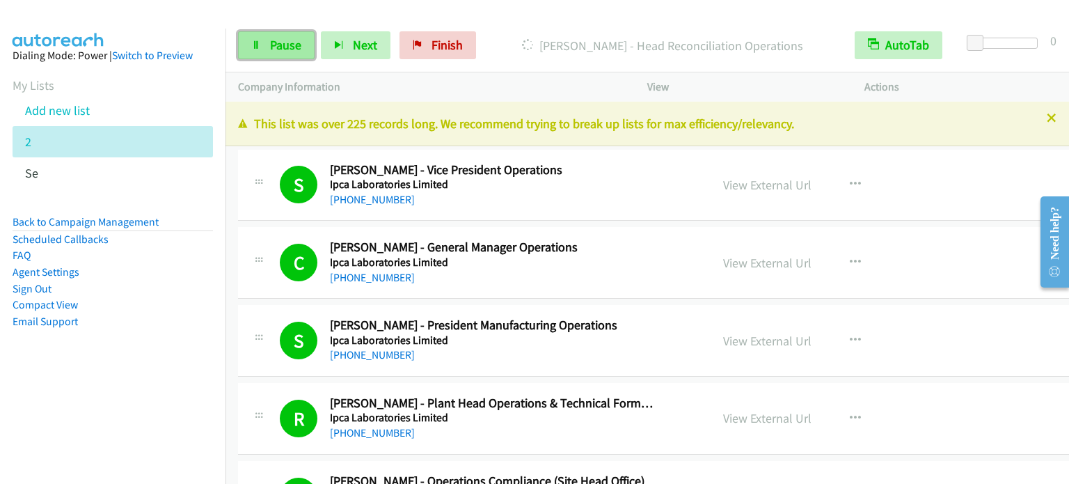
click at [273, 47] on span "Pause" at bounding box center [285, 45] width 31 height 16
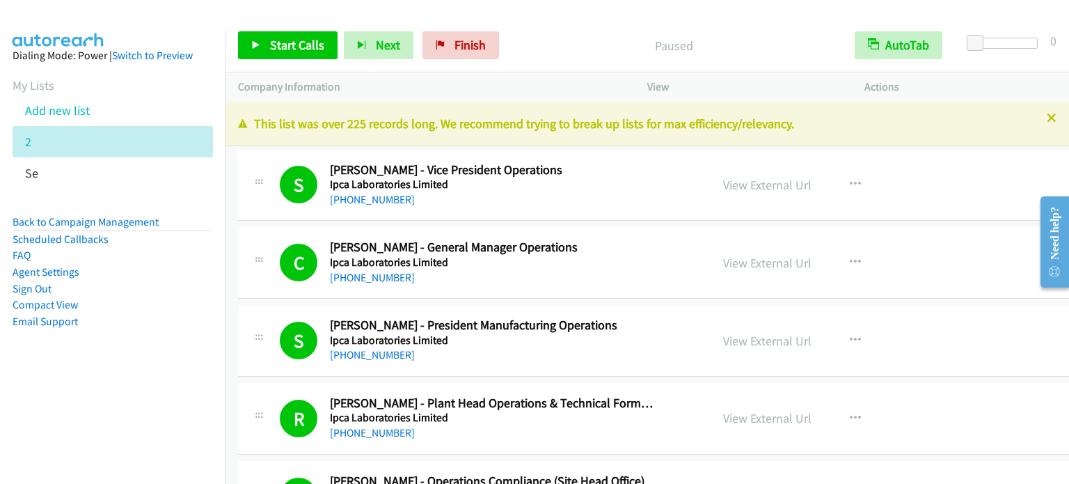
click at [164, 383] on aside "Dialing Mode: Power | Switch to Preview My Lists Add new list 2 Se Back to Camp…" at bounding box center [112, 211] width 225 height 364
click at [298, 42] on span "Start Calls" at bounding box center [297, 45] width 54 height 16
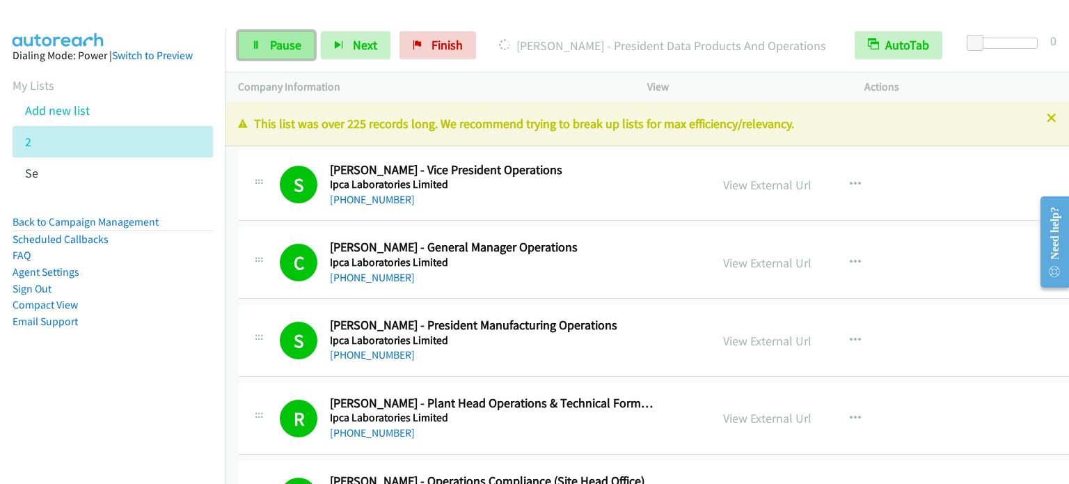
click at [298, 51] on span "Pause" at bounding box center [285, 45] width 31 height 16
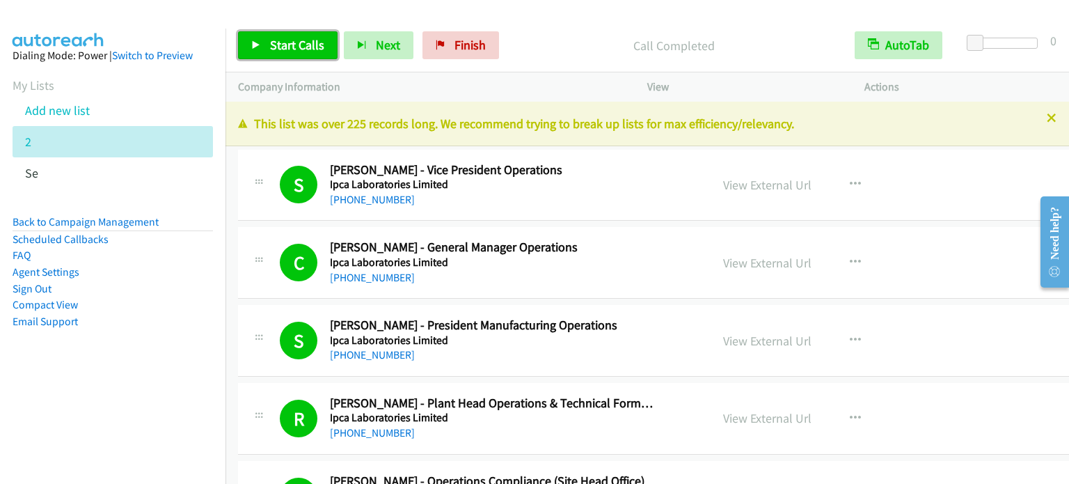
click at [284, 53] on link "Start Calls" at bounding box center [287, 45] width 99 height 28
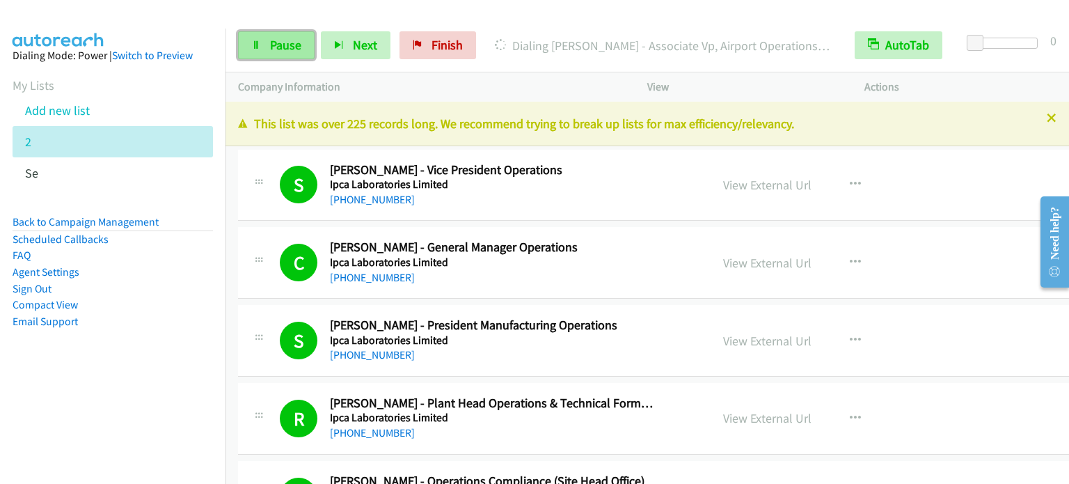
click at [286, 44] on span "Pause" at bounding box center [285, 45] width 31 height 16
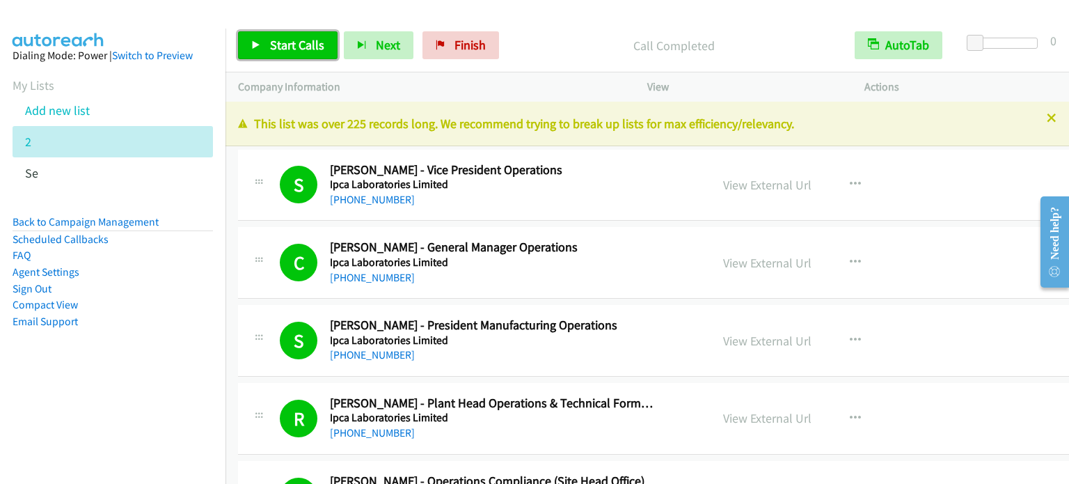
click at [306, 33] on link "Start Calls" at bounding box center [287, 45] width 99 height 28
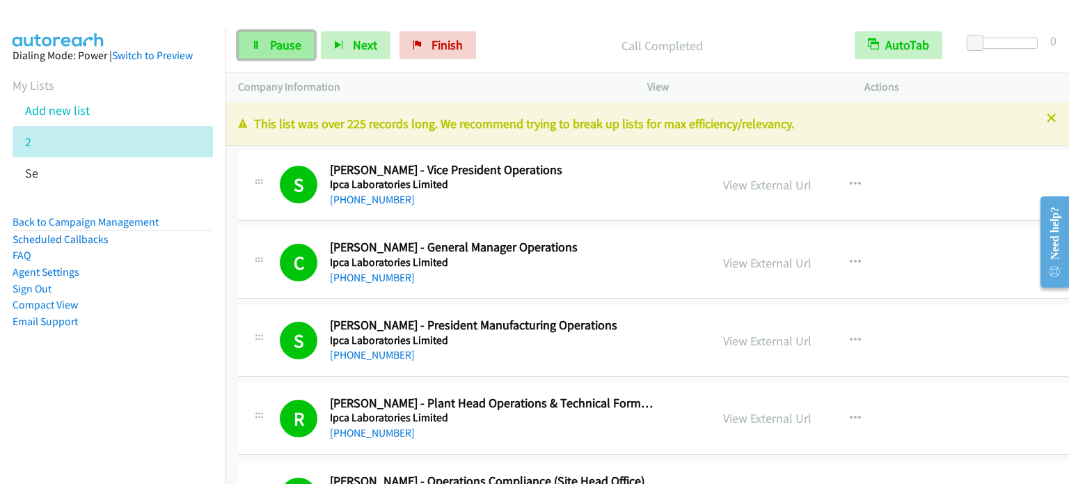
click at [260, 51] on link "Pause" at bounding box center [276, 45] width 77 height 28
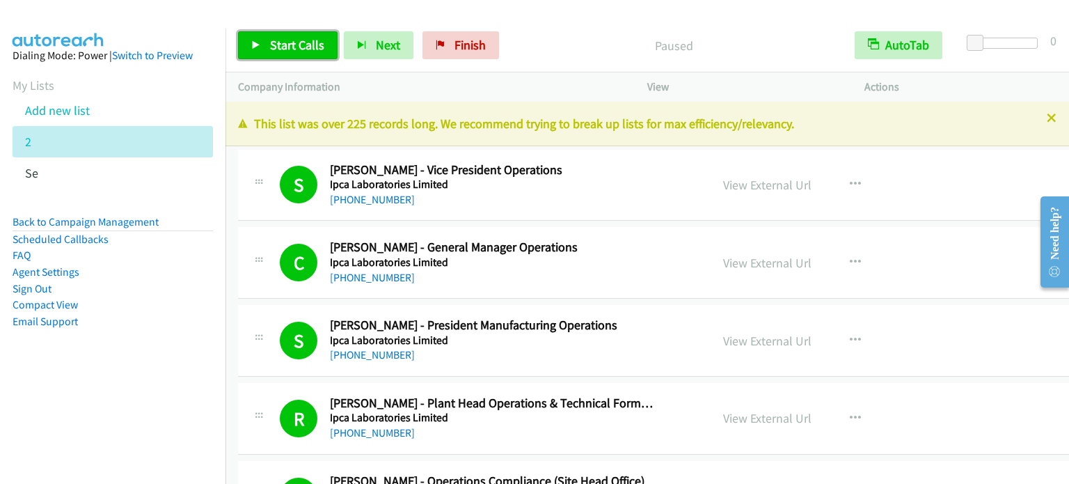
click at [267, 47] on link "Start Calls" at bounding box center [287, 45] width 99 height 28
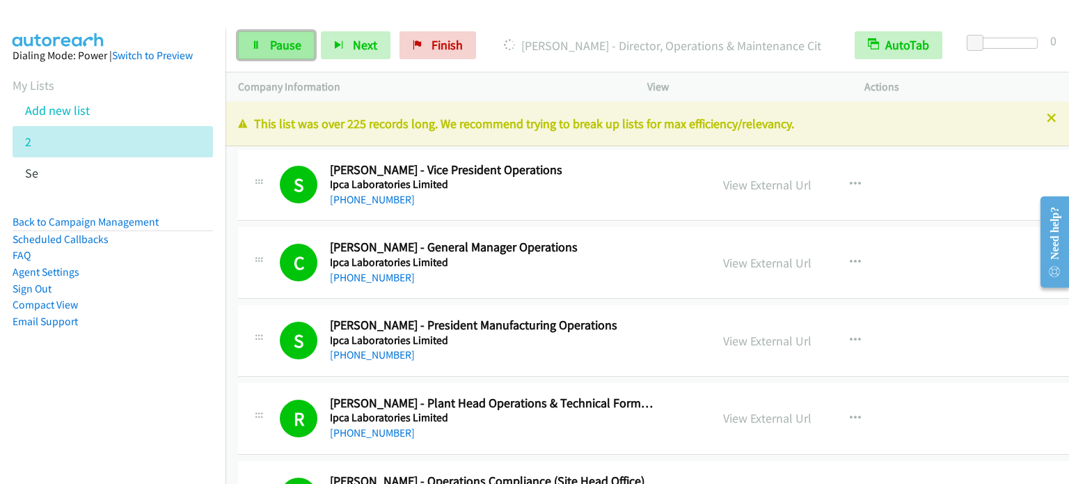
click at [290, 38] on span "Pause" at bounding box center [285, 45] width 31 height 16
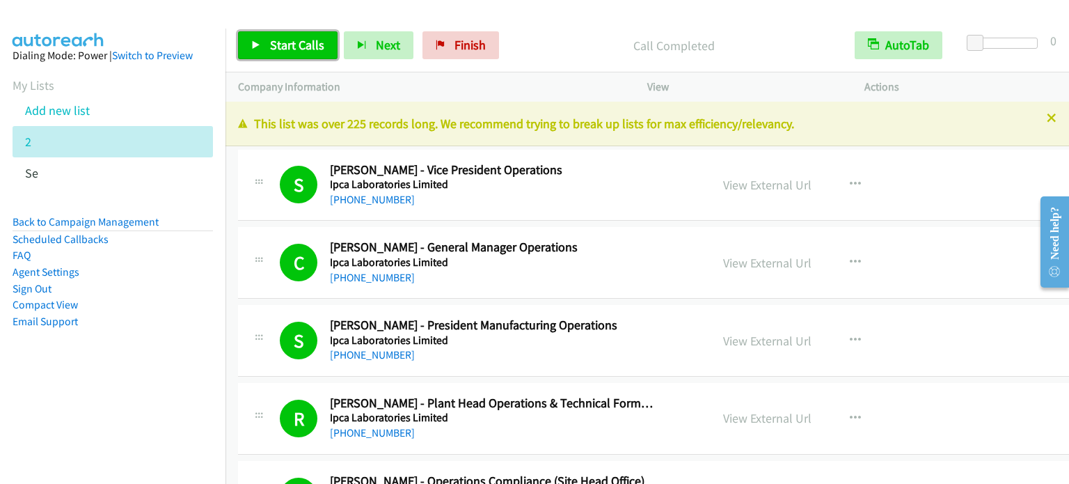
click at [301, 39] on span "Start Calls" at bounding box center [297, 45] width 54 height 16
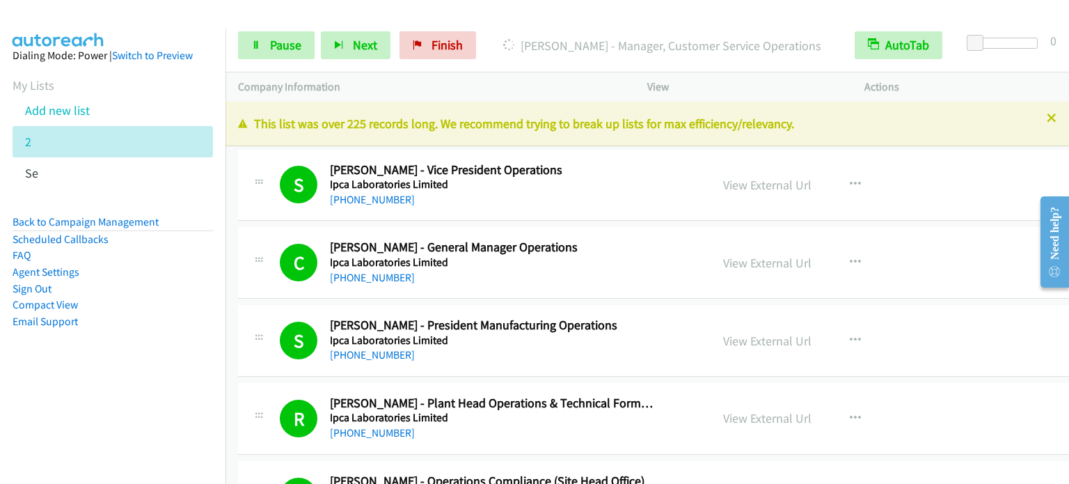
click at [166, 375] on aside "Dialing Mode: Power | Switch to Preview My Lists Add new list 2 Se Back to Camp…" at bounding box center [112, 211] width 225 height 364
click at [164, 415] on nav "Dialing Mode: Power | Switch to Preview My Lists Add new list 2 Se Back to Camp…" at bounding box center [113, 271] width 226 height 484
click at [157, 367] on aside "Dialing Mode: Power | Switch to Preview My Lists Add new list 2 Se Back to Camp…" at bounding box center [112, 211] width 225 height 364
click at [281, 44] on span "Pause" at bounding box center [285, 45] width 31 height 16
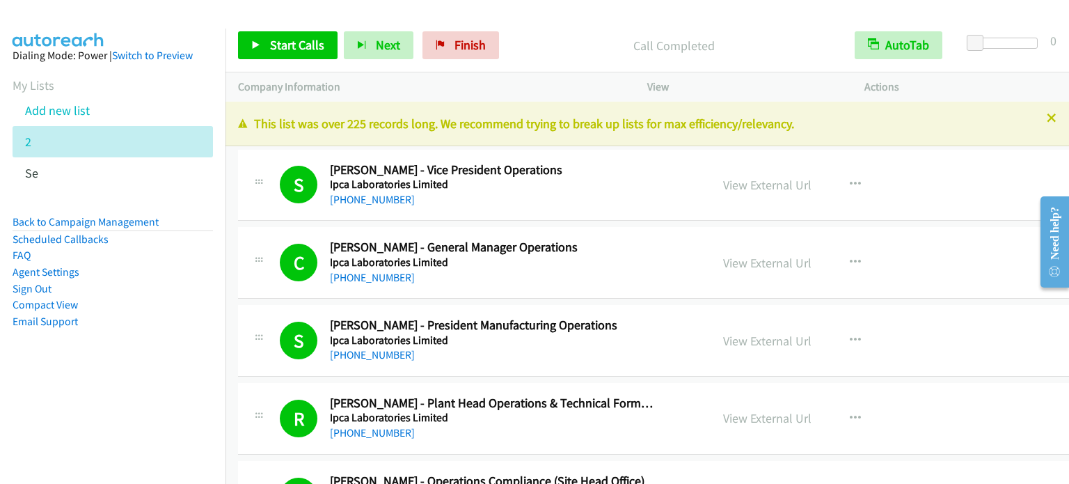
click at [134, 411] on nav "Dialing Mode: Power | Switch to Preview My Lists Add new list 2 Se Back to Camp…" at bounding box center [113, 271] width 226 height 484
click at [95, 437] on nav "Dialing Mode: Power | Switch to Preview My Lists Add new list 2 Se Back to Camp…" at bounding box center [113, 271] width 226 height 484
click at [148, 389] on aside "Dialing Mode: Power | Switch to Preview My Lists Add new list 2 Se Back to Camp…" at bounding box center [112, 211] width 225 height 364
